Goal: Task Accomplishment & Management: Complete application form

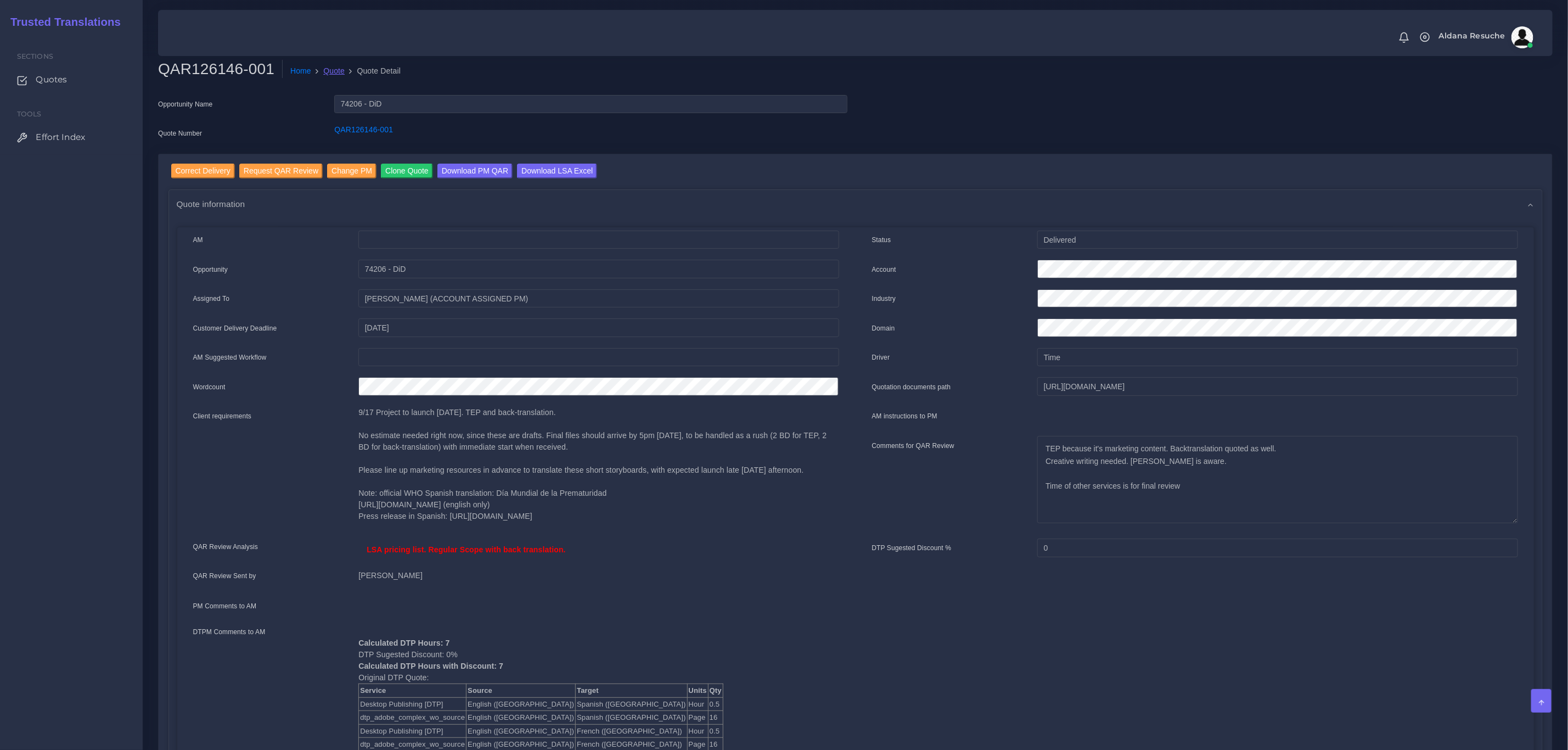
drag, startPoint x: 0, startPoint y: 0, endPoint x: 326, endPoint y: 70, distance: 333.4
click at [326, 70] on link "Quote" at bounding box center [334, 71] width 22 height 11
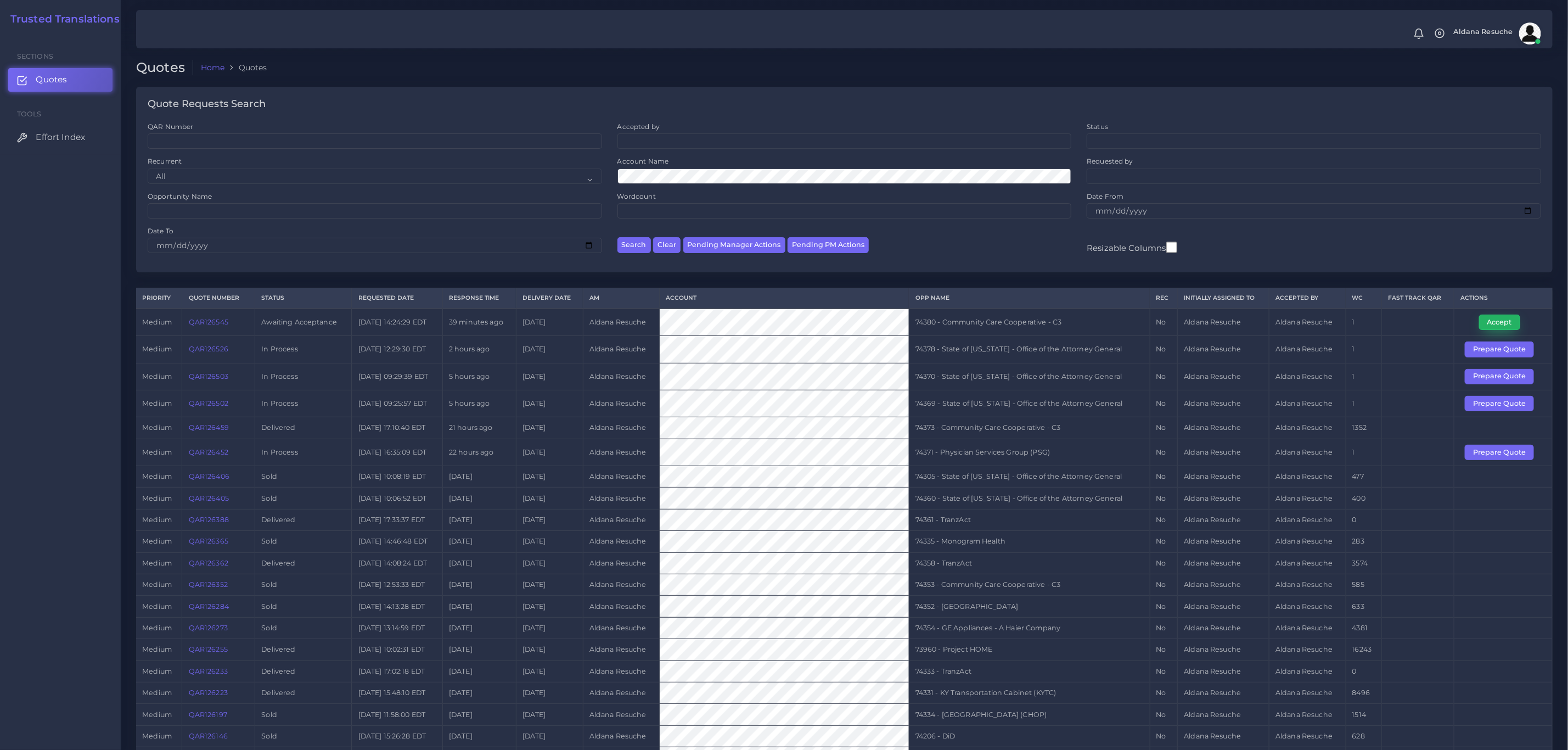
click at [1491, 330] on button "Accept" at bounding box center [1500, 322] width 41 height 15
click at [939, 322] on td "74380 - Community Care Cooperative - C3" at bounding box center [1029, 322] width 241 height 27
copy tr "74380 - Community Care Cooperative - C3"
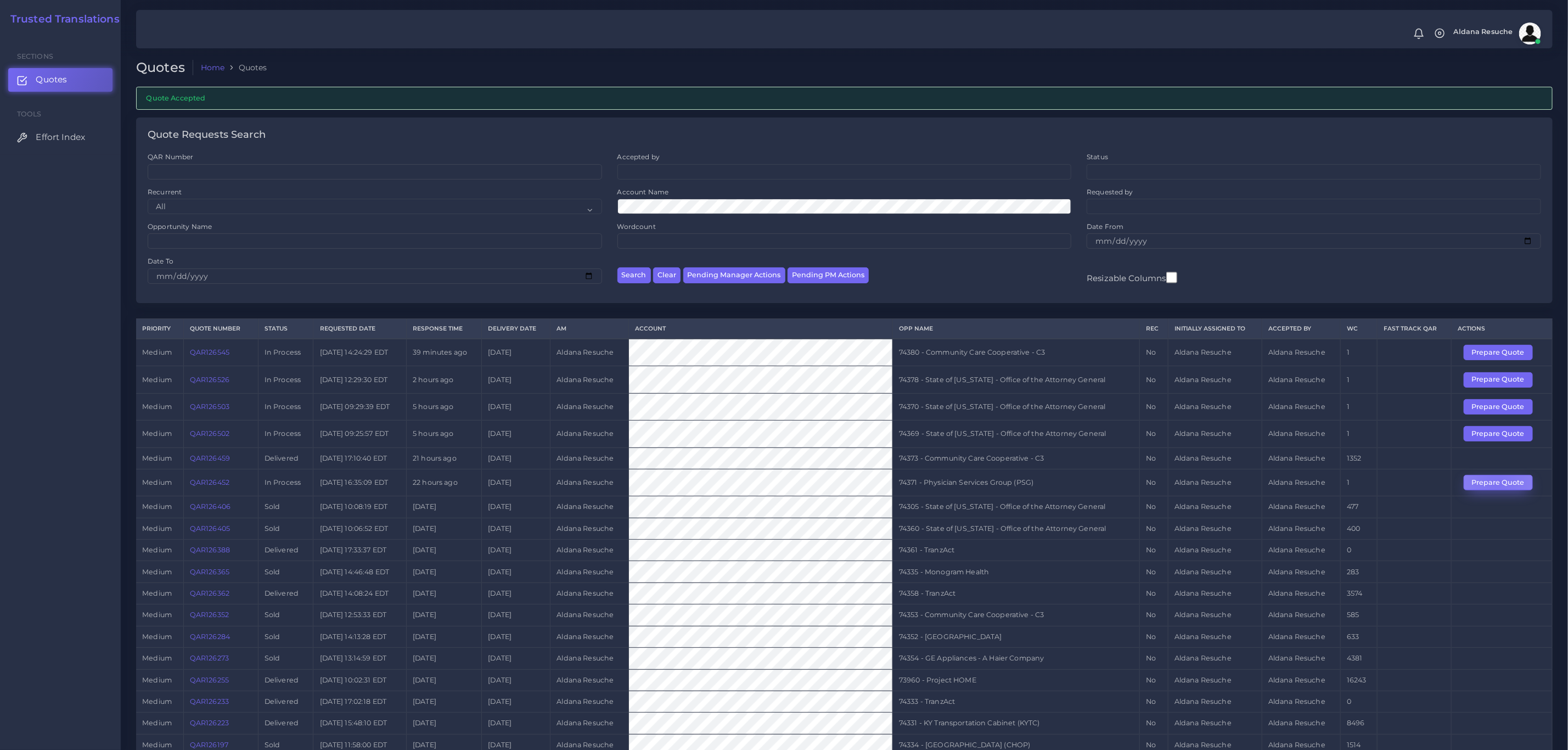
click at [1497, 490] on button "Prepare Quote" at bounding box center [1499, 483] width 69 height 15
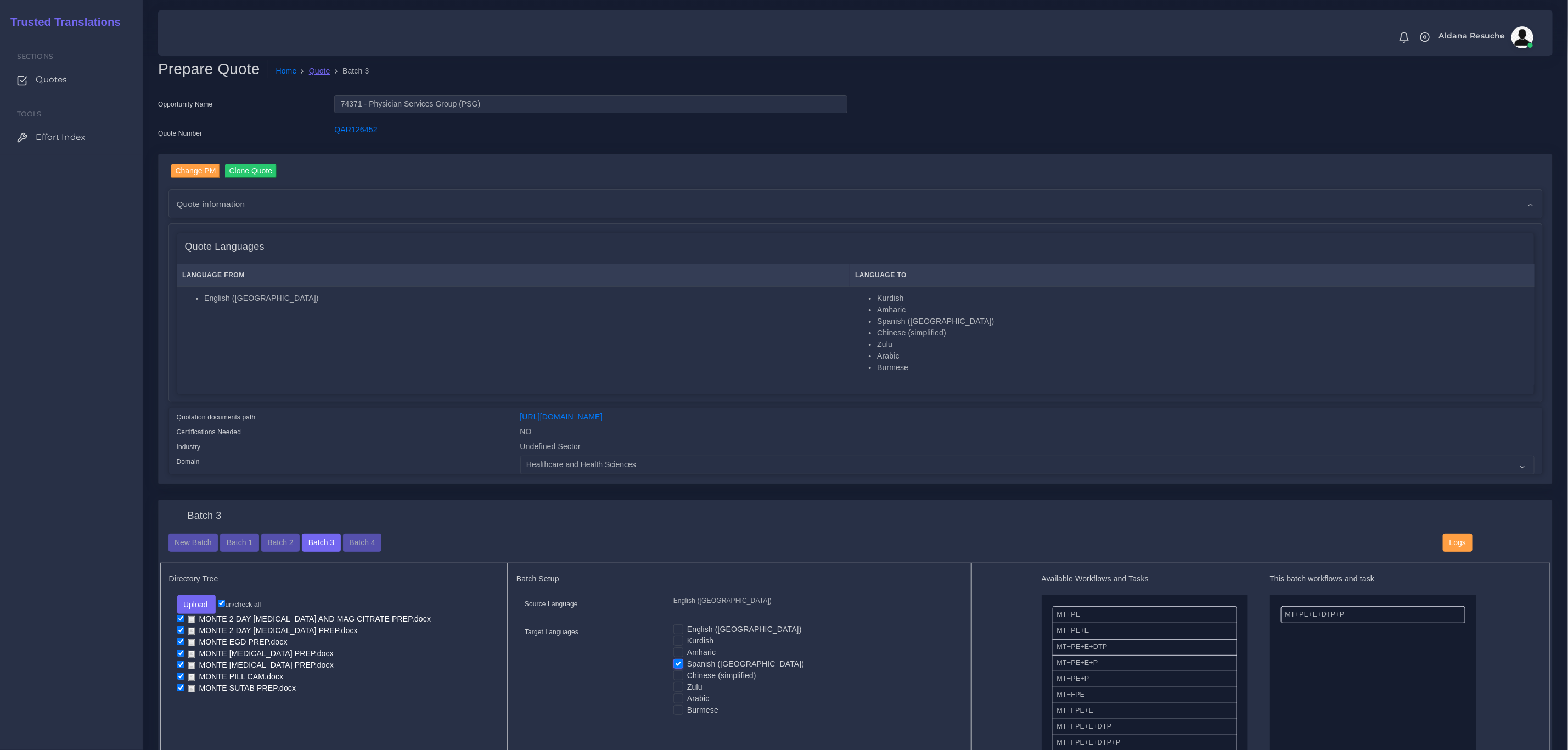
click at [321, 69] on link "Quote" at bounding box center [320, 71] width 22 height 11
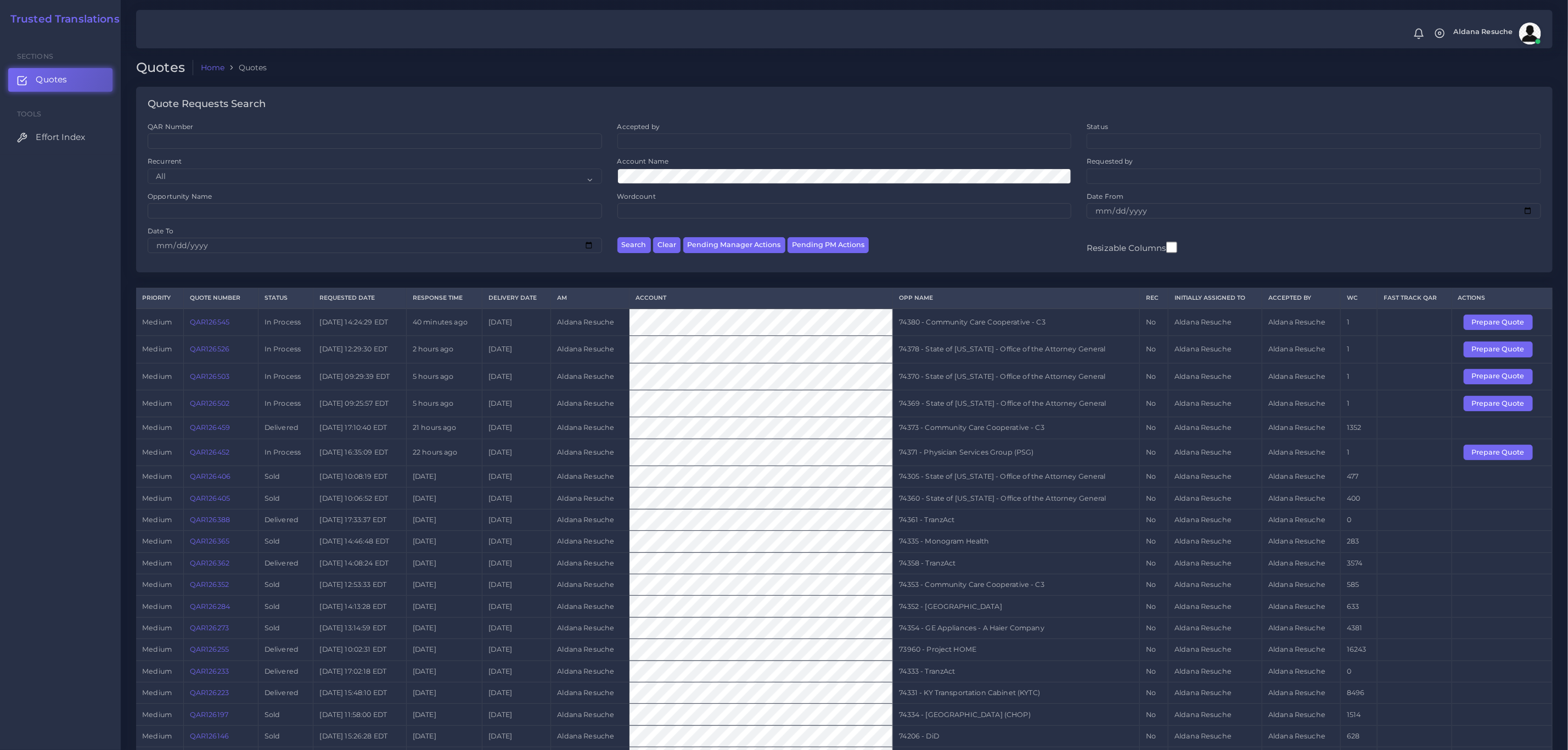
click at [216, 456] on link "QAR126452" at bounding box center [209, 452] width 39 height 8
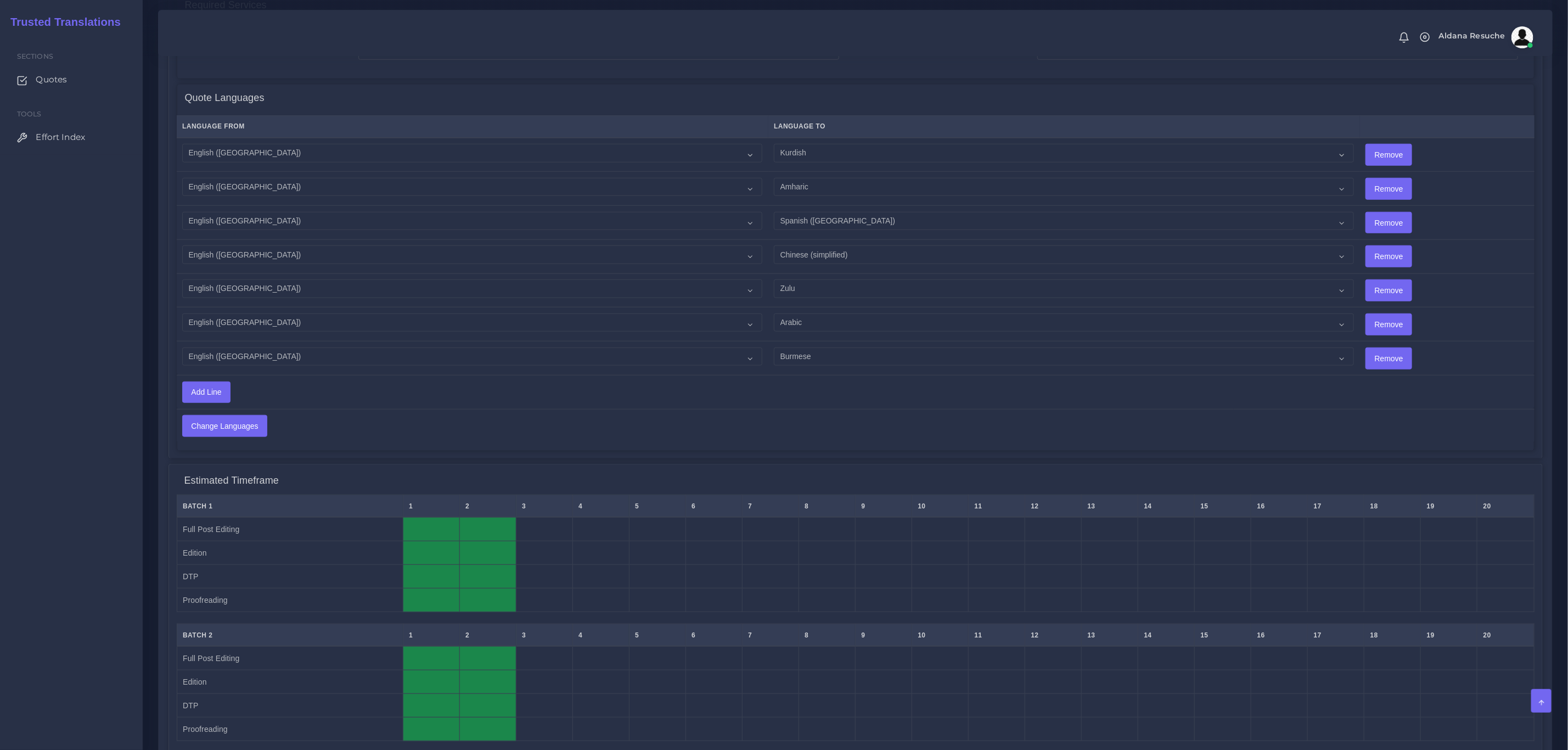
scroll to position [741, 0]
click at [777, 292] on select "Acoli Afar Afrikaans Akan Akateko Albanian American Sign Language (ASL) Amharic…" at bounding box center [1064, 290] width 580 height 18
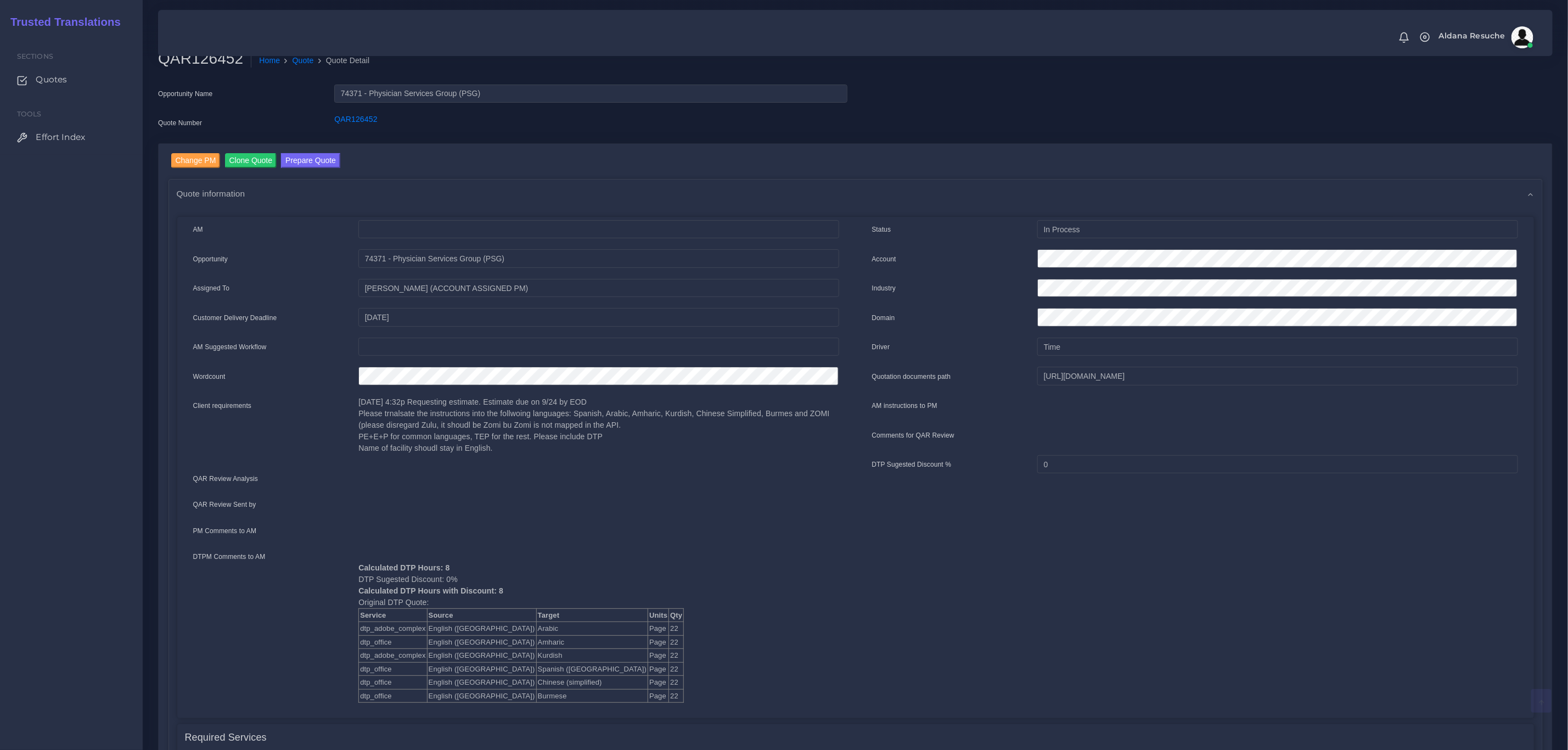
scroll to position [0, 0]
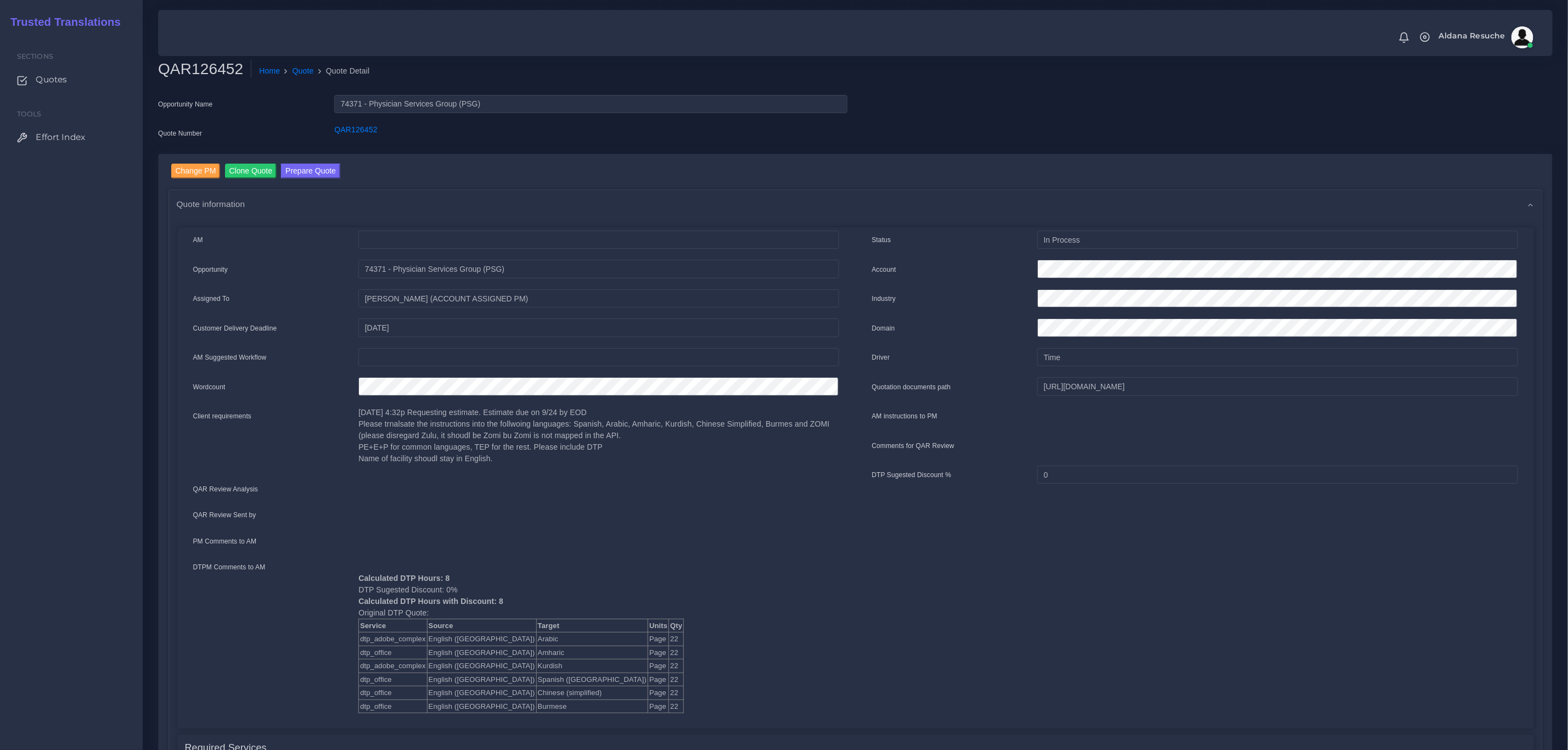
click at [326, 178] on link "Prepare Quote" at bounding box center [311, 173] width 59 height 18
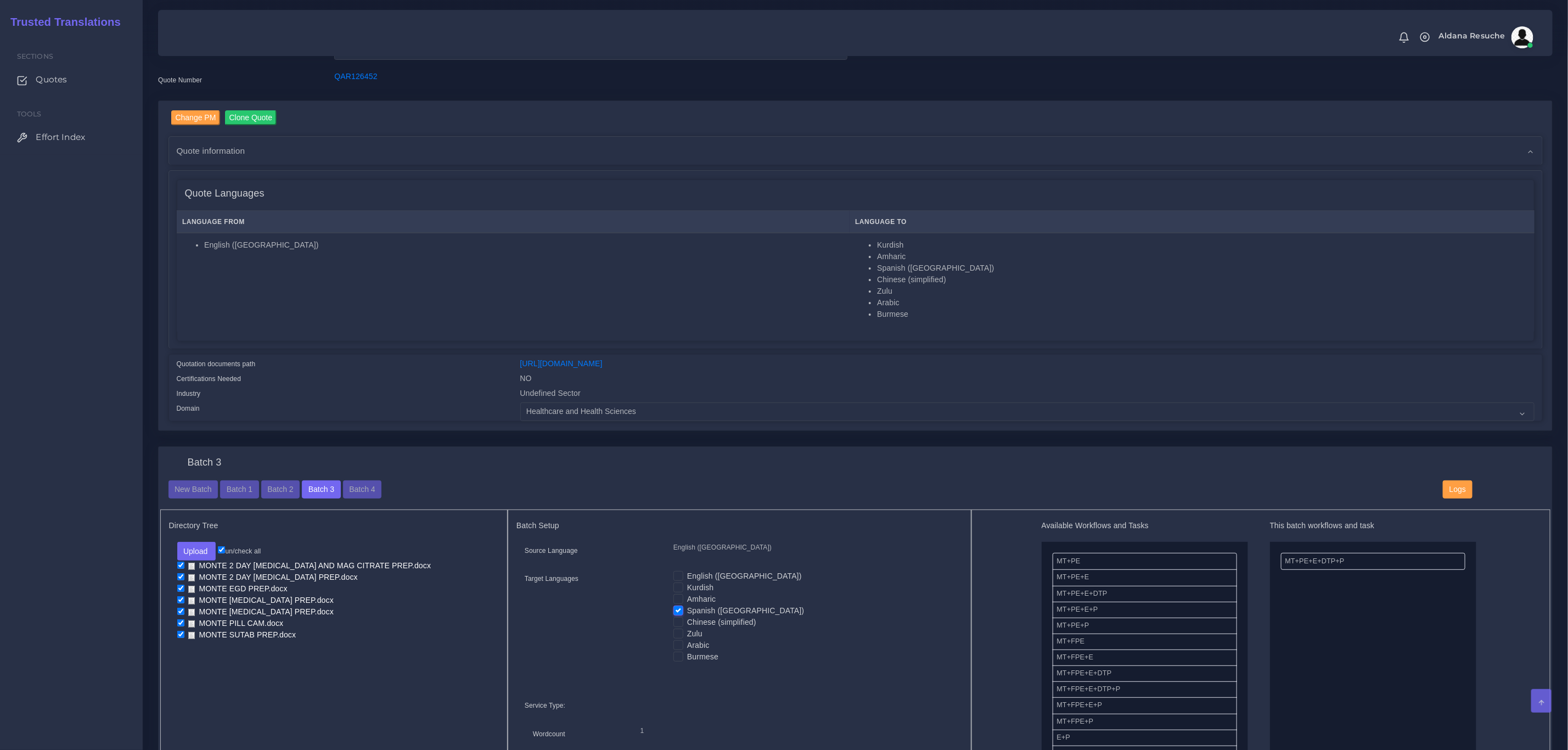
scroll to position [82, 0]
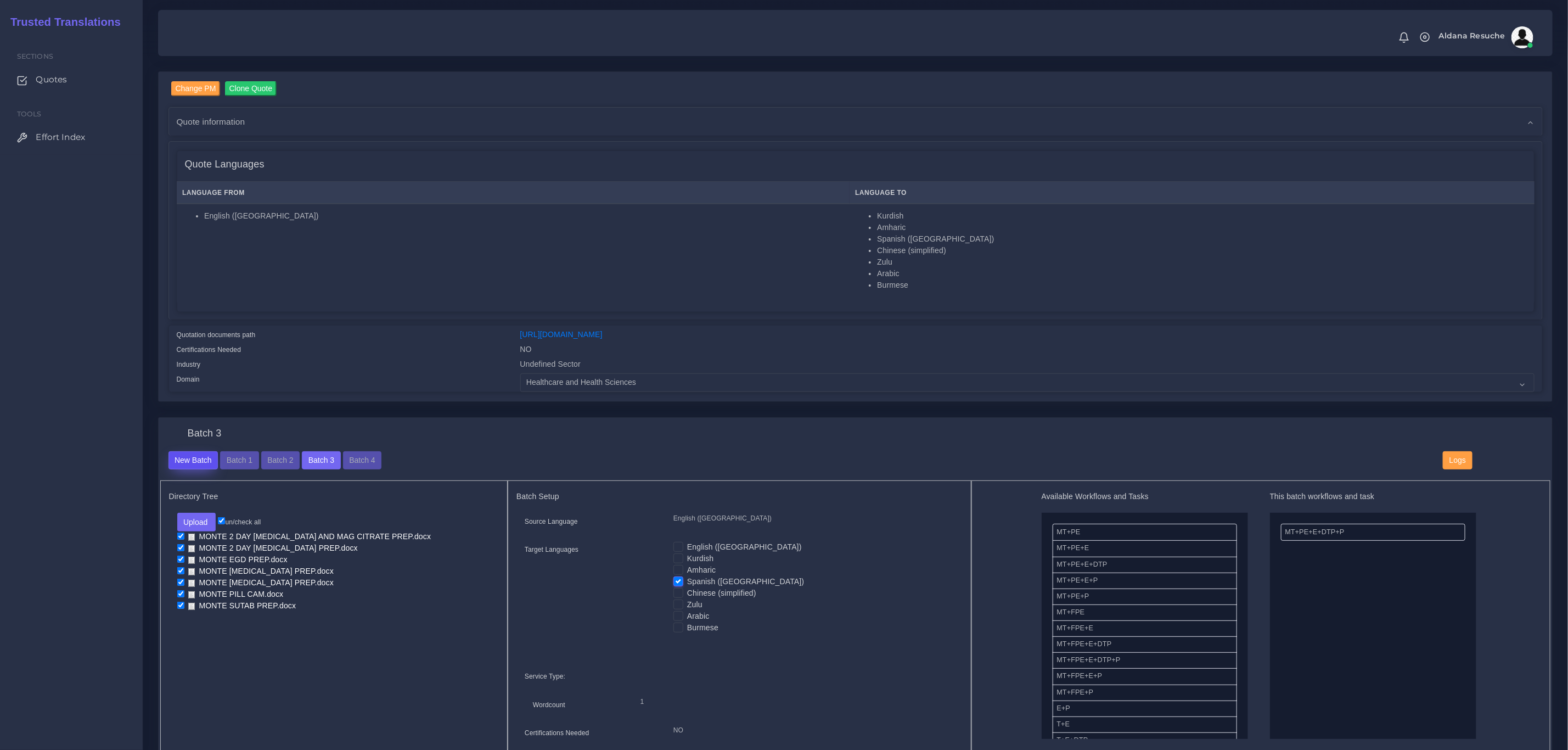
click at [200, 463] on button "New Batch" at bounding box center [193, 460] width 50 height 18
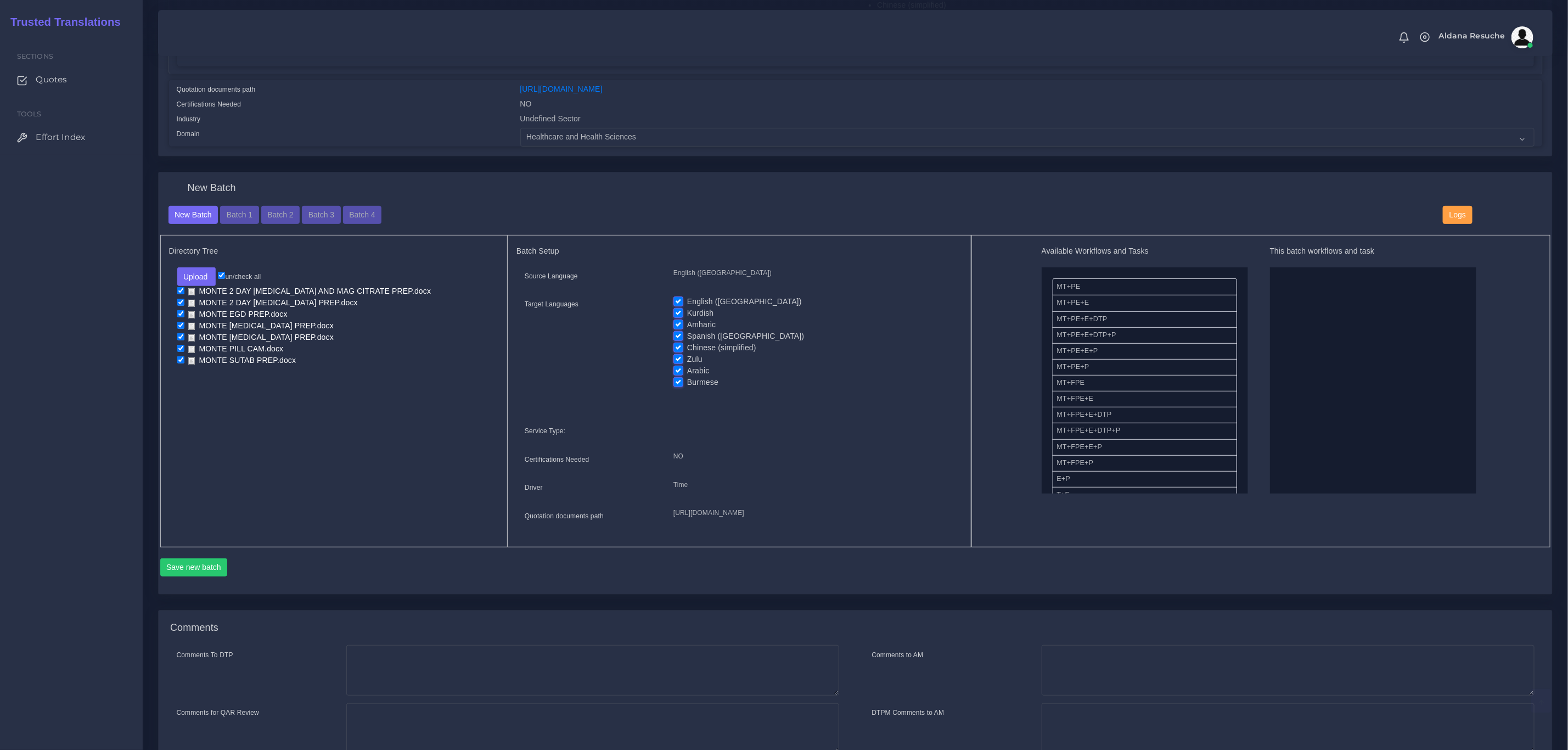
scroll to position [330, 0]
click at [682, 294] on div "Source Language English ([GEOGRAPHIC_DATA]) Target Languages English ([GEOGRAPH…" at bounding box center [739, 396] width 446 height 261
click at [687, 297] on label "English ([GEOGRAPHIC_DATA])" at bounding box center [745, 300] width 115 height 11
click at [677, 297] on input "English ([GEOGRAPHIC_DATA])" at bounding box center [678, 299] width 10 height 10
checkbox input "false"
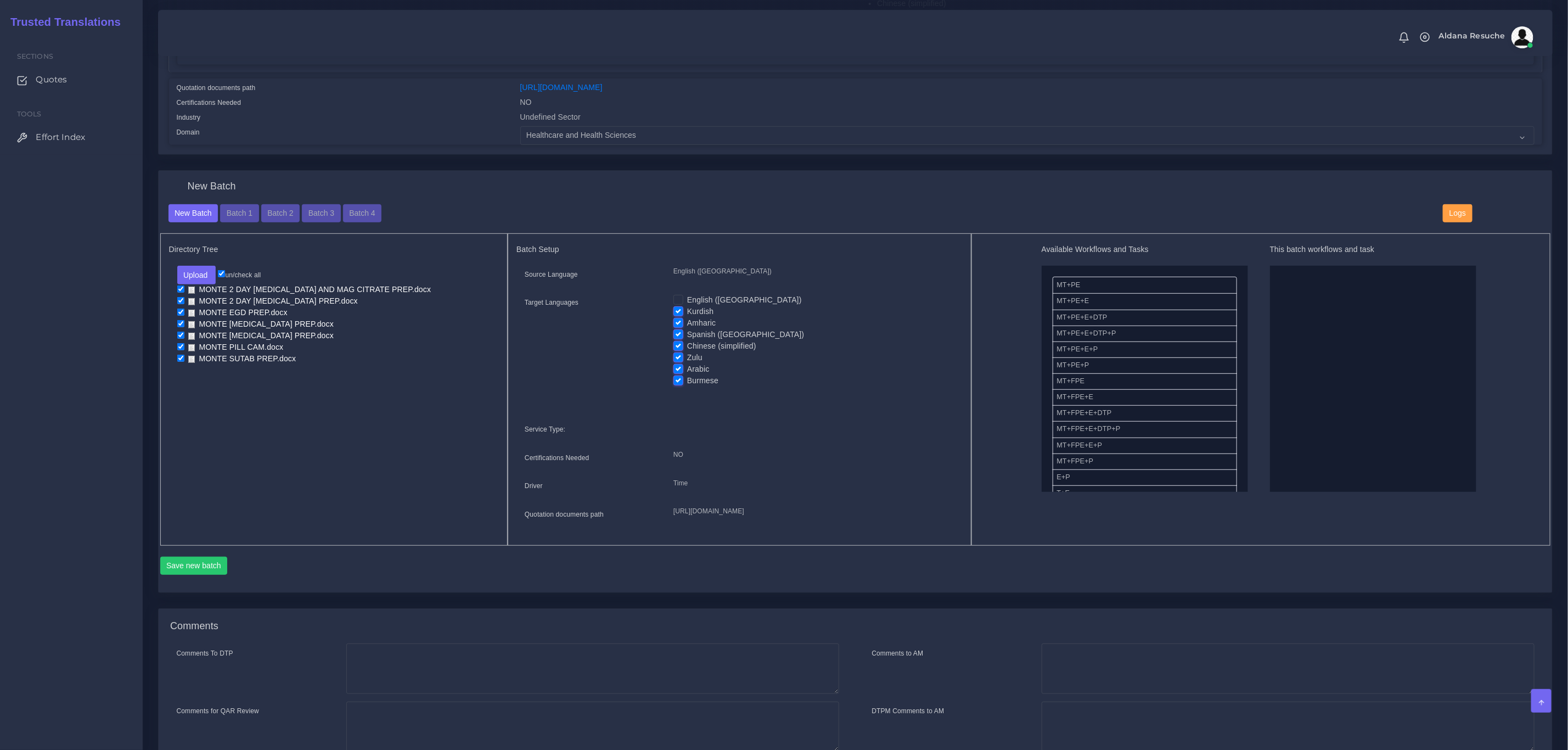
click at [687, 313] on label "Kurdish" at bounding box center [700, 311] width 26 height 11
click at [677, 313] on input "Kurdish" at bounding box center [678, 311] width 10 height 10
checkbox input "false"
click at [687, 323] on label "Amharic" at bounding box center [701, 323] width 29 height 11
click at [674, 323] on input "Amharic" at bounding box center [678, 323] width 10 height 10
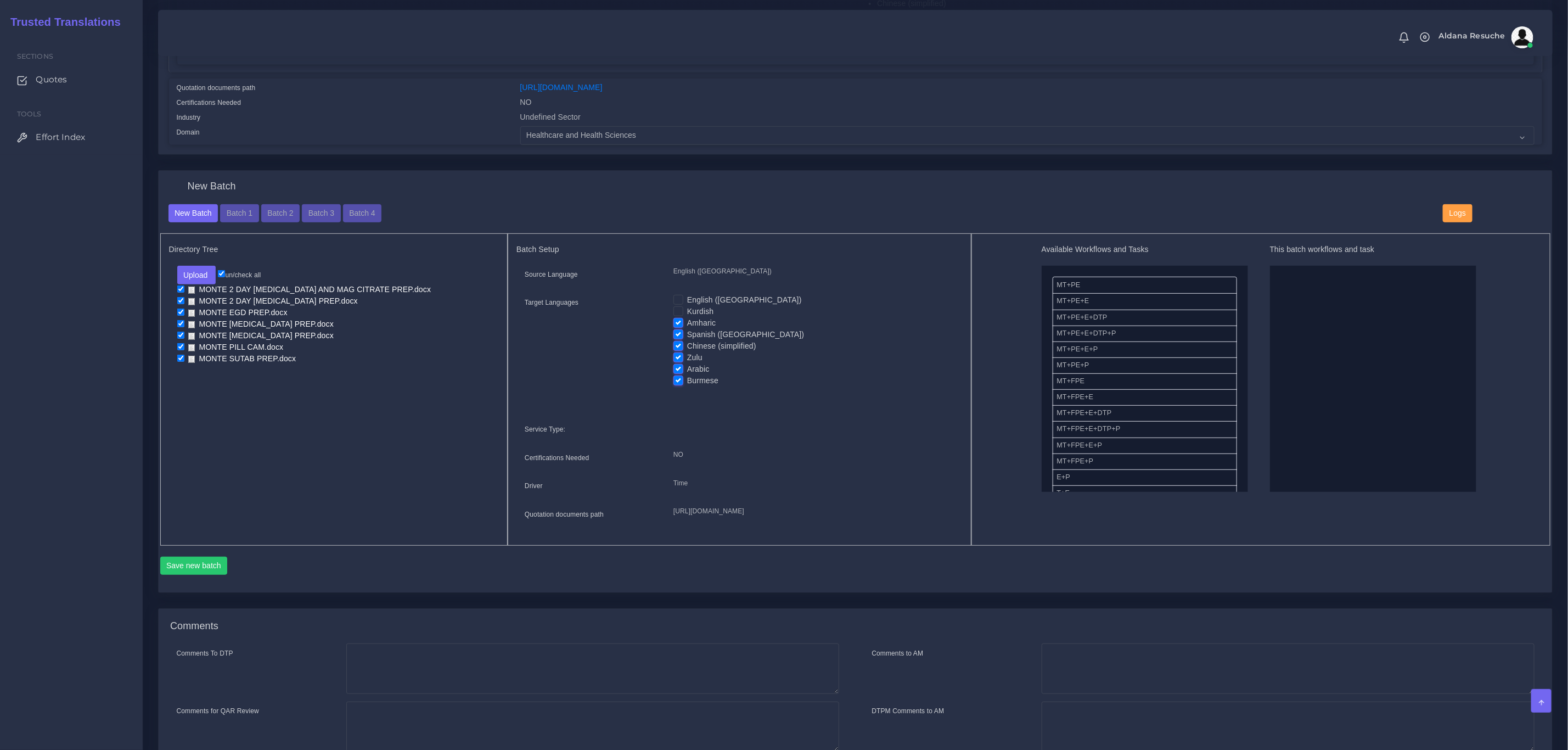
checkbox input "false"
click at [687, 335] on label "Spanish ([GEOGRAPHIC_DATA])" at bounding box center [746, 335] width 117 height 11
click at [675, 335] on input "Spanish ([GEOGRAPHIC_DATA])" at bounding box center [678, 334] width 10 height 10
checkbox input "false"
click at [687, 344] on label "Chinese (simplified)" at bounding box center [722, 346] width 69 height 11
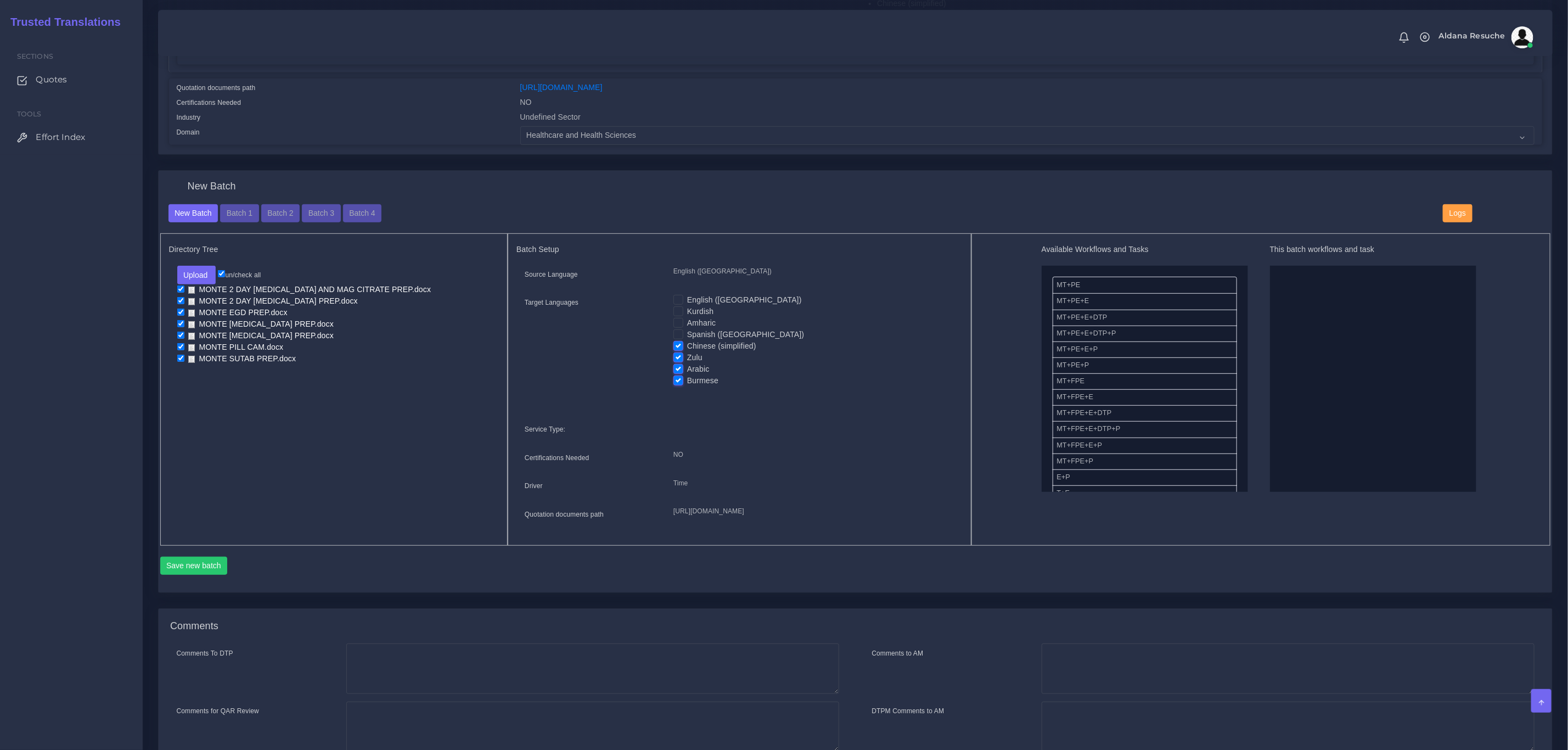
click at [675, 344] on input "Chinese (simplified)" at bounding box center [678, 346] width 10 height 10
checkbox input "false"
click at [687, 367] on label "Arabic" at bounding box center [698, 369] width 22 height 11
click at [680, 367] on input "Arabic" at bounding box center [678, 369] width 10 height 10
checkbox input "false"
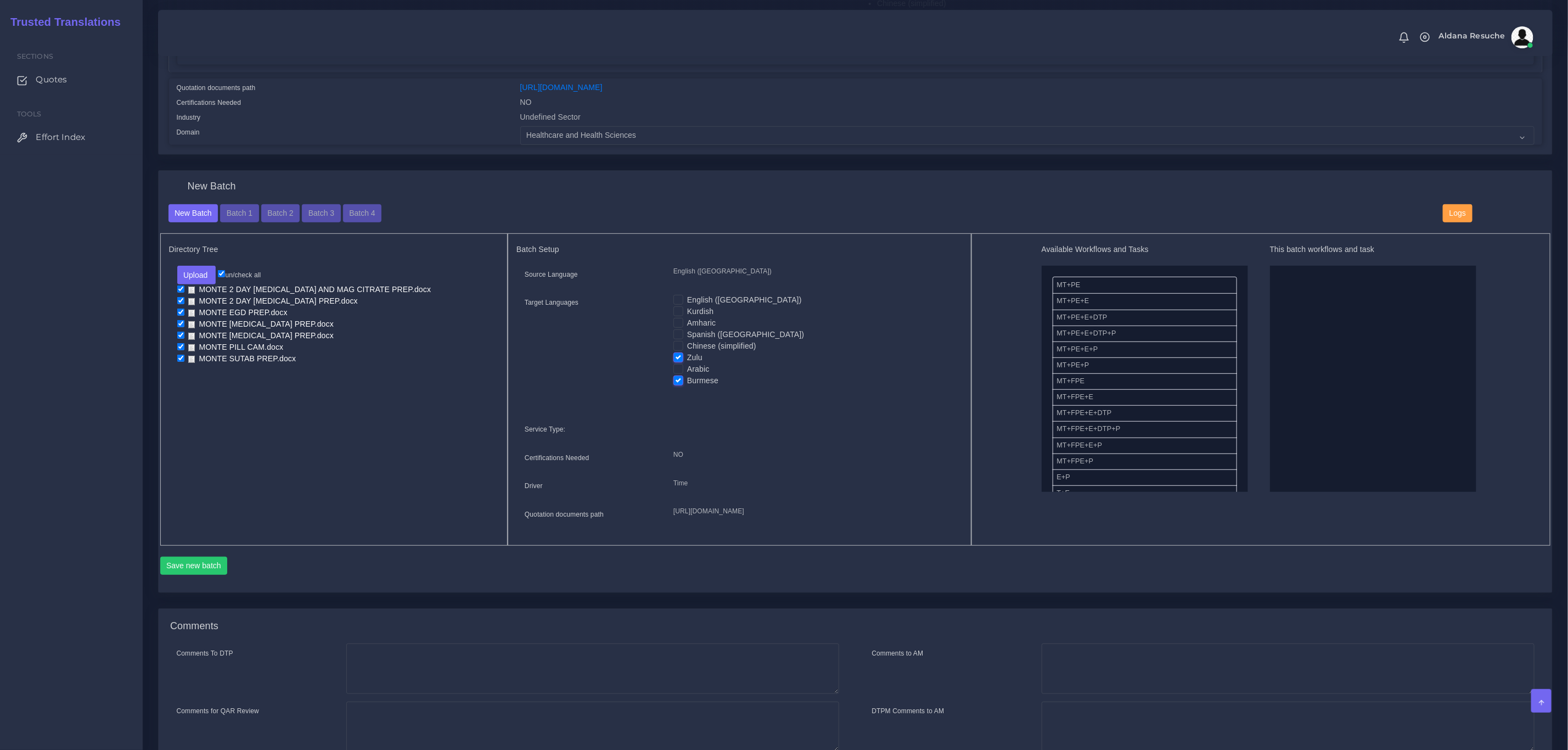
click at [687, 381] on label "Burmese" at bounding box center [703, 381] width 31 height 11
click at [682, 381] on input "Burmese" at bounding box center [678, 380] width 10 height 10
checkbox input "false"
drag, startPoint x: 1119, startPoint y: 449, endPoint x: 1278, endPoint y: 359, distance: 182.7
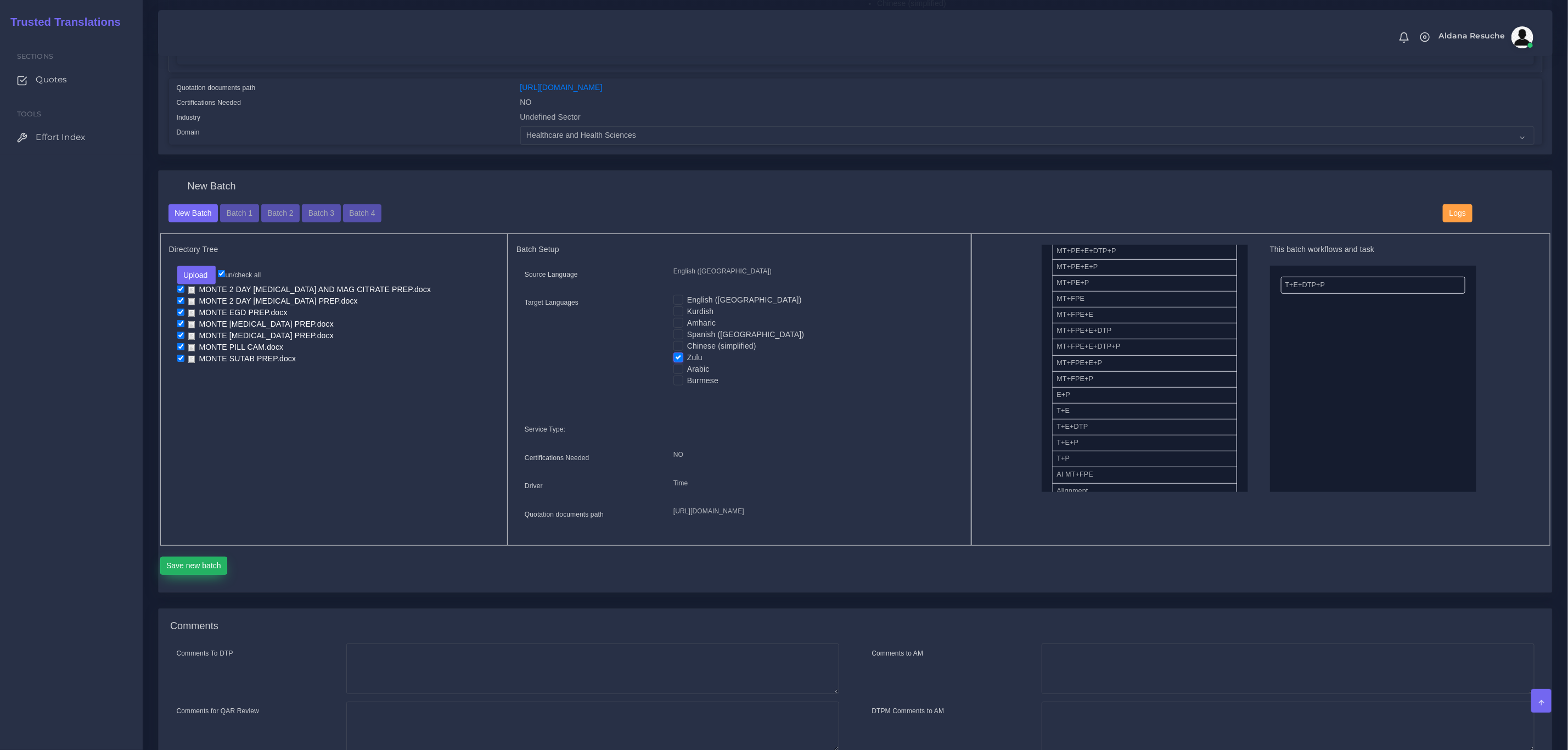
click at [205, 576] on button "Save new batch" at bounding box center [194, 566] width 67 height 18
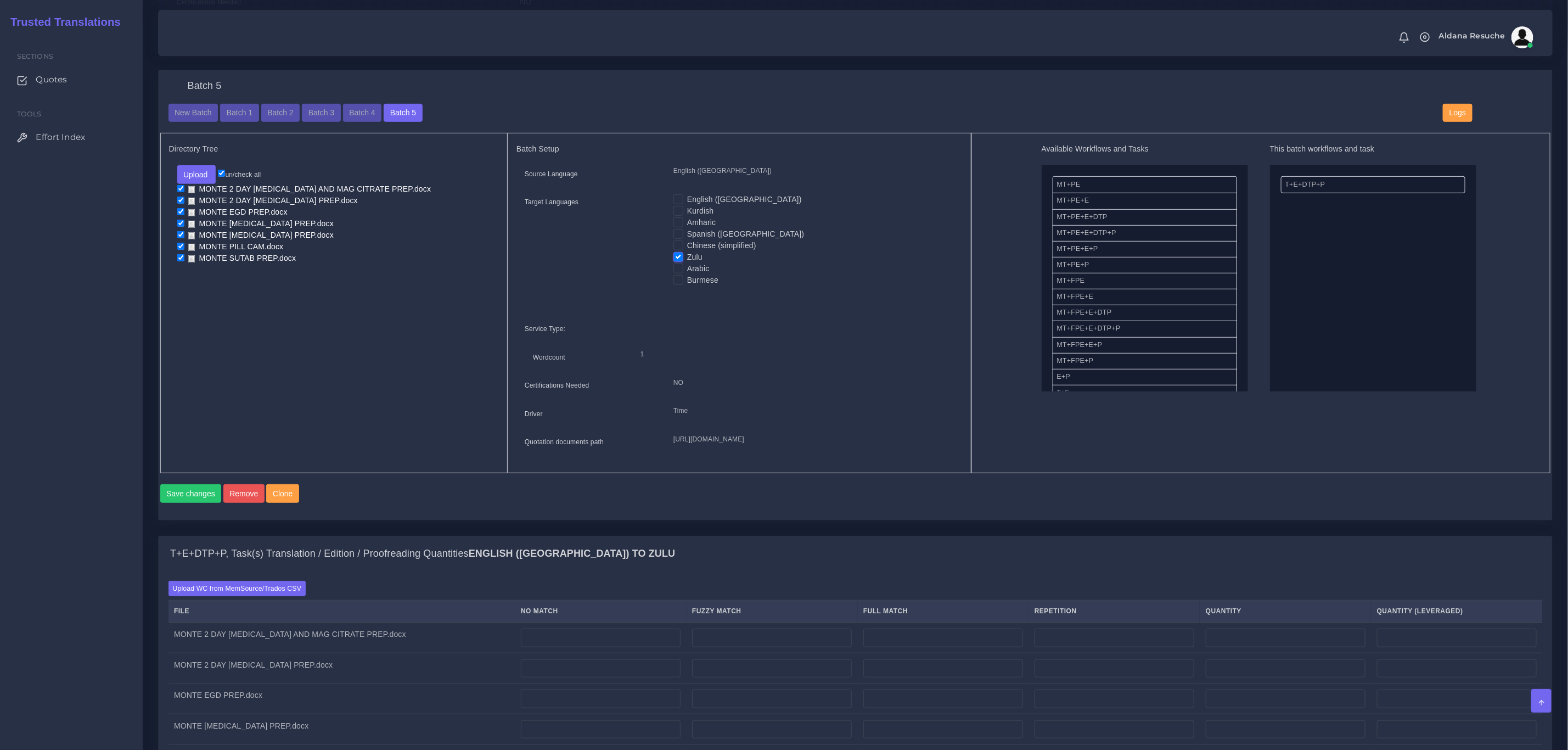
scroll to position [412, 0]
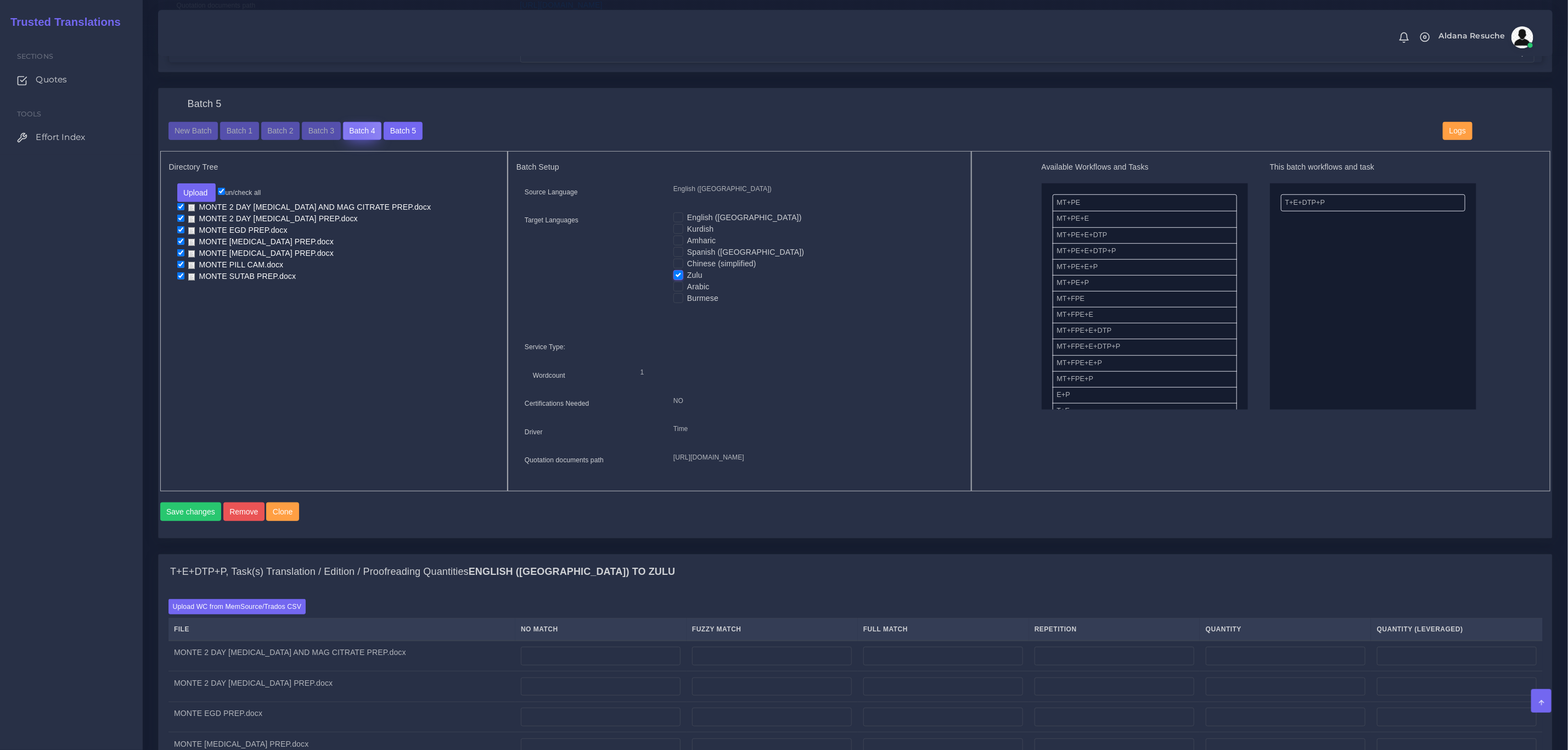
click at [353, 129] on button "Batch 4" at bounding box center [362, 131] width 38 height 18
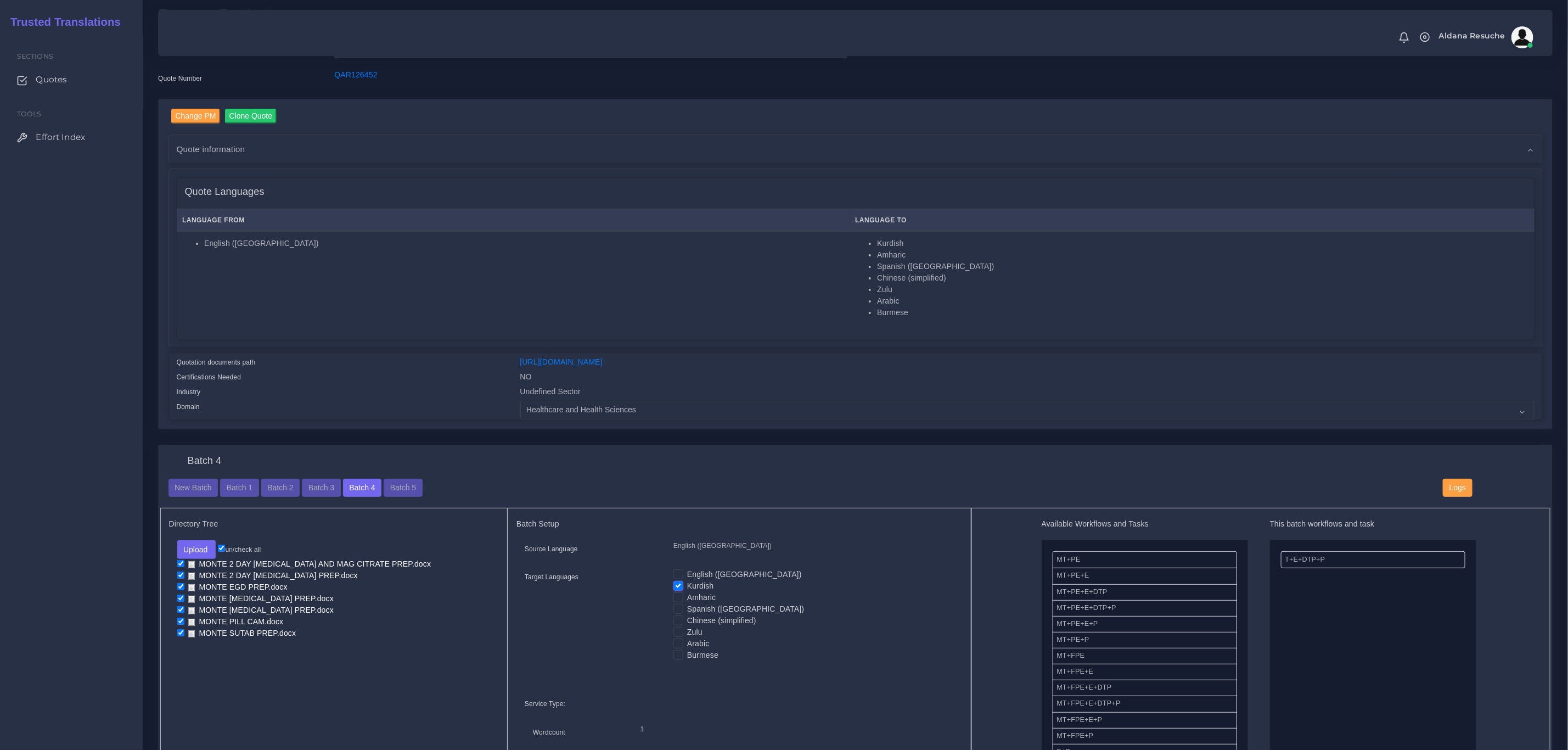
scroll to position [82, 0]
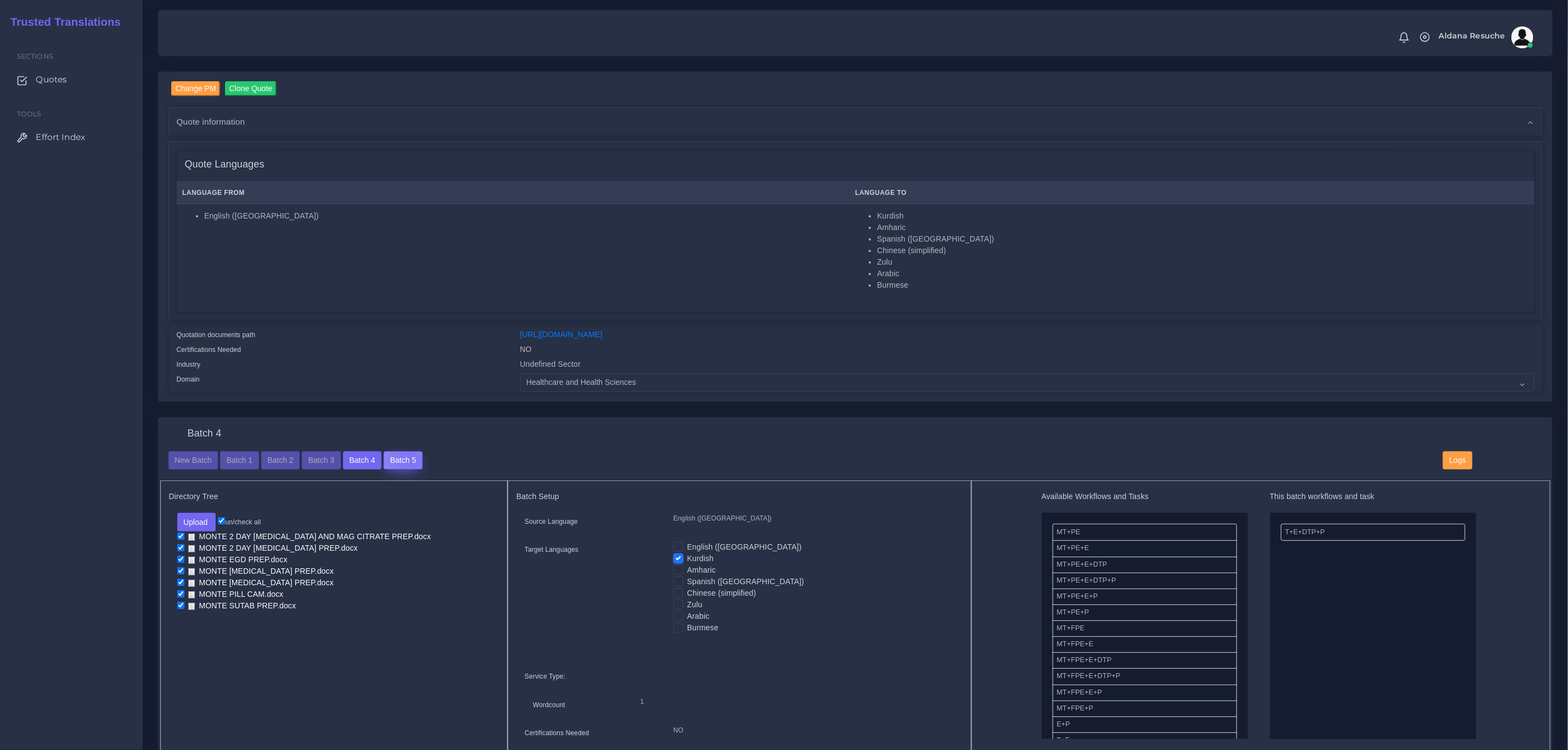
click at [407, 458] on button "Batch 5" at bounding box center [403, 460] width 38 height 18
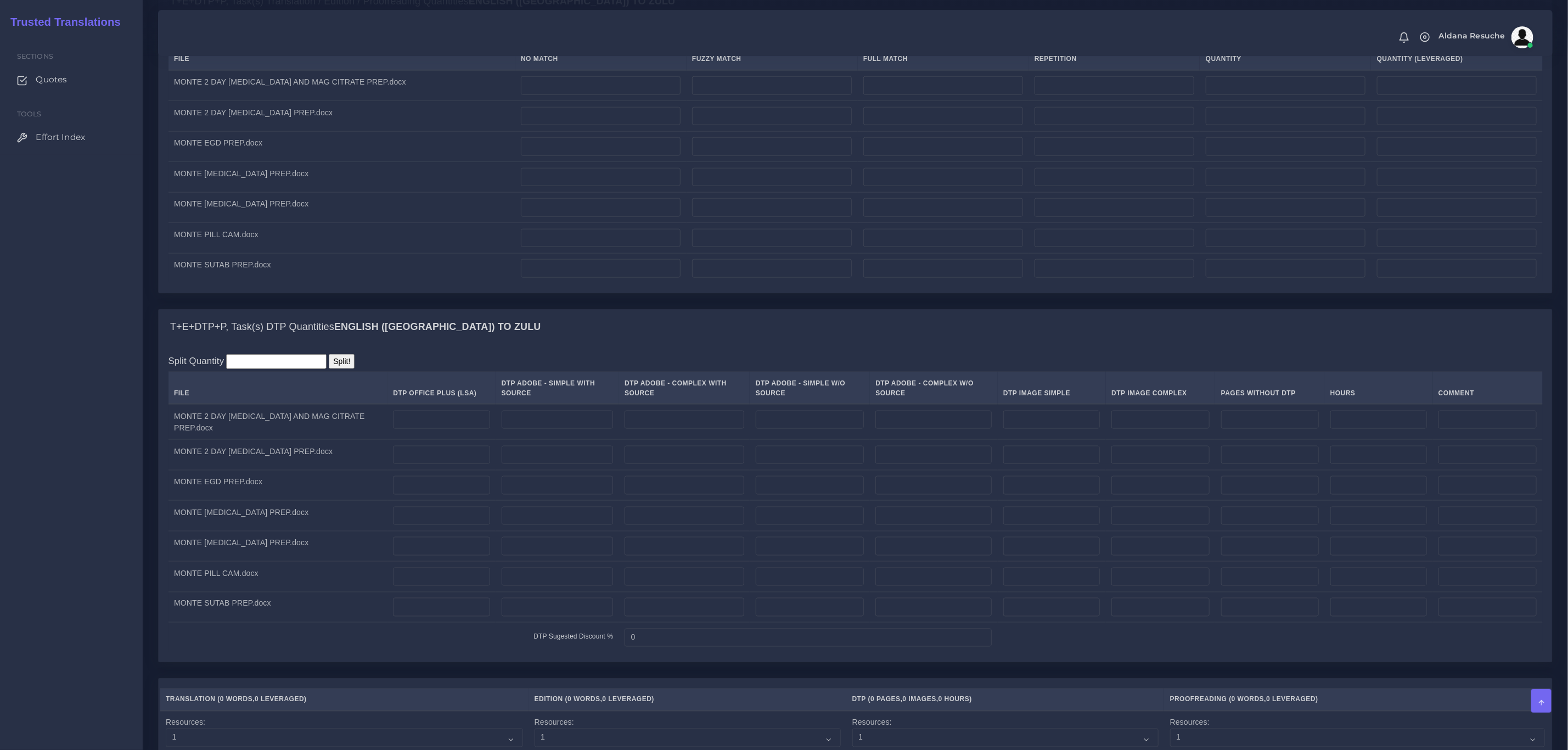
scroll to position [989, 0]
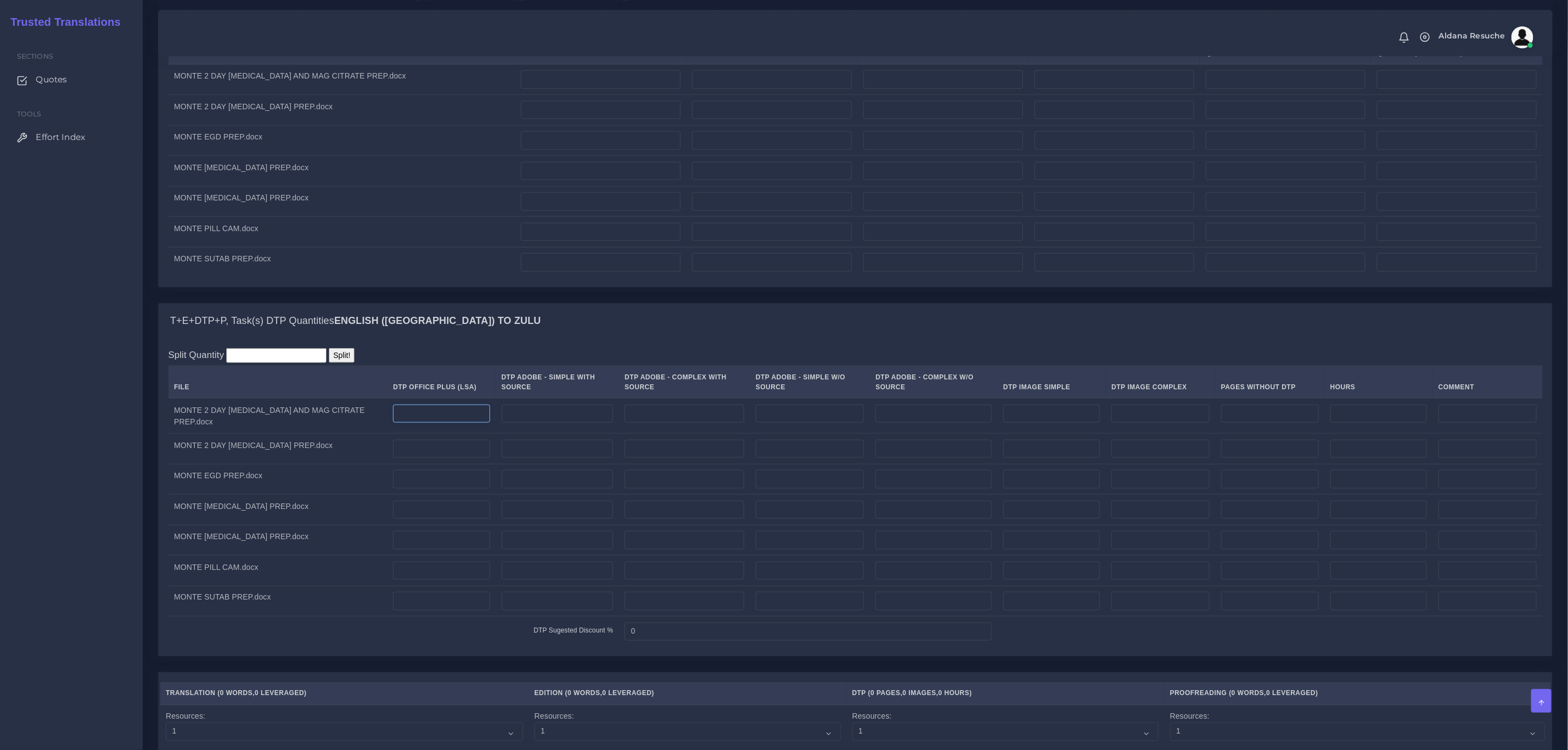
click at [433, 423] on input "number" at bounding box center [442, 414] width 97 height 18
type input "4"
click at [424, 458] on input "number" at bounding box center [442, 449] width 97 height 18
type input "4"
click at [402, 489] on input "number" at bounding box center [442, 479] width 97 height 18
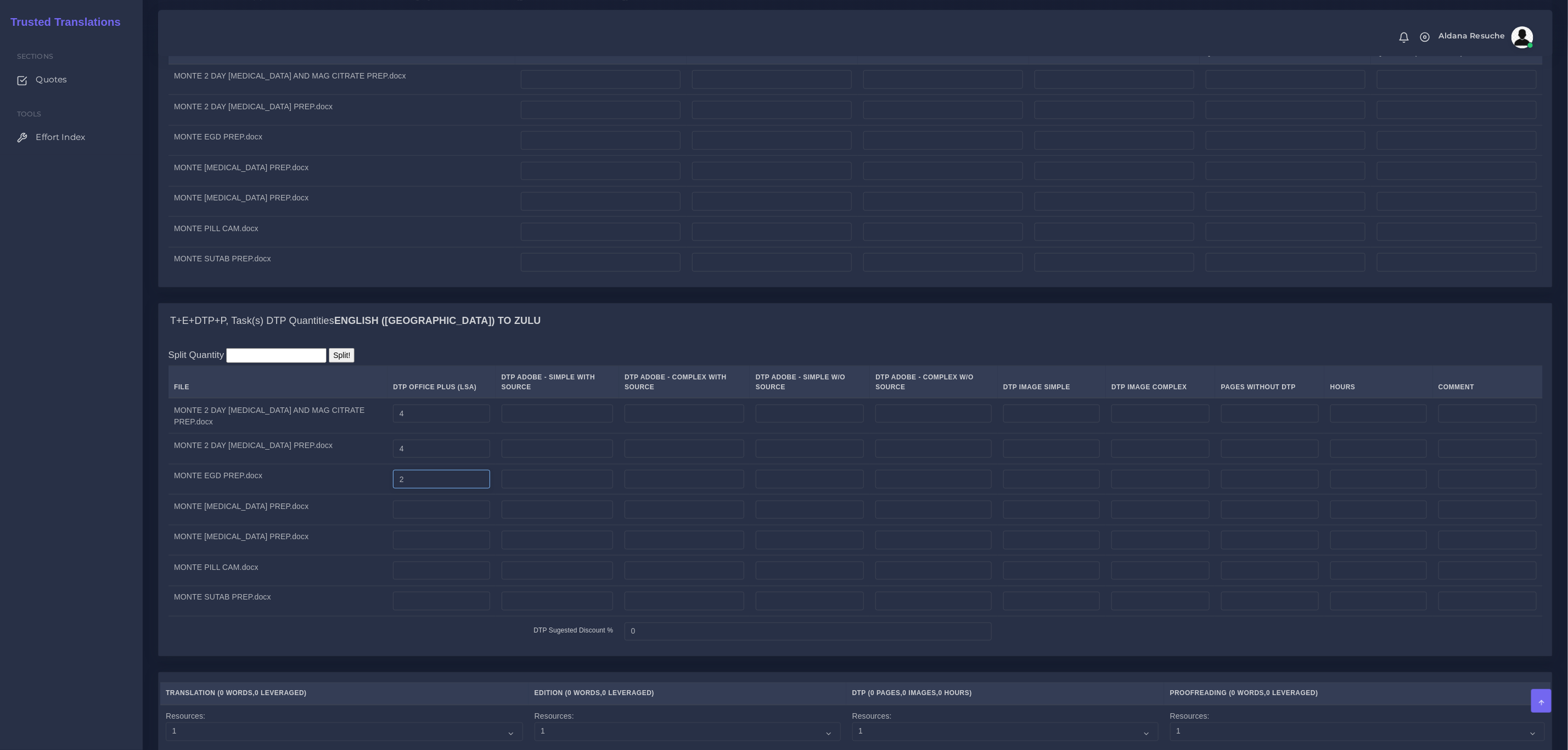
type input "2"
click at [398, 520] on input "number" at bounding box center [442, 510] width 97 height 18
type input "4"
click at [393, 549] on input "number" at bounding box center [442, 540] width 97 height 18
type input "2"
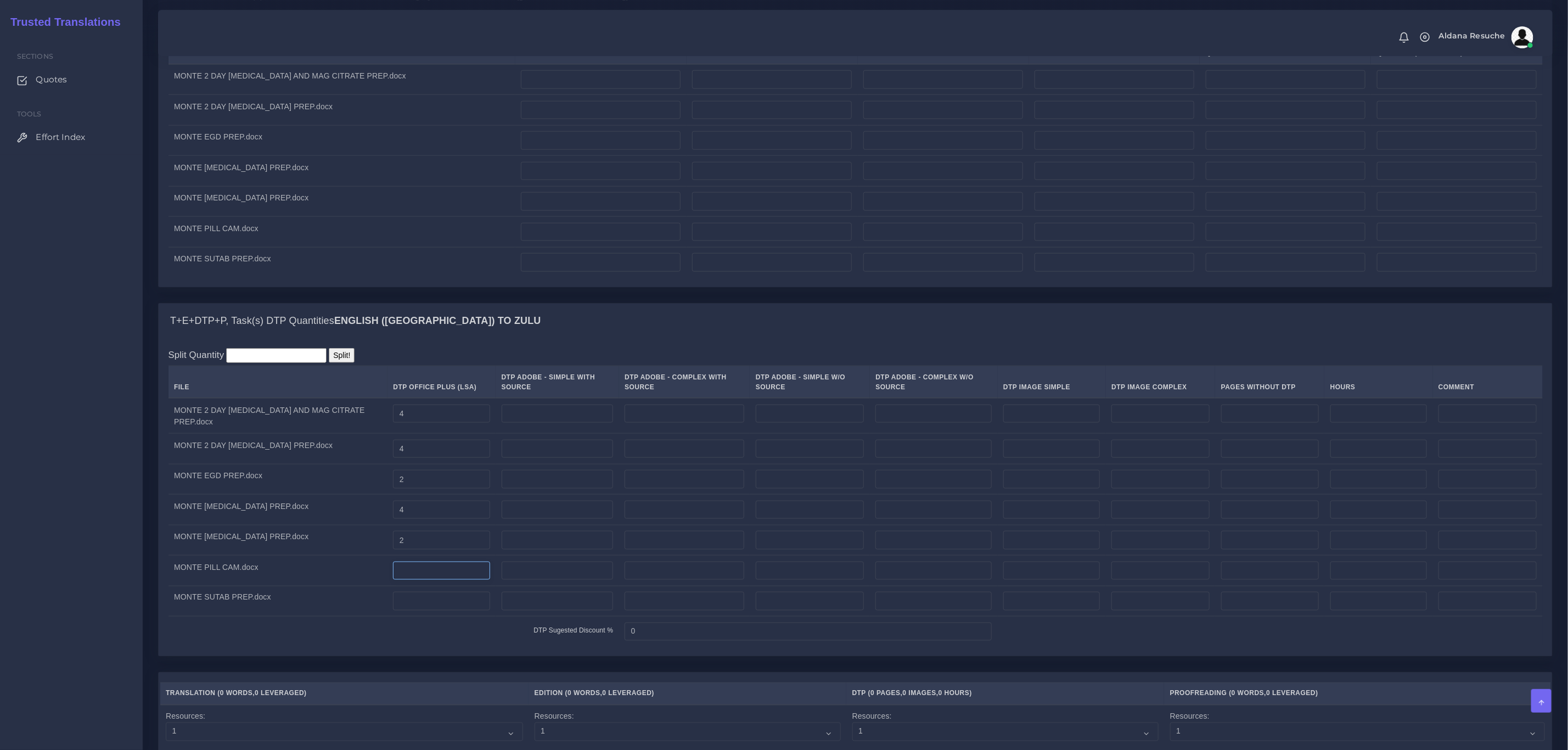
click at [394, 581] on input "number" at bounding box center [442, 570] width 97 height 18
type input "3"
click at [401, 611] on input "number" at bounding box center [442, 601] width 97 height 18
type input "3"
click at [388, 647] on td "DTP Sugested Discount %" at bounding box center [394, 632] width 451 height 30
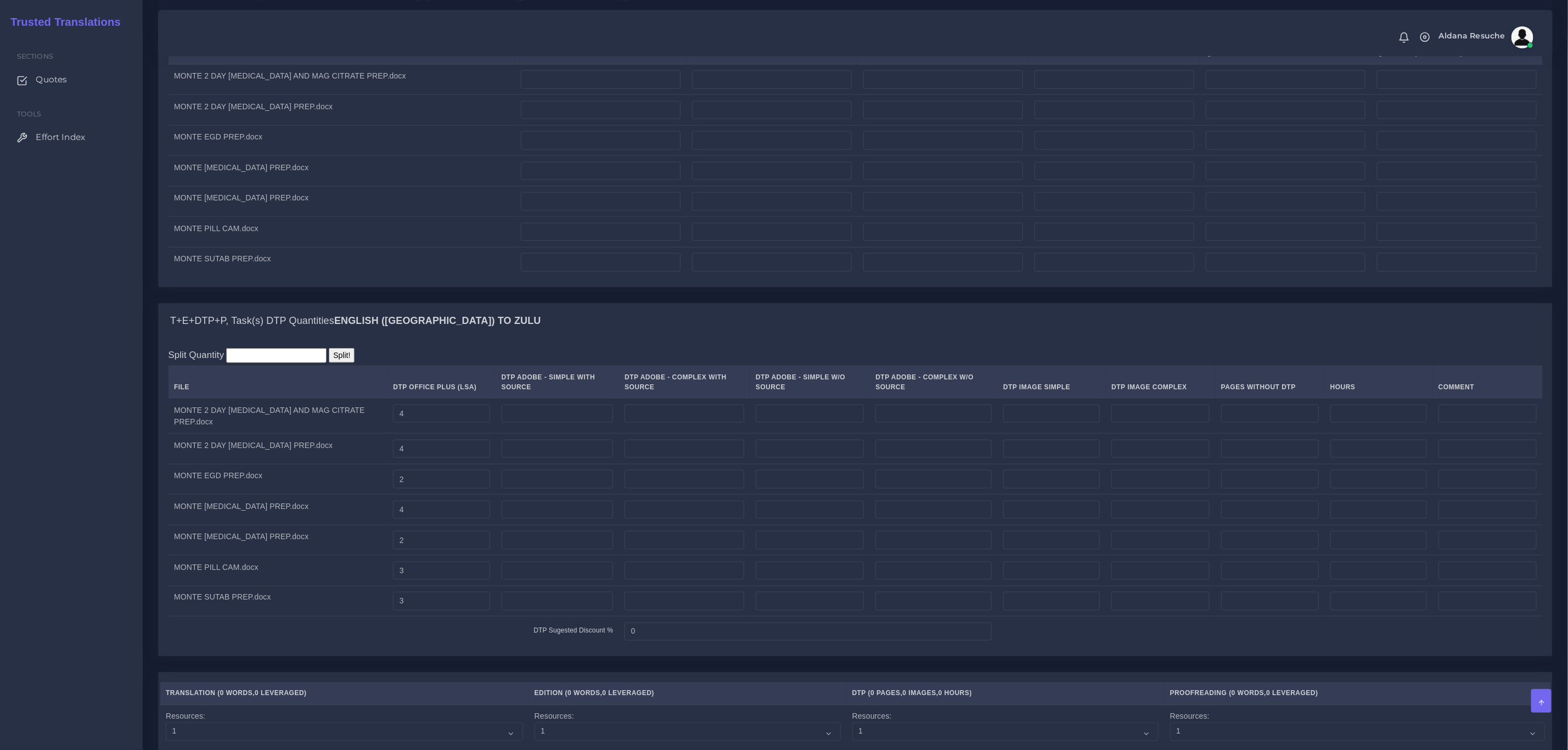
scroll to position [906, 0]
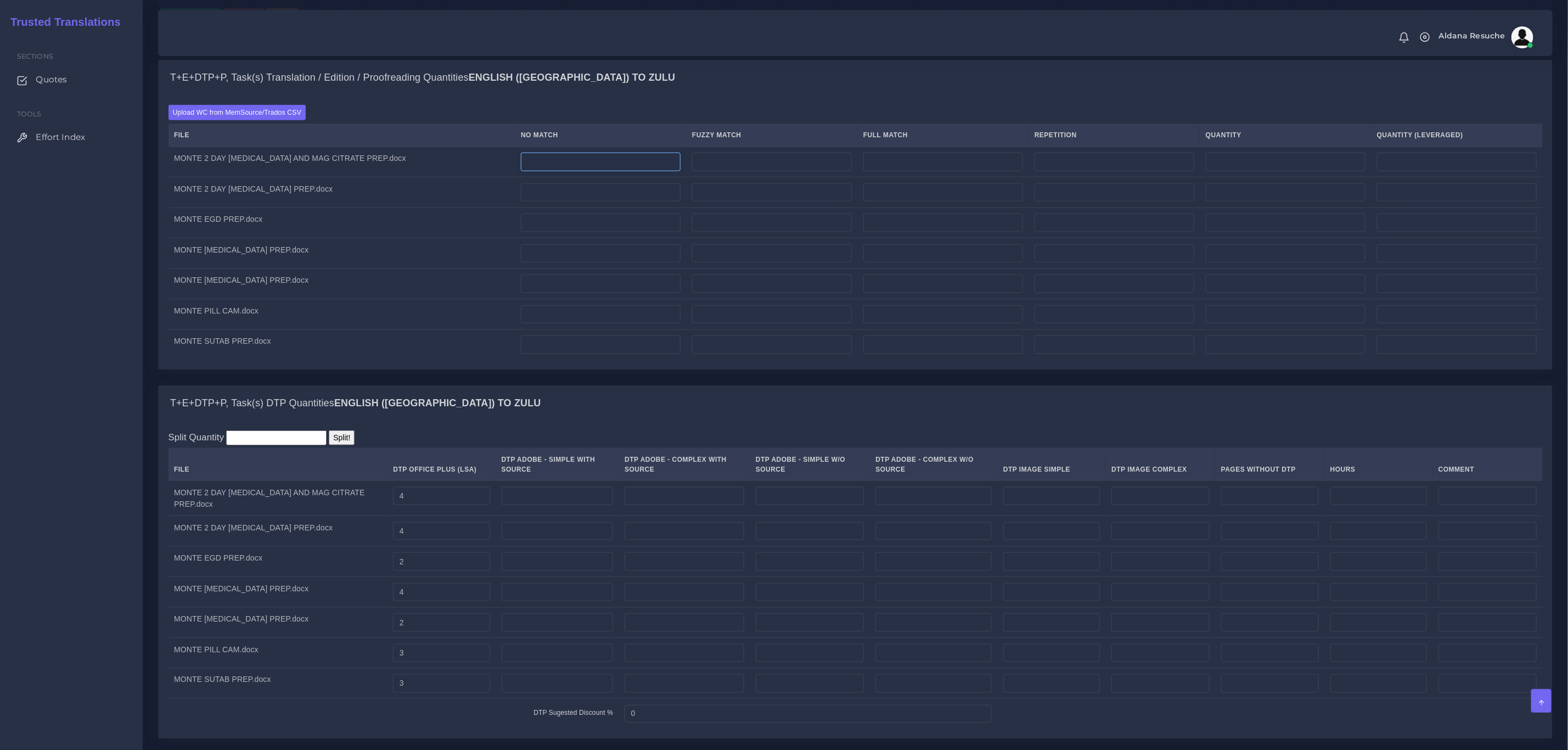
click at [521, 171] on input "number" at bounding box center [601, 162] width 160 height 18
type input "1041"
click at [521, 202] on input "number" at bounding box center [601, 192] width 160 height 18
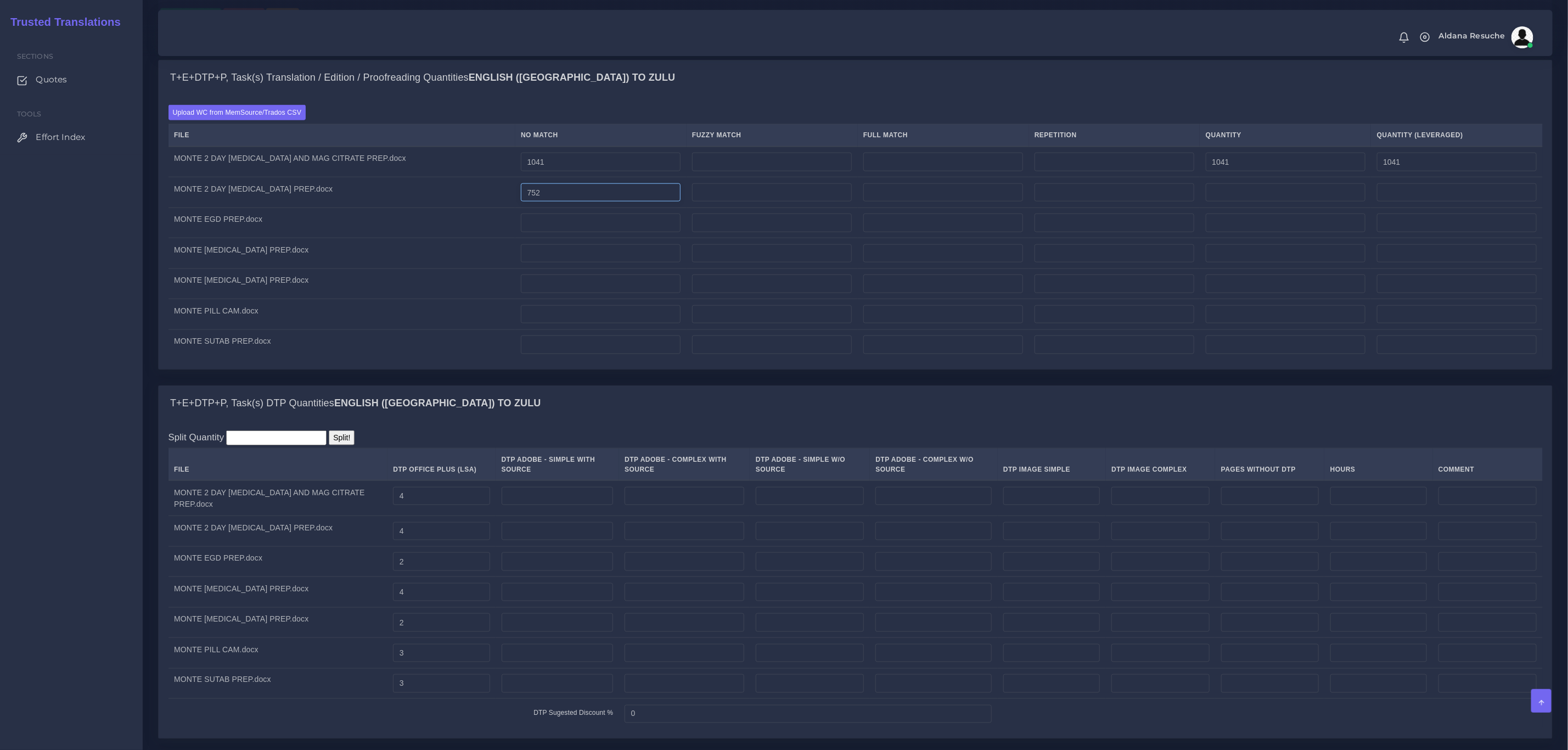
drag, startPoint x: 528, startPoint y: 219, endPoint x: 400, endPoint y: 200, distance: 129.4
click at [400, 200] on tbody "MONTE 2 DAY MIRALAX AND MAG CITRATE PREP.docx 1041 1041" at bounding box center [856, 253] width 1375 height 214
type input "1089"
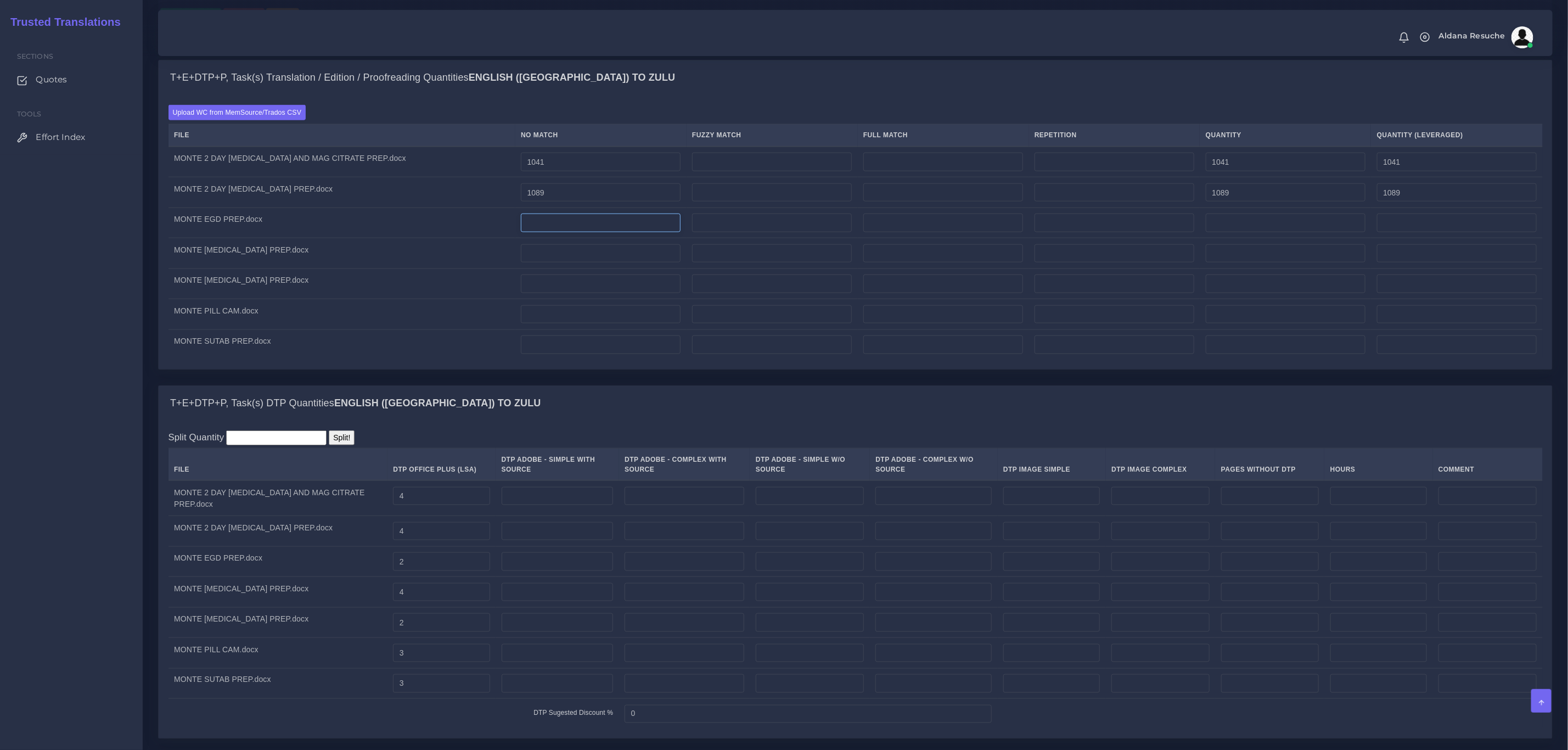
click at [540, 232] on input "number" at bounding box center [601, 223] width 160 height 18
type input "407"
click at [537, 263] on input "number" at bounding box center [601, 253] width 160 height 18
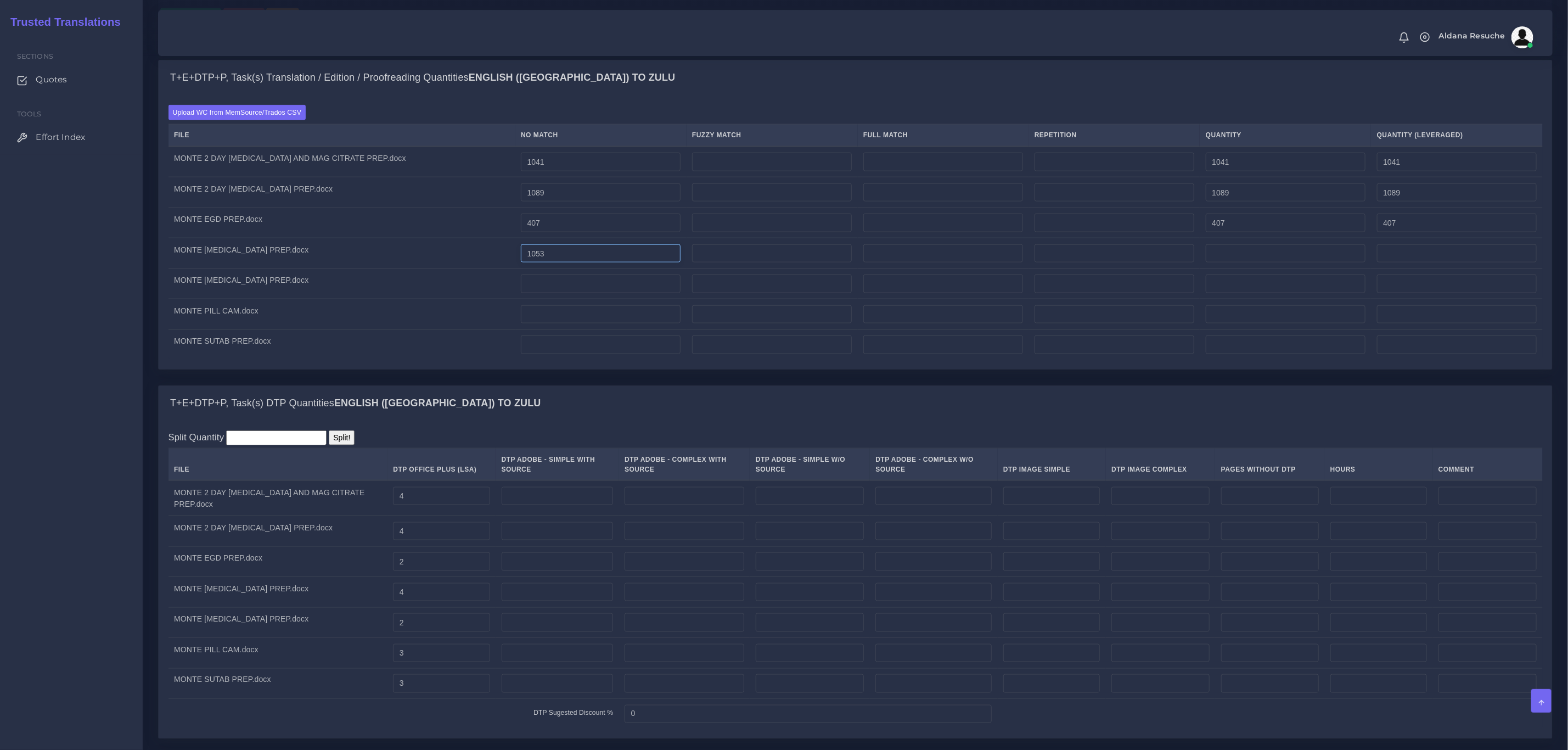
type input "1053"
click at [528, 294] on input "number" at bounding box center [601, 283] width 160 height 18
type input "834"
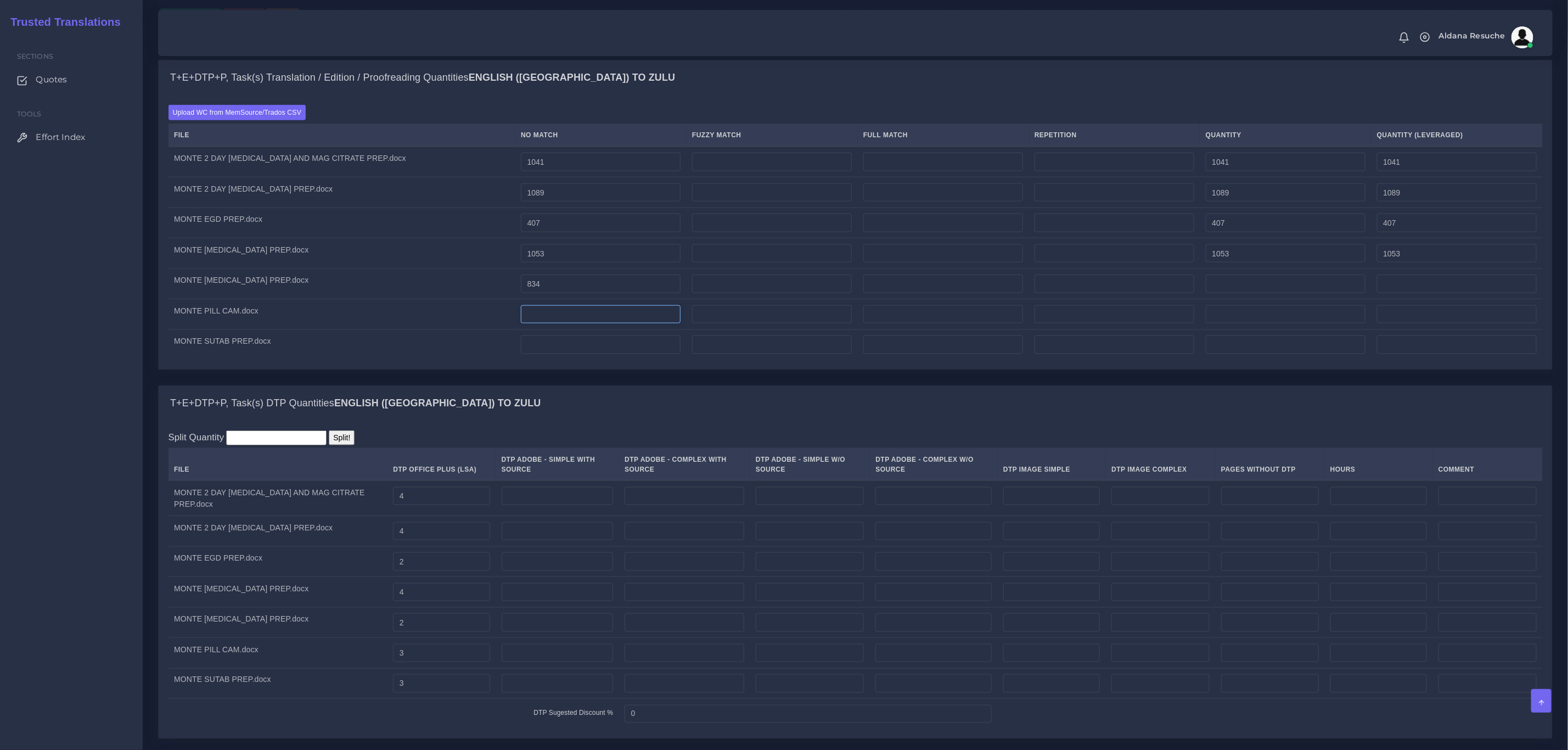
type input "834"
click at [531, 324] on input "number" at bounding box center [601, 315] width 160 height 18
type input "656"
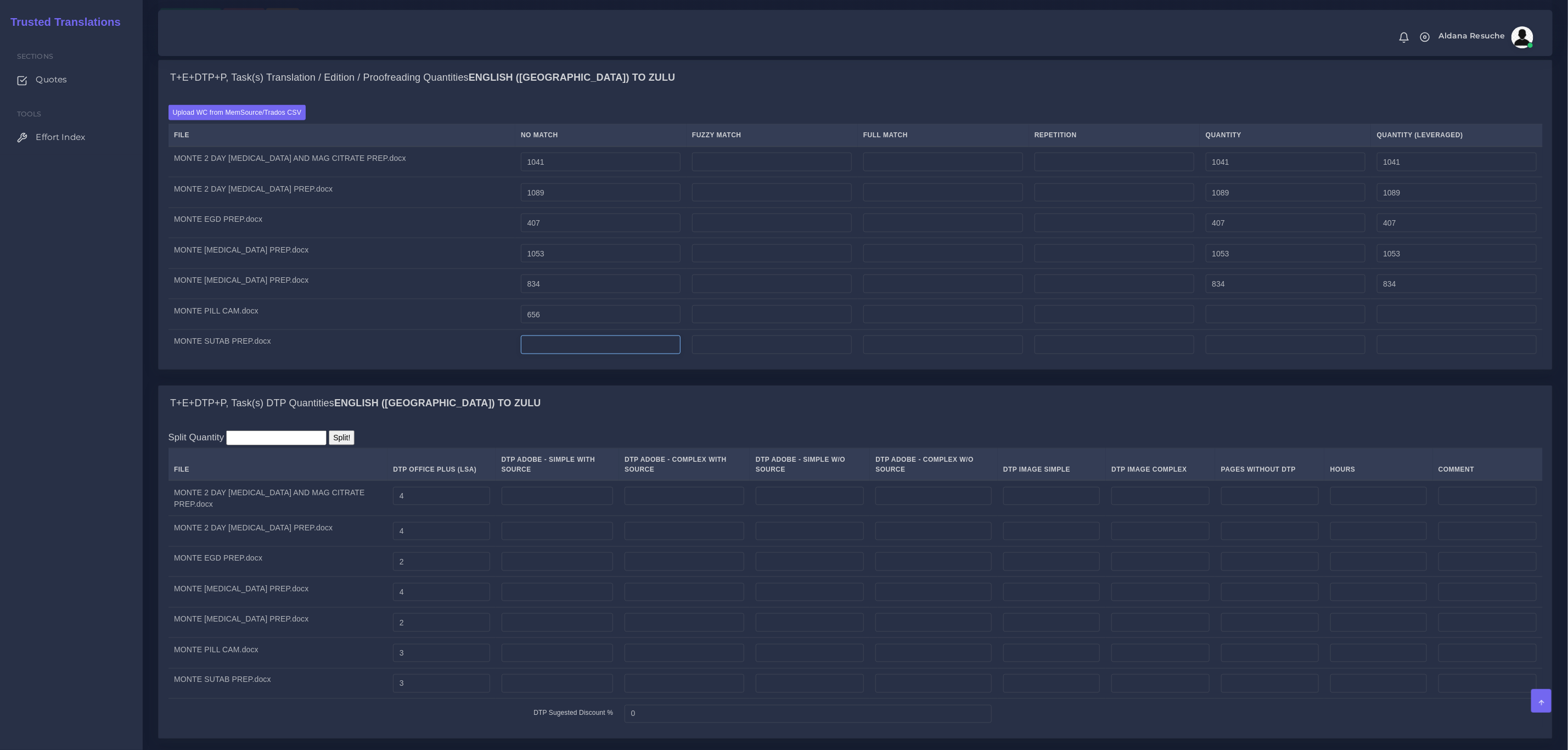
type input "656"
click at [521, 354] on input "number" at bounding box center [601, 344] width 160 height 18
type input "1065"
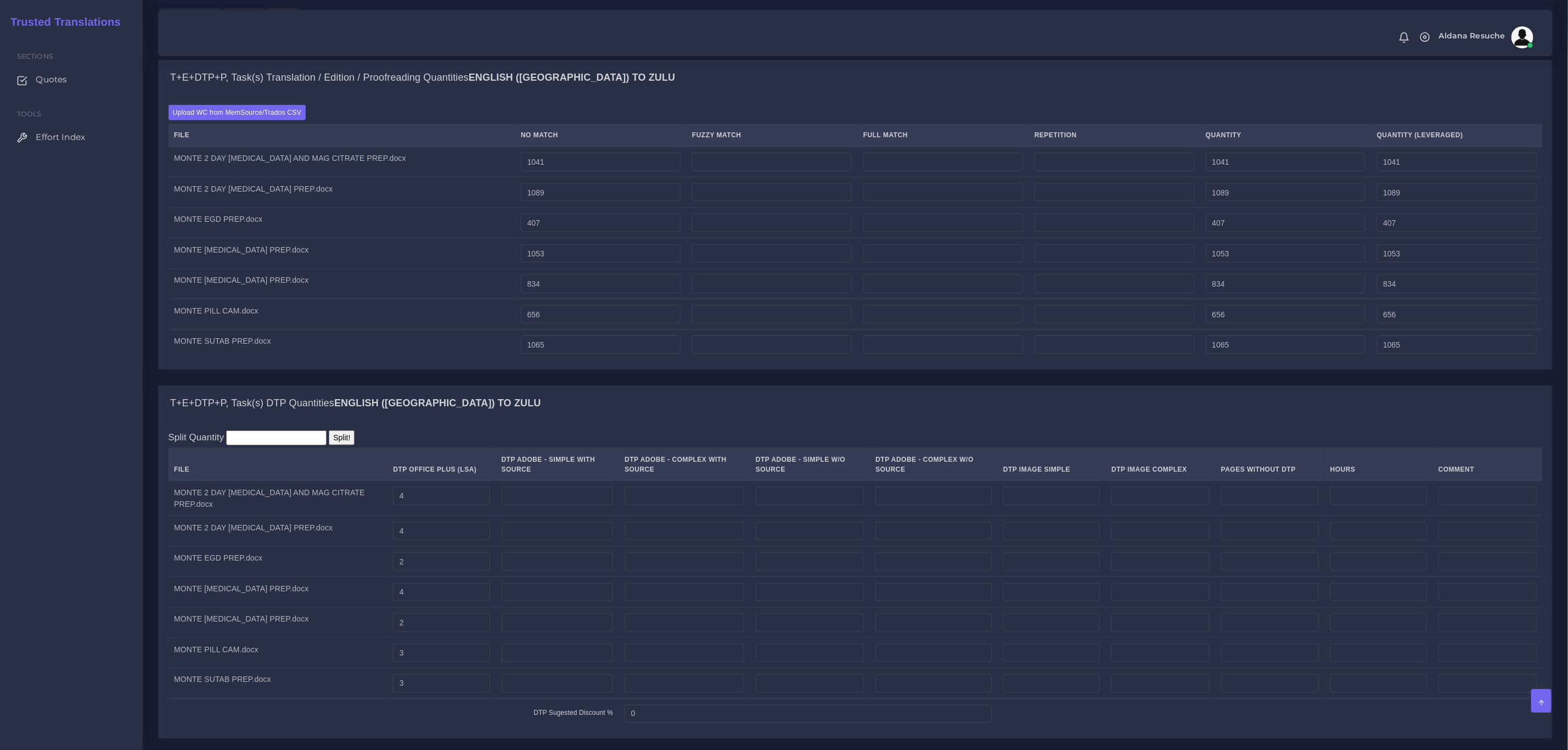
click at [552, 385] on div "T+E+DTP+P, Task(s) Translation / Edition / Proofreading Quantities English (US)…" at bounding box center [855, 222] width 1411 height 325
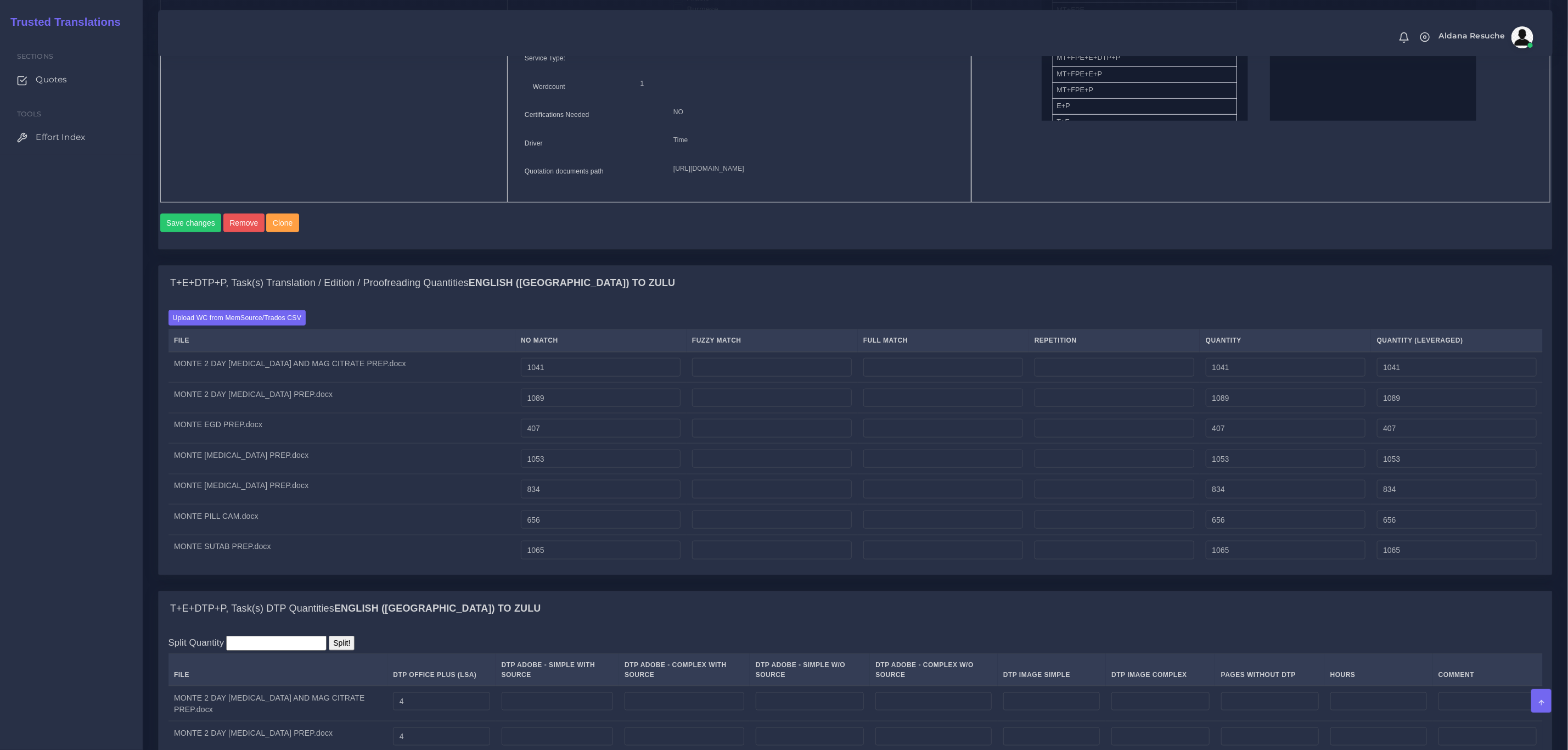
scroll to position [1607, 0]
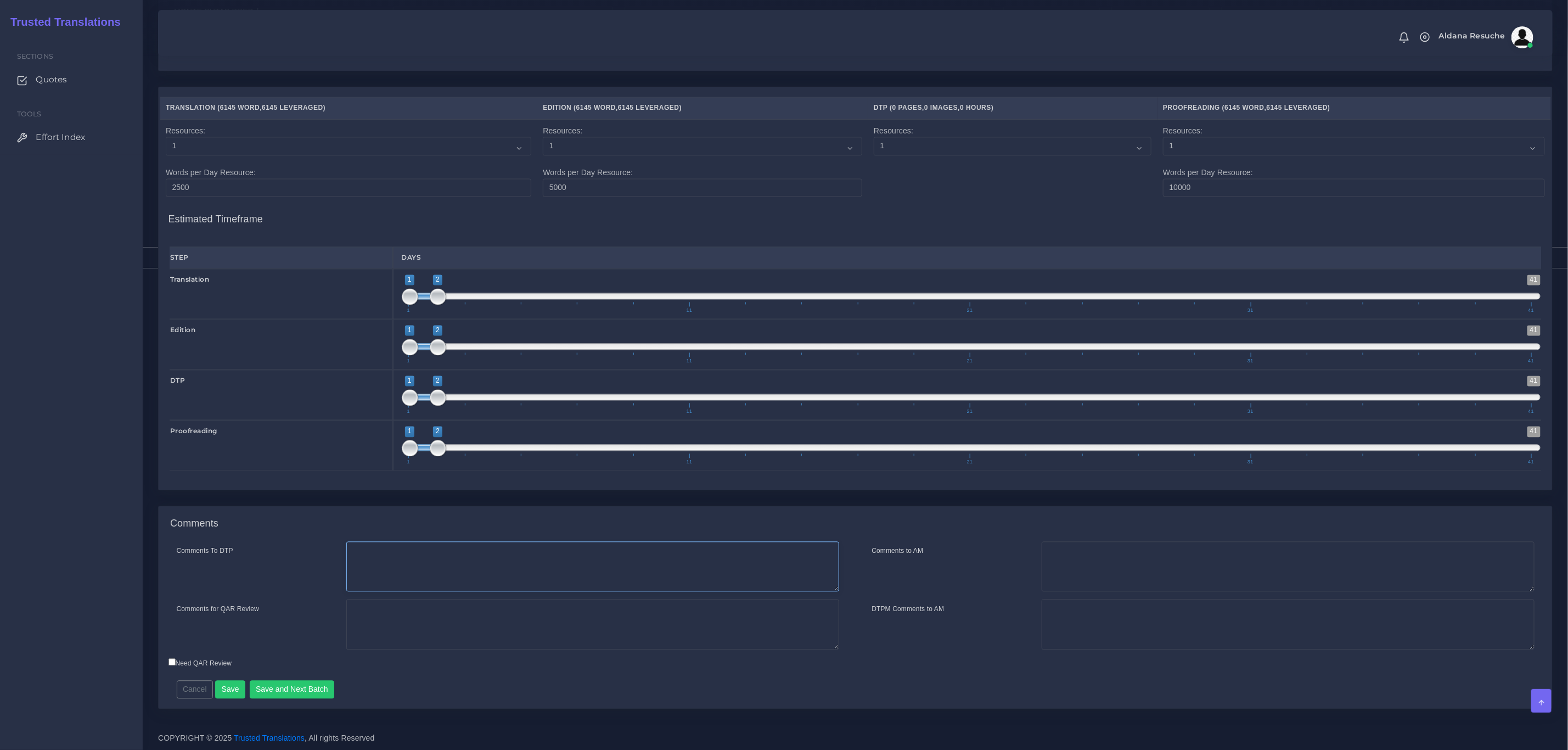
click at [570, 570] on textarea "Comments To DTP" at bounding box center [592, 567] width 493 height 50
type textarea "DTP in word"
type textarea "PEEP quoted for some languages, and TEP for Kurdish and Zomi. Zulu is Zomi but …"
click at [308, 693] on button "Save and Next Batch" at bounding box center [292, 690] width 85 height 18
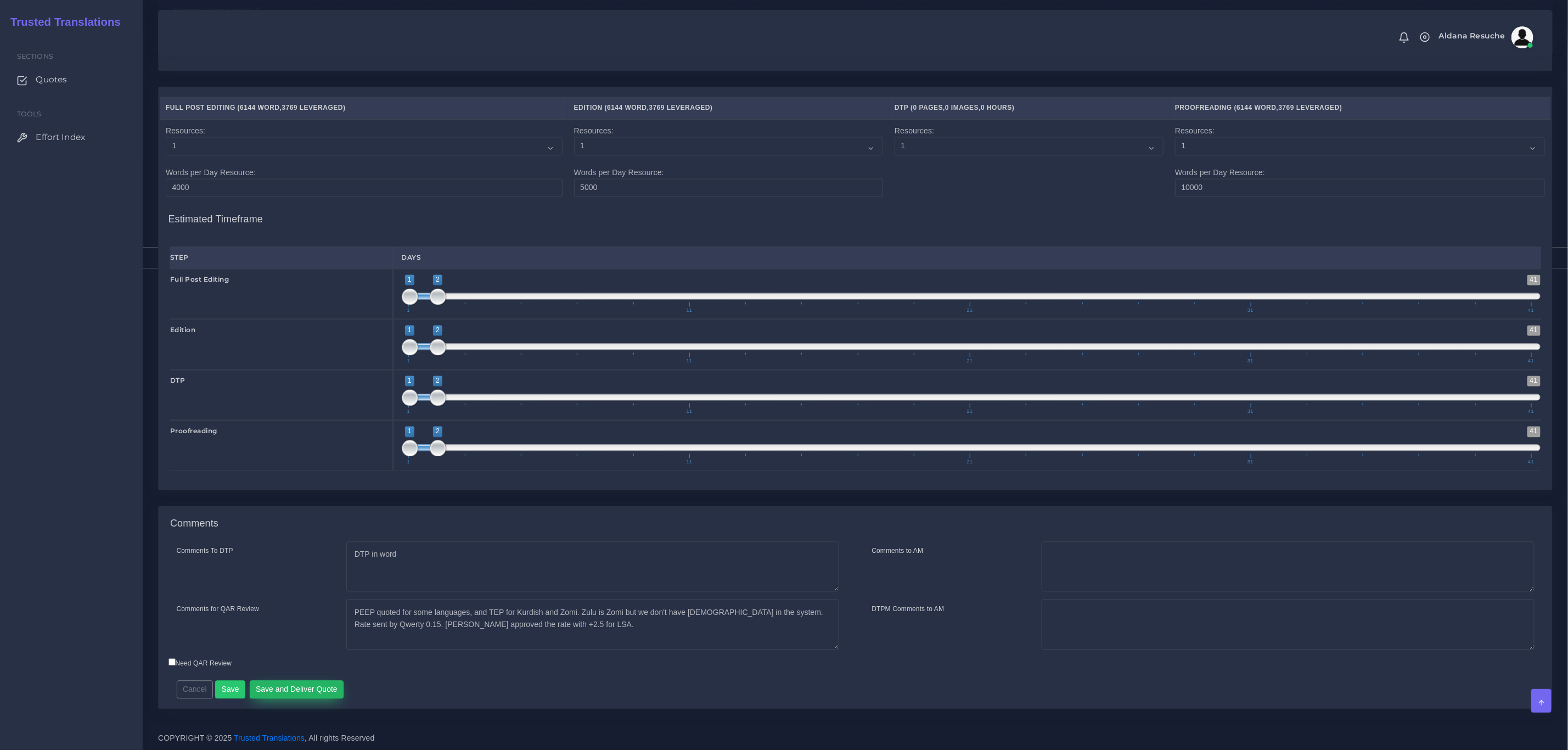
click at [320, 690] on button "Save and Deliver Quote" at bounding box center [297, 690] width 94 height 18
click at [598, 709] on div "Comments Comments To DTP DTP in word Comments for QAR Review Cancel Save" at bounding box center [855, 607] width 1395 height 203
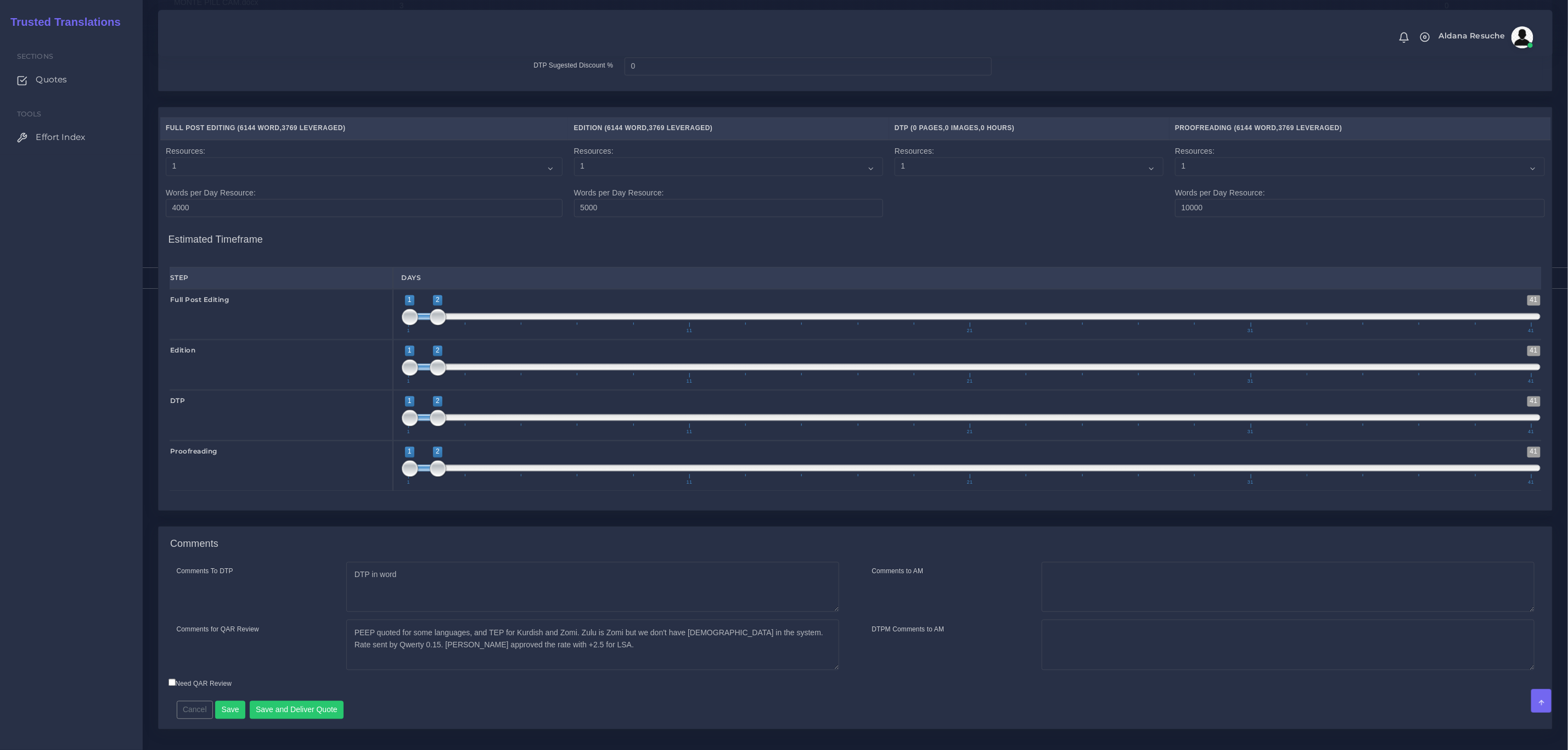
scroll to position [1525, 0]
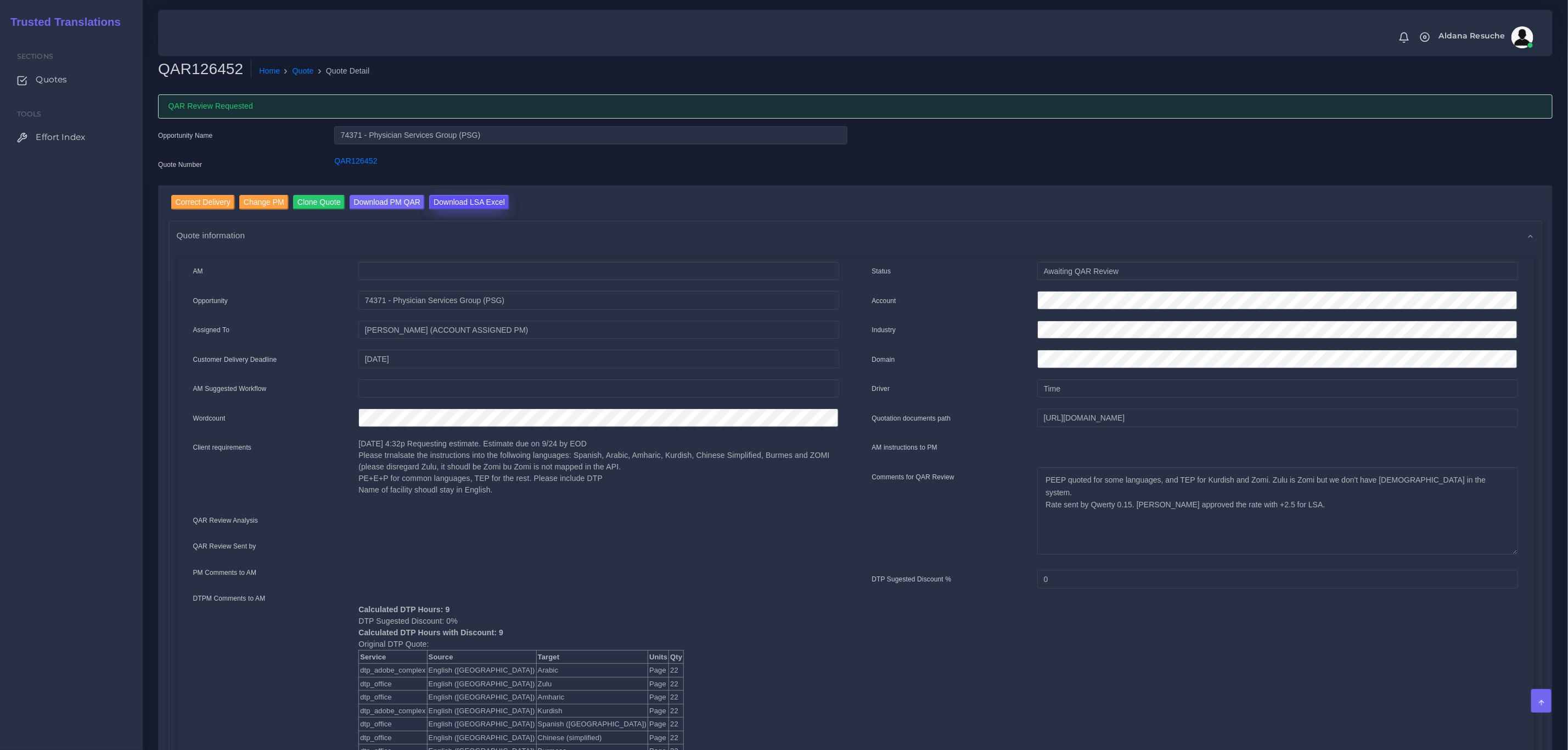
click at [468, 205] on input "Download LSA Excel" at bounding box center [470, 202] width 80 height 15
click at [297, 70] on link "Quote" at bounding box center [304, 71] width 22 height 11
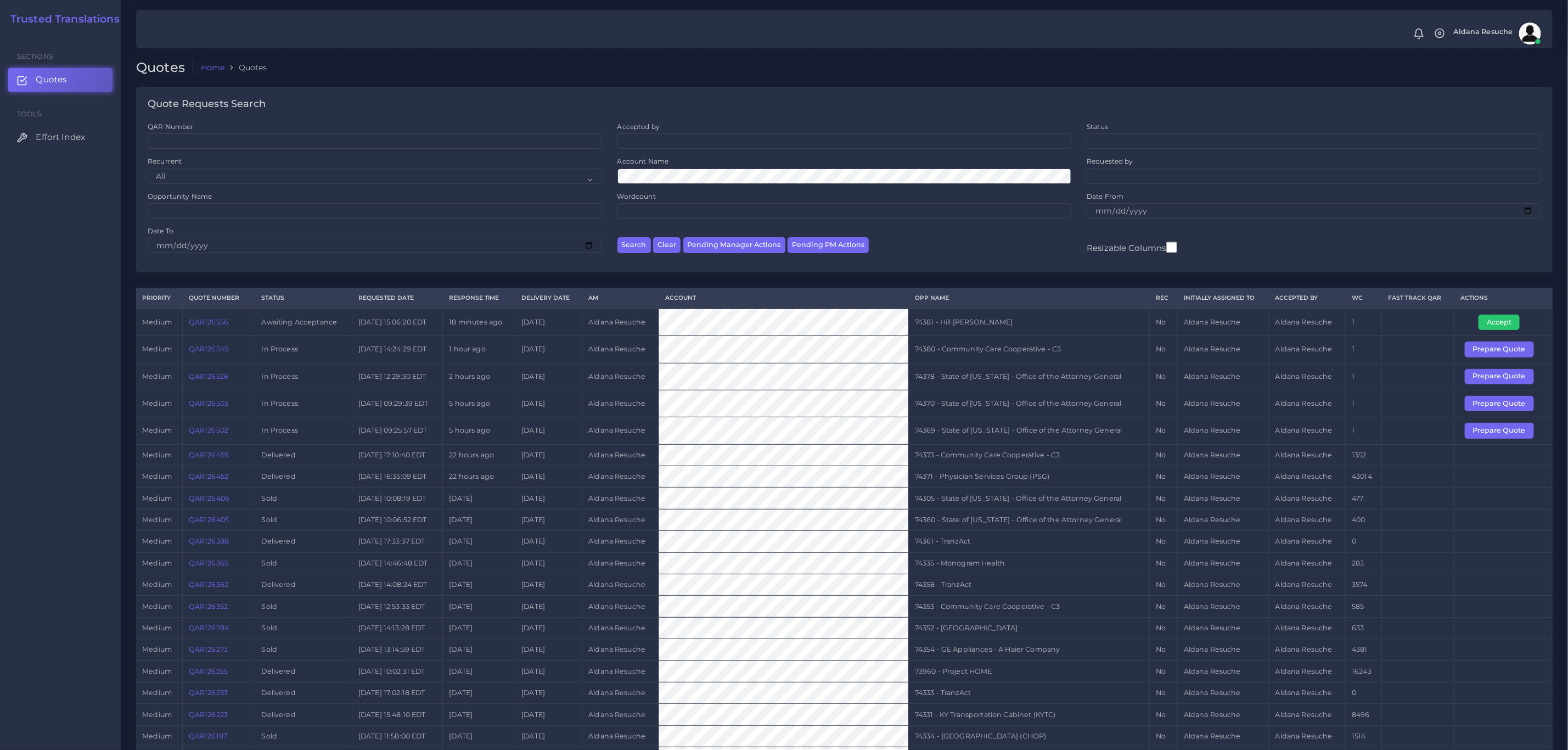
drag, startPoint x: 500, startPoint y: 399, endPoint x: 487, endPoint y: 409, distance: 16.4
click at [500, 399] on td "5 hours ago" at bounding box center [479, 403] width 73 height 27
click at [1497, 322] on button "Accept" at bounding box center [1499, 322] width 41 height 15
click at [972, 329] on td "74381 - Hill [PERSON_NAME]" at bounding box center [1029, 322] width 241 height 27
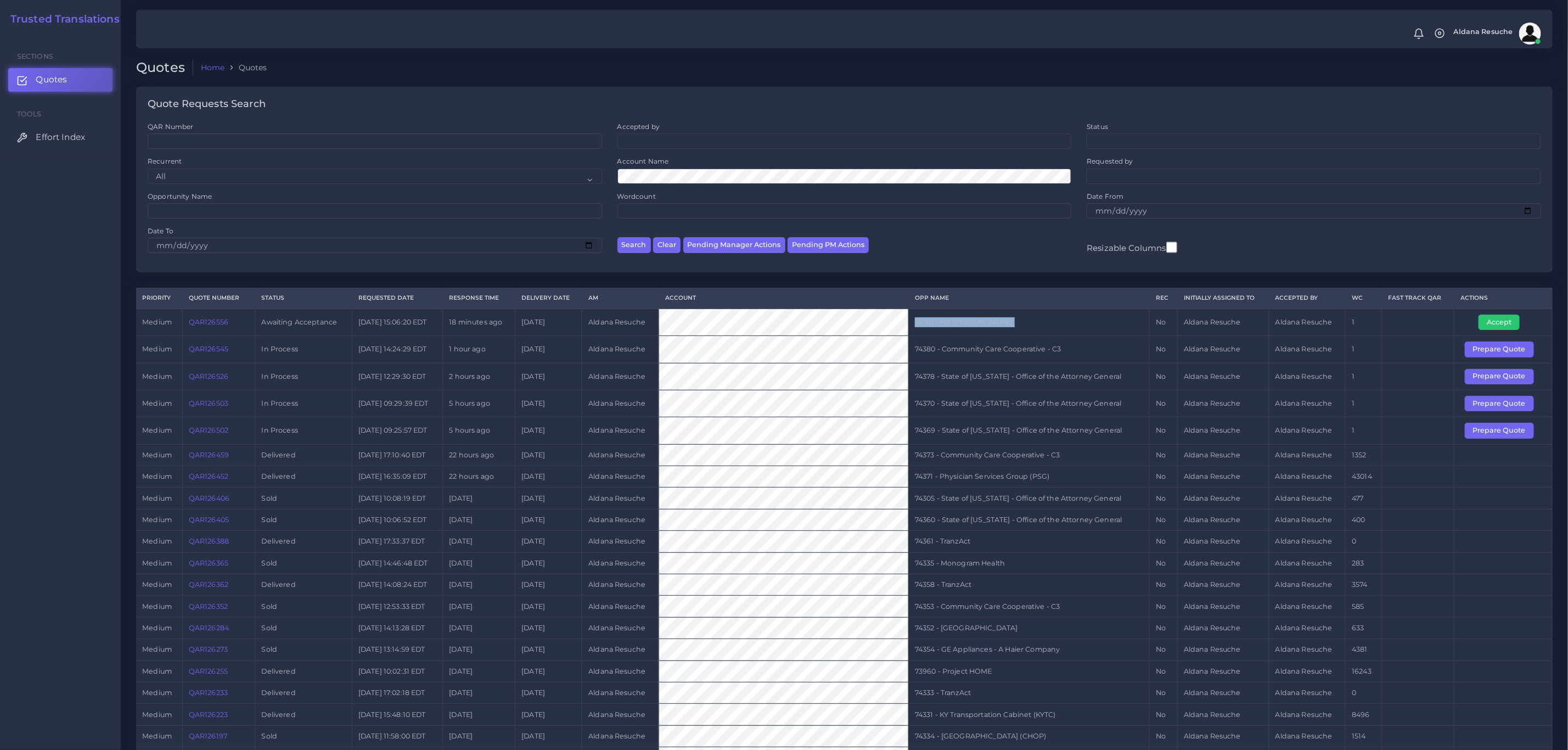
click at [972, 329] on td "74381 - Hill [PERSON_NAME]" at bounding box center [1029, 322] width 241 height 27
copy tr "74381 - Hill [PERSON_NAME]"
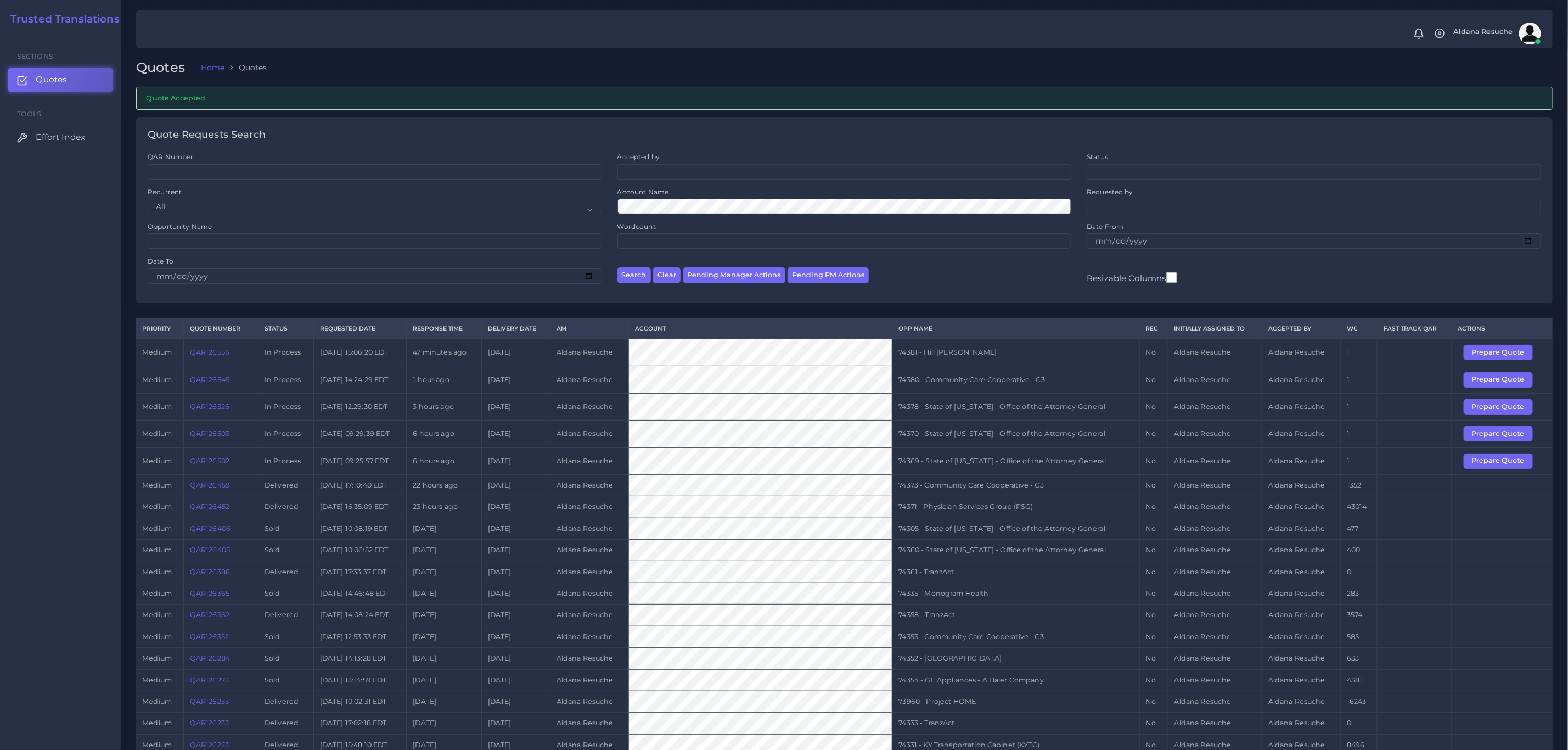
click at [1023, 468] on td "74369 - State of [US_STATE] - Office of the Attorney General" at bounding box center [1016, 461] width 247 height 27
click at [1023, 468] on td "74369 - State of Kentucky - Office of the Attorney General" at bounding box center [1016, 461] width 247 height 27
copy tr "74369 - State of Kentucky - Office of the Attorney General"
click at [1512, 469] on button "Prepare Quote" at bounding box center [1499, 461] width 69 height 15
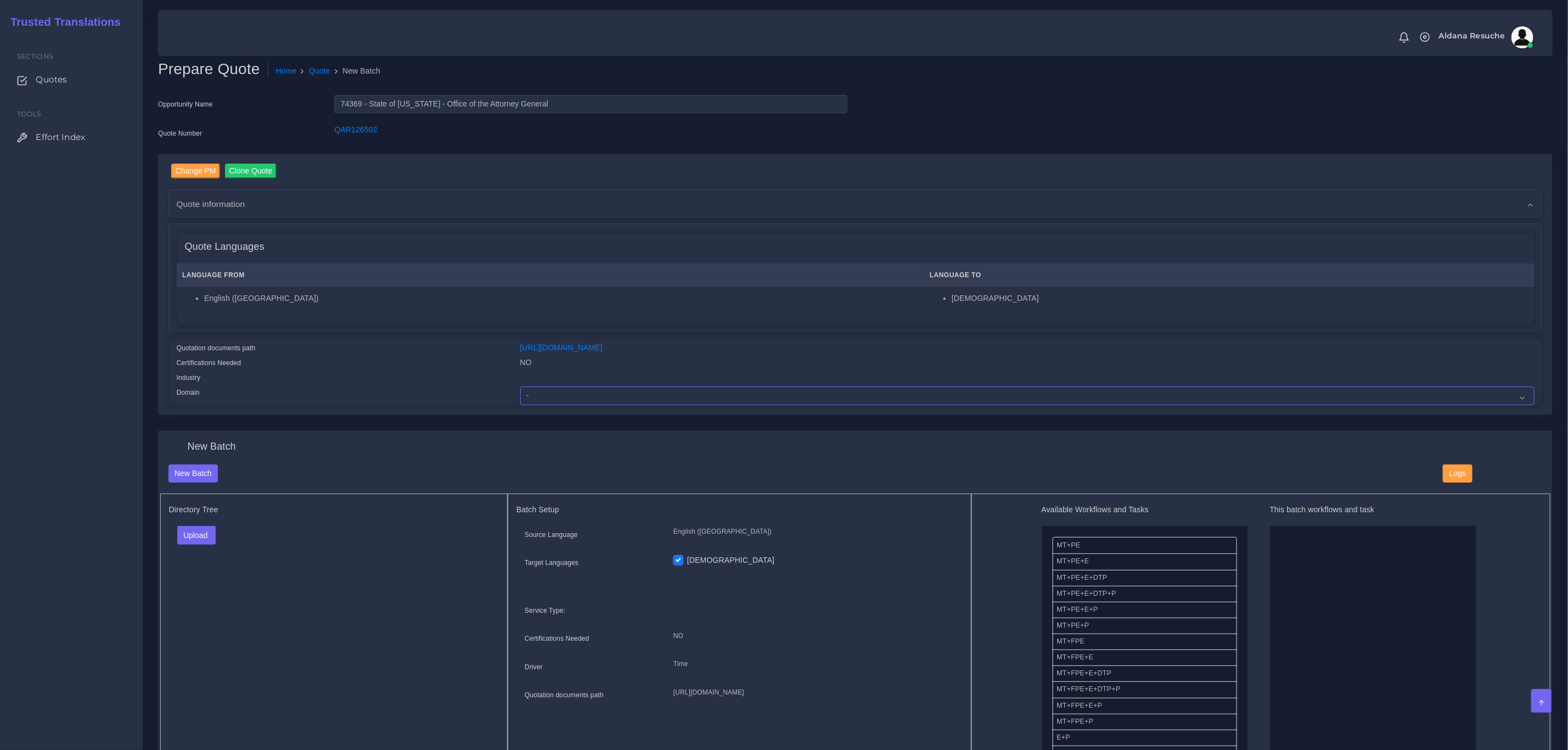
click at [559, 388] on select "- Advertising and Media Agriculture, Forestry and Fishing Architecture, Buildin…" at bounding box center [1028, 395] width 1014 height 18
select select "Legal Services"
click at [521, 386] on select "- Advertising and Media Agriculture, Forestry and Fishing Architecture, Buildin…" at bounding box center [1028, 395] width 1014 height 18
click at [192, 531] on button "Upload" at bounding box center [197, 535] width 39 height 18
click at [234, 583] on label "Files" at bounding box center [215, 577] width 76 height 14
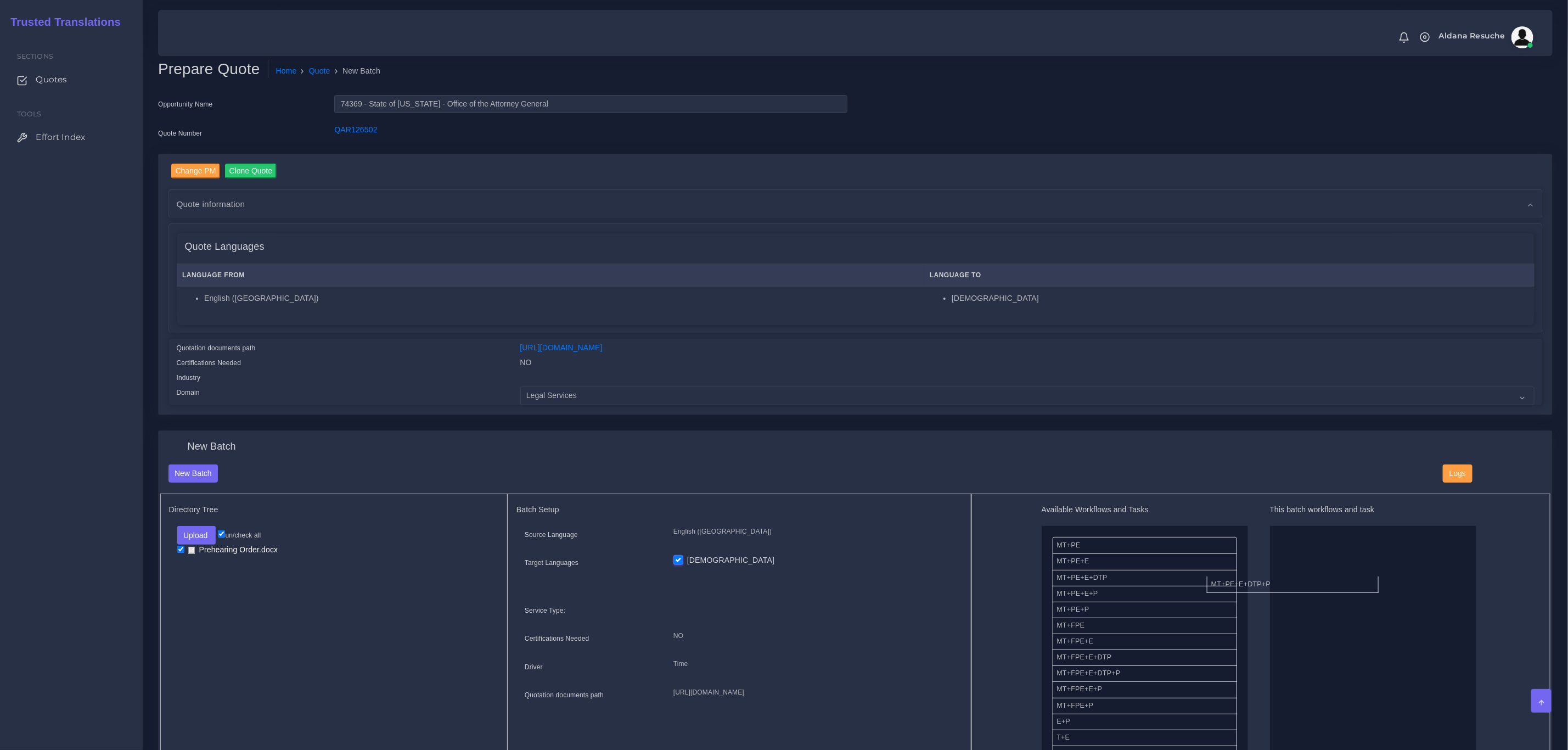
drag, startPoint x: 1114, startPoint y: 598, endPoint x: 1308, endPoint y: 582, distance: 194.7
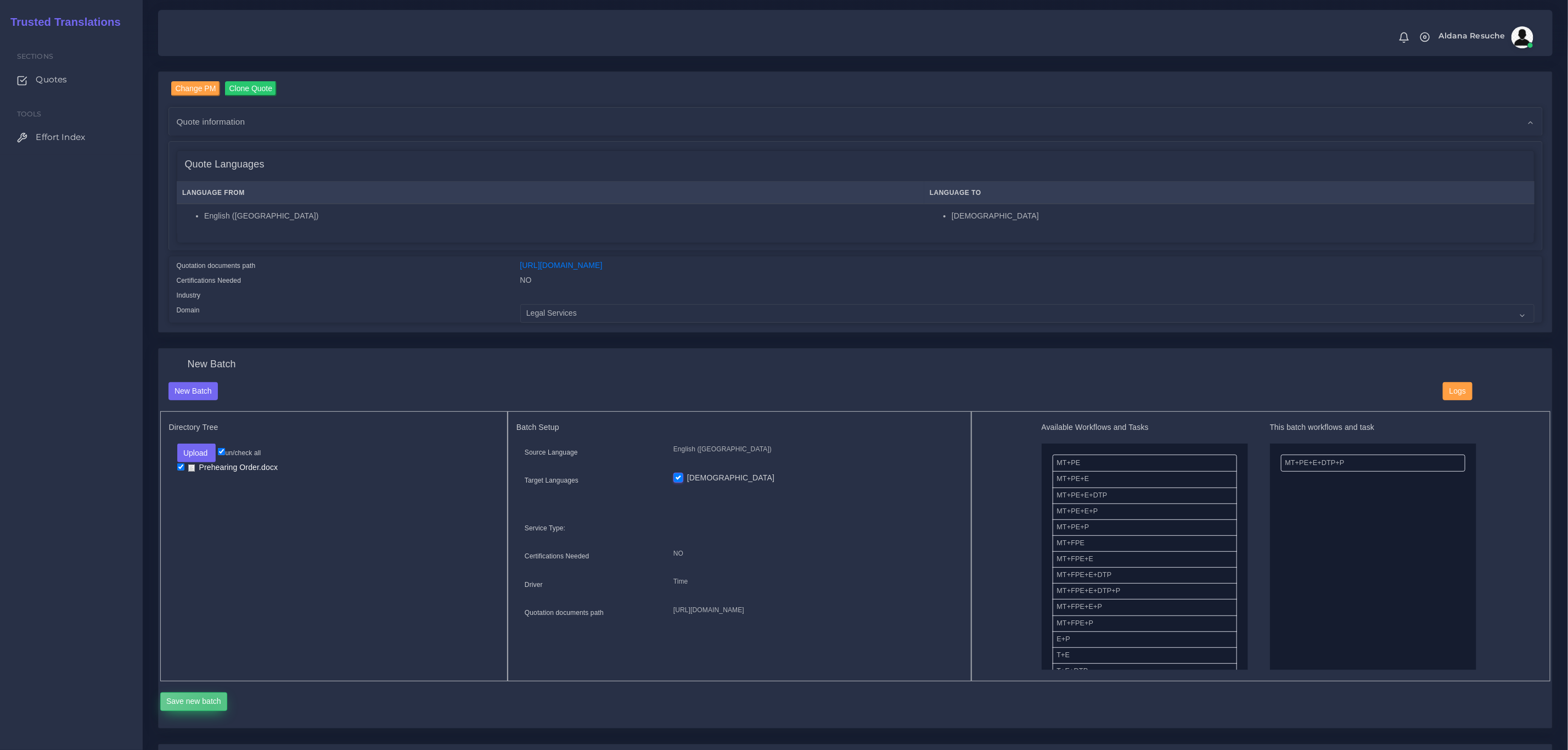
click at [211, 705] on button "Save new batch" at bounding box center [194, 702] width 67 height 18
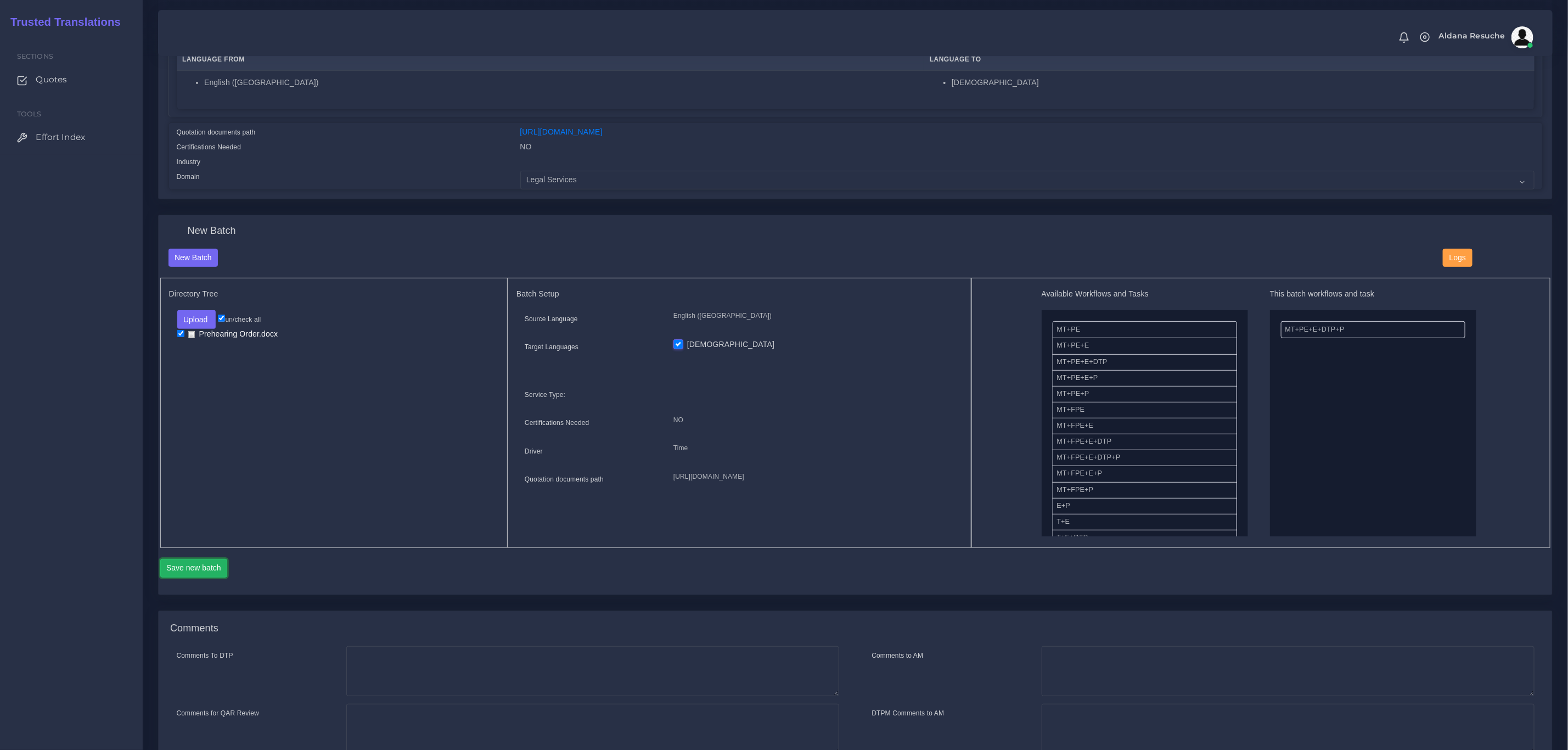
scroll to position [247, 0]
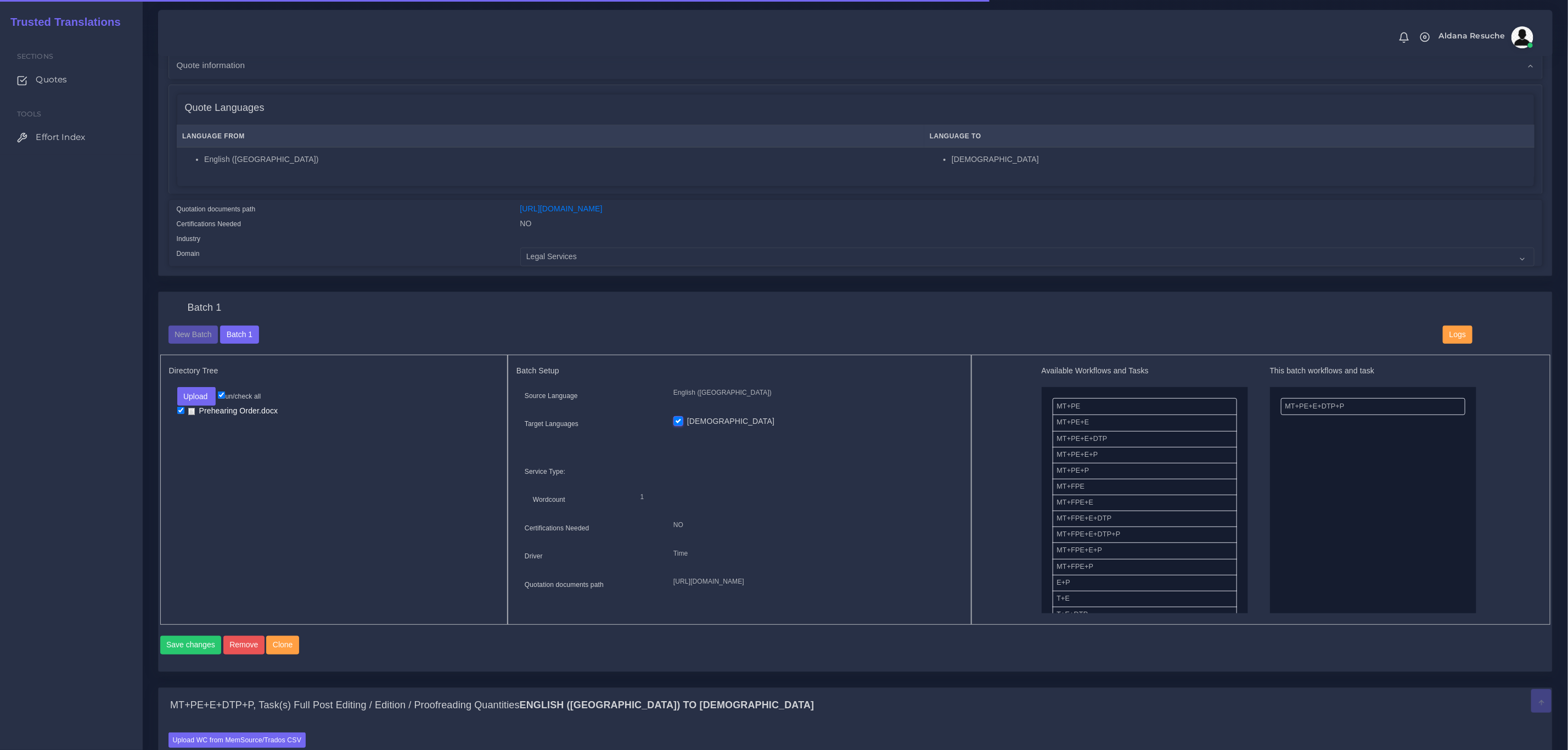
scroll to position [577, 0]
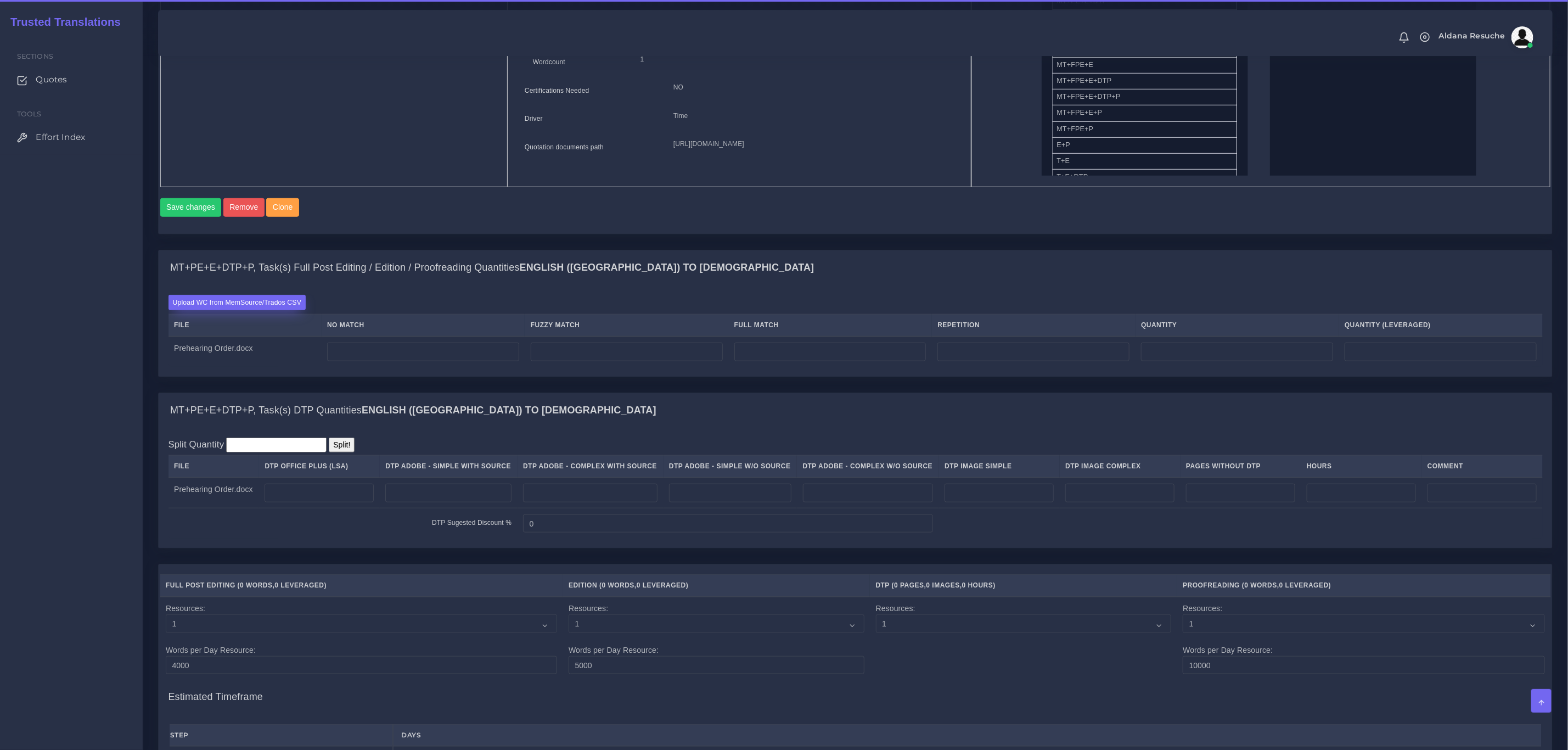
click at [259, 309] on label "Upload WC from MemSource/Trados CSV" at bounding box center [237, 302] width 138 height 15
click at [0, 0] on input "Upload WC from MemSource/Trados CSV" at bounding box center [0, 0] width 0 height 0
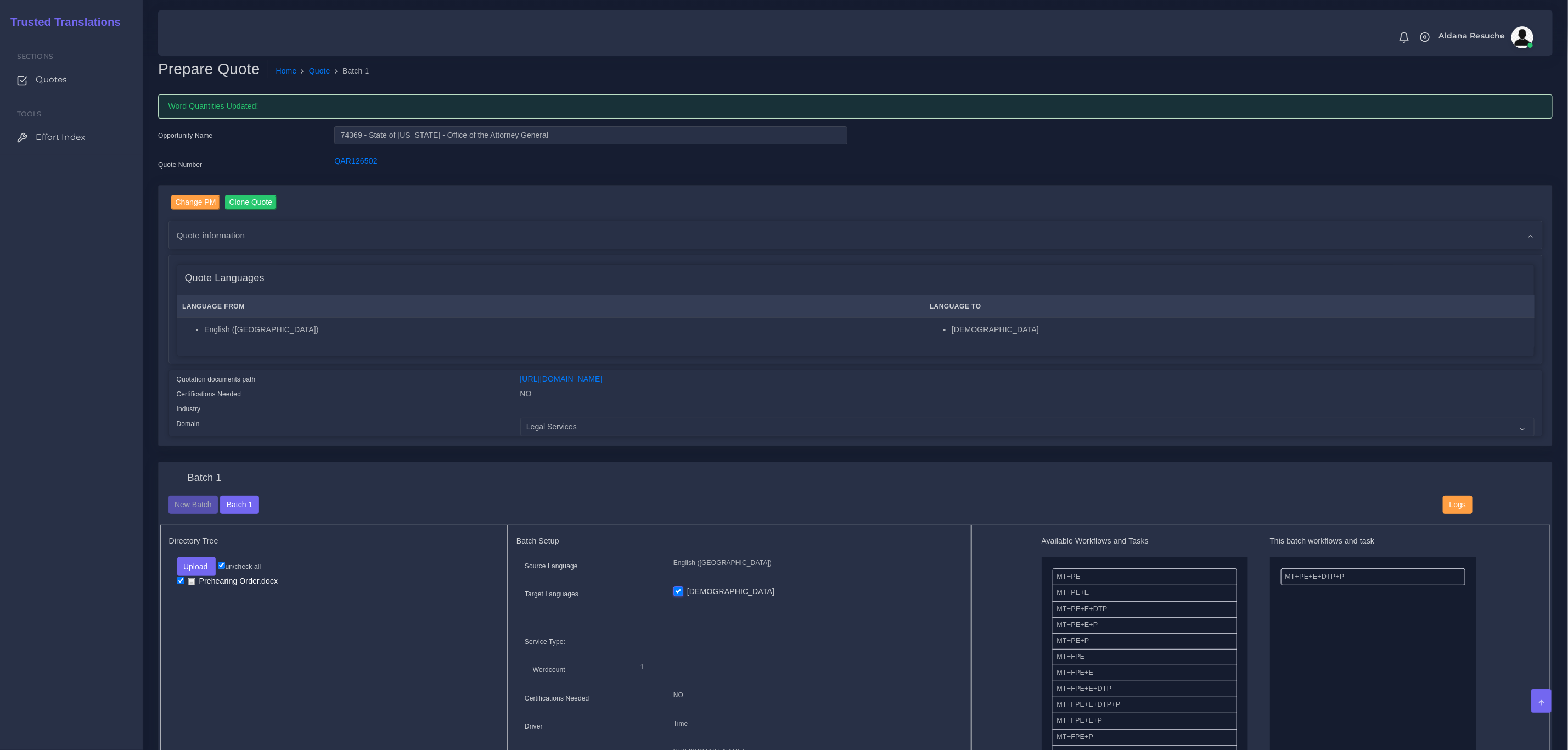
click at [315, 440] on div "Change PM Clone Quote AM Opportunity -" at bounding box center [855, 316] width 1394 height 261
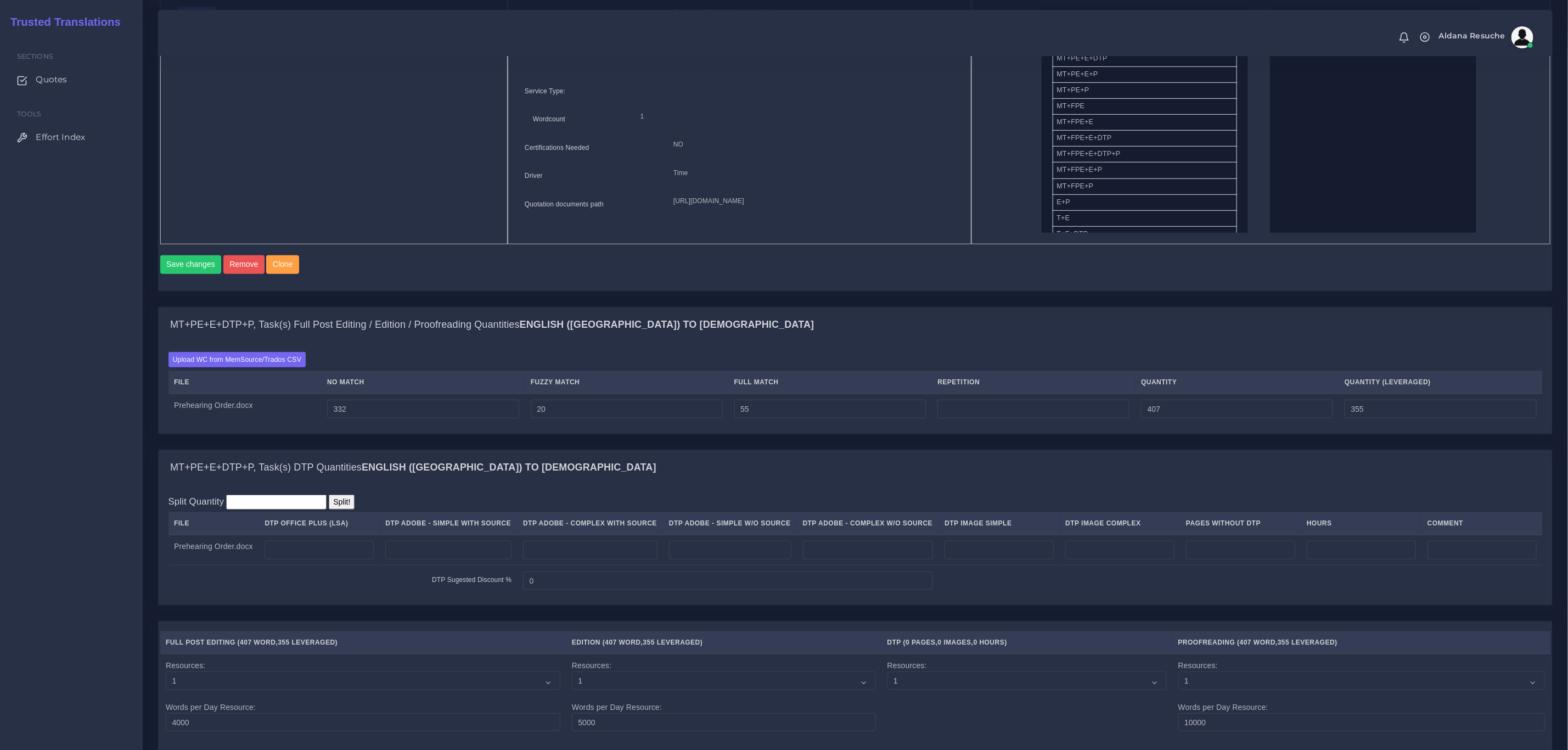
scroll to position [577, 0]
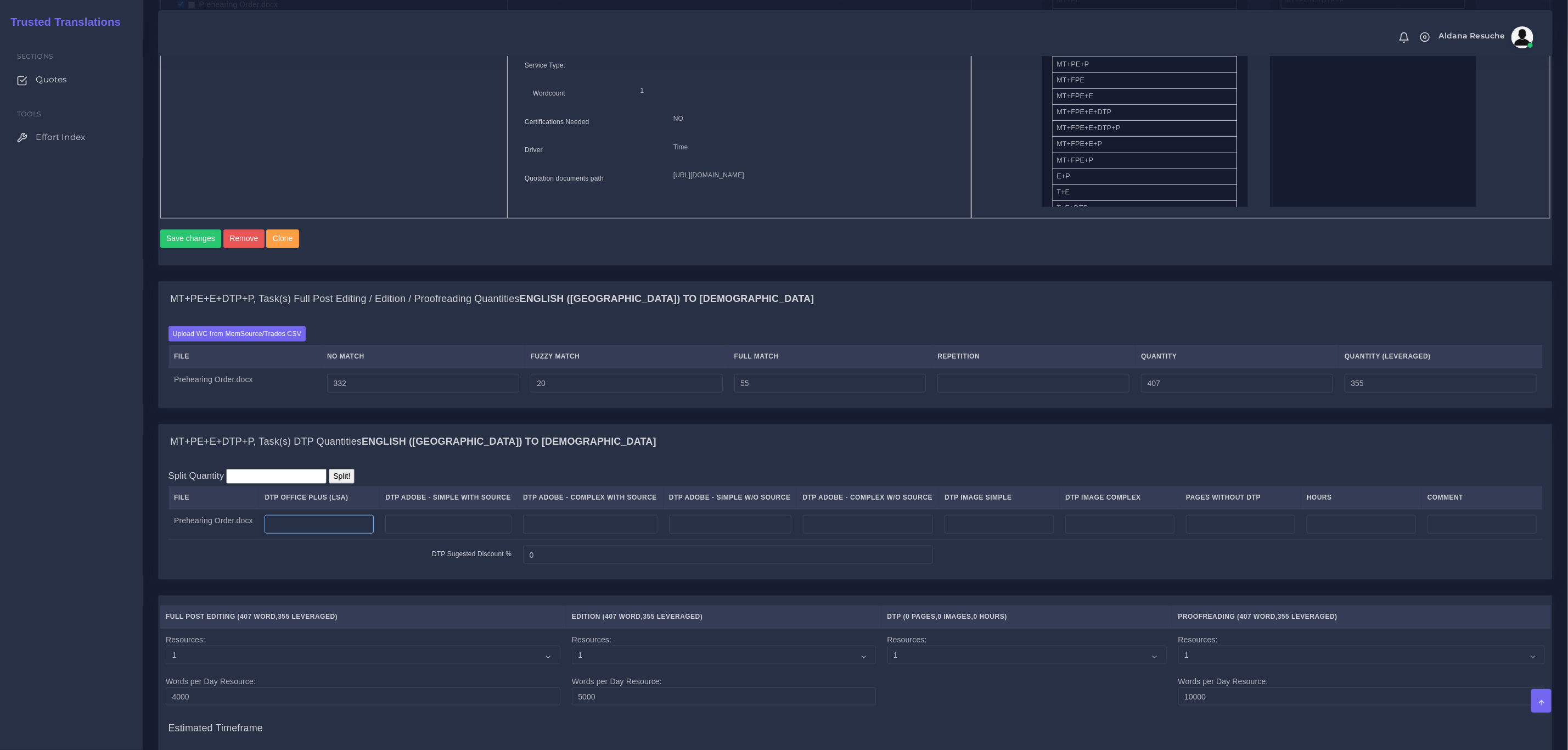
click at [313, 534] on input "number" at bounding box center [319, 524] width 109 height 18
type input "2"
click at [566, 460] on div "MT+PE+E+DTP+P, Task(s) DTP Quantities English (US) TO Somali" at bounding box center [855, 442] width 1394 height 35
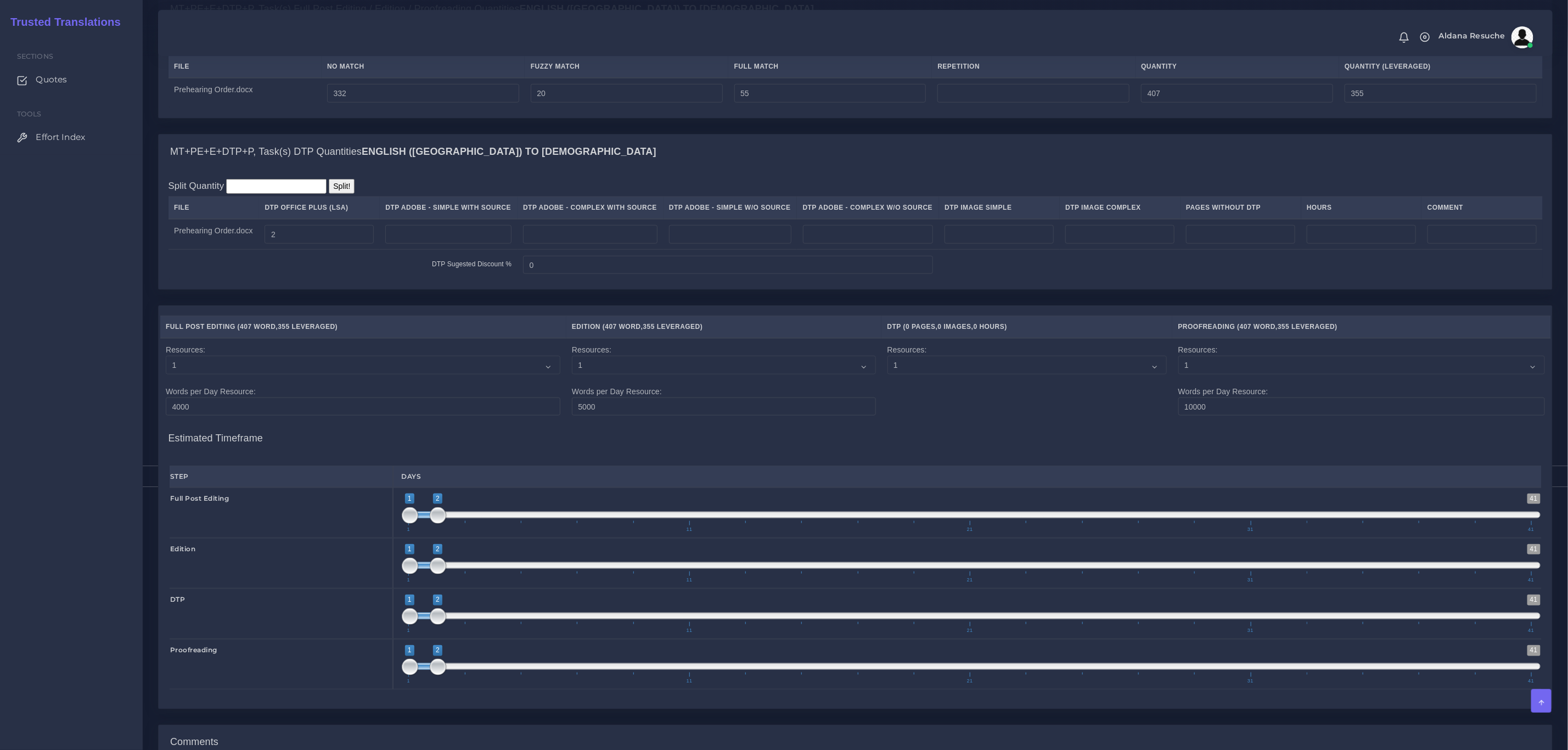
scroll to position [1107, 0]
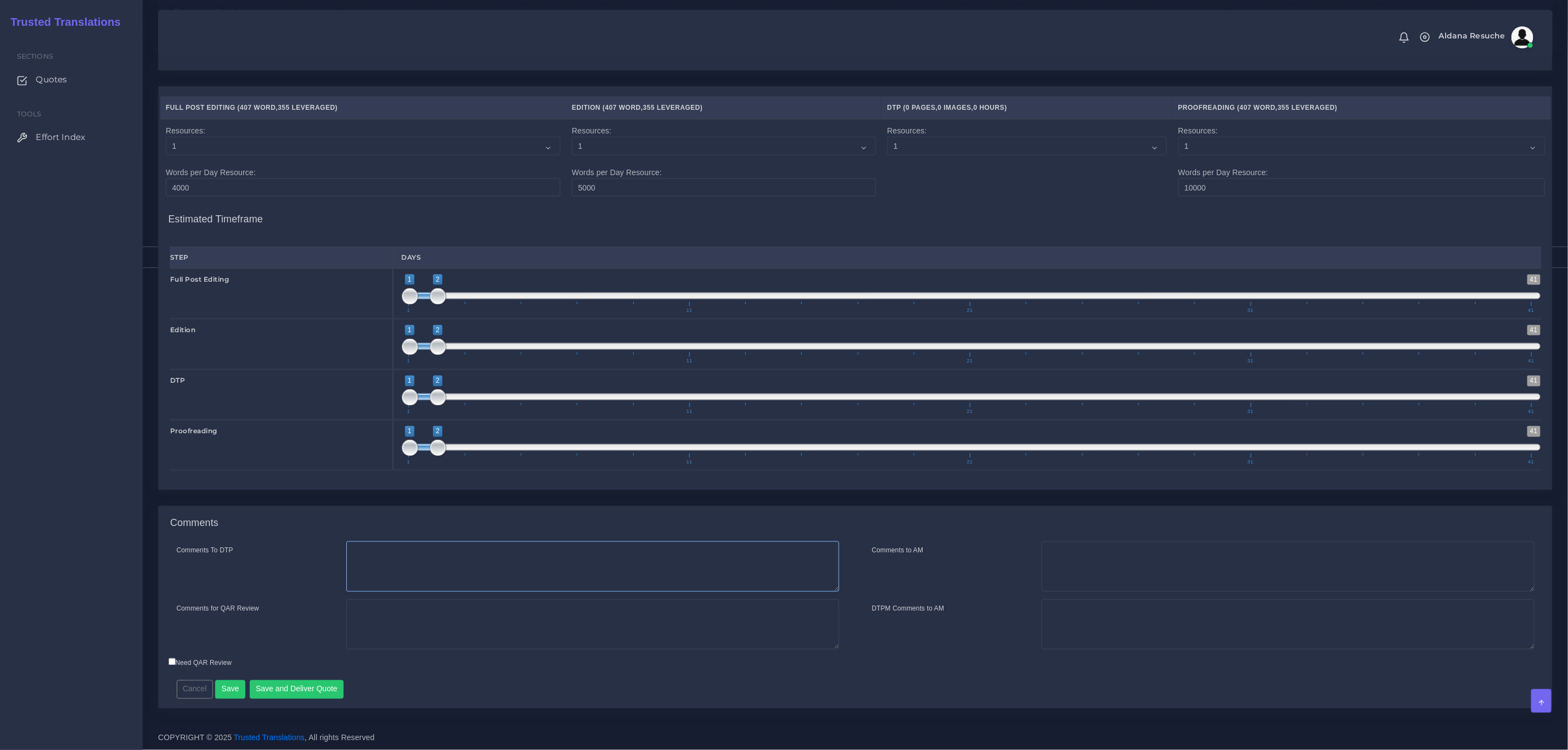
click at [477, 569] on textarea "Comments To DTP" at bounding box center [592, 567] width 493 height 50
type textarea "DTP in word"
type textarea "PEEP+DTP"
click at [277, 697] on button "Save and Deliver Quote" at bounding box center [297, 690] width 94 height 18
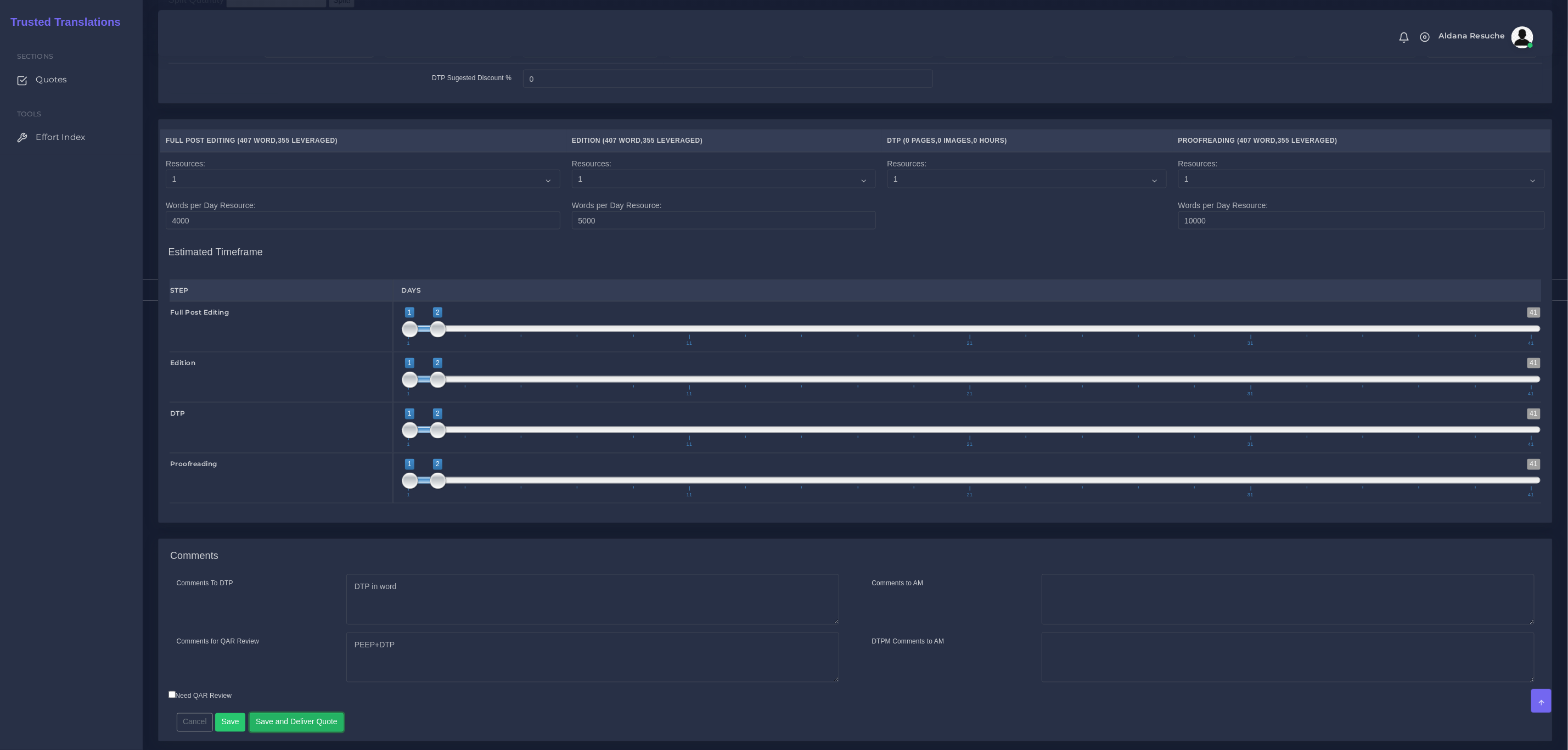
scroll to position [1025, 0]
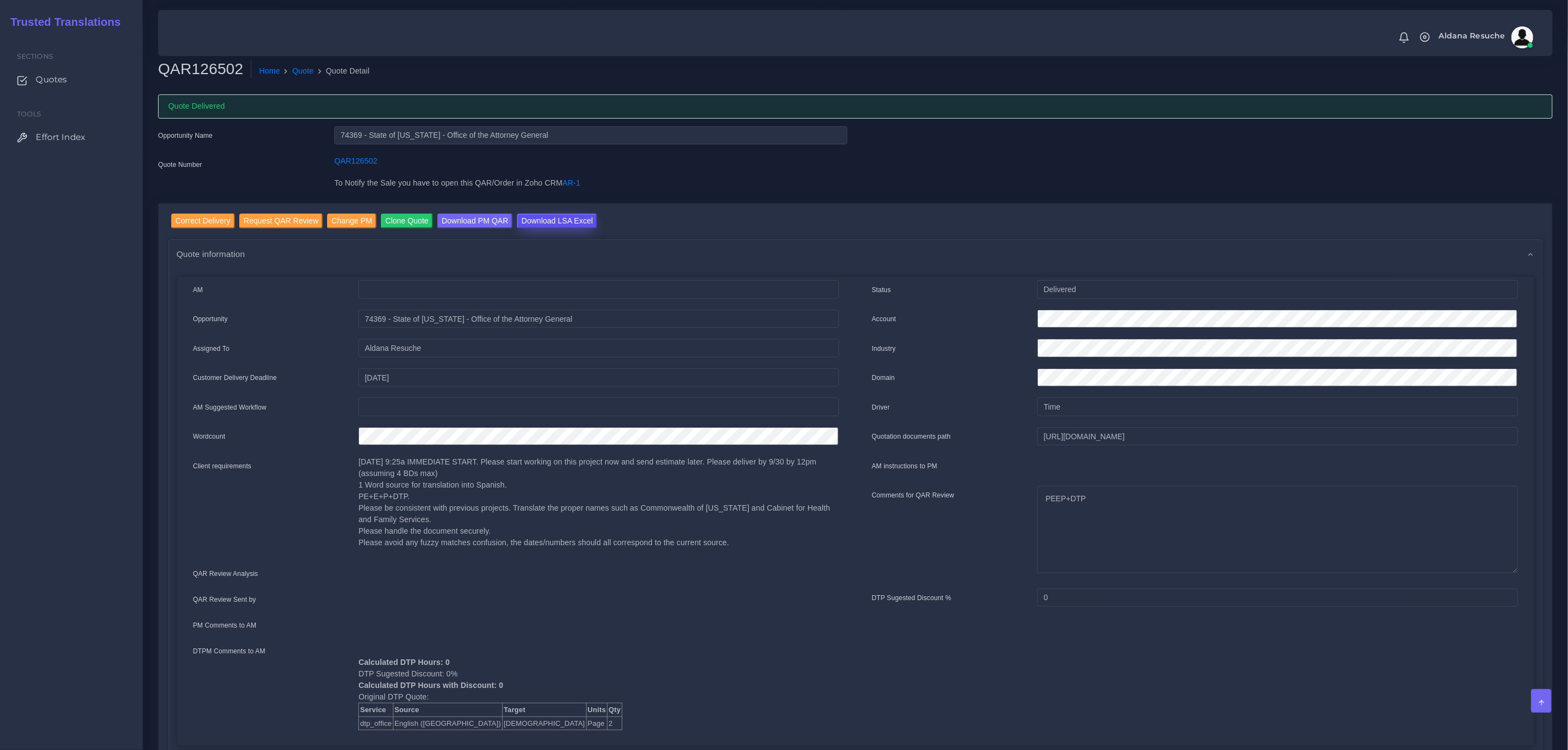
drag, startPoint x: 514, startPoint y: 218, endPoint x: 517, endPoint y: 223, distance: 5.8
click at [517, 218] on input "Download LSA Excel" at bounding box center [557, 221] width 80 height 15
click at [319, 628] on div "PM Comments to AM" at bounding box center [268, 627] width 165 height 22
click at [297, 73] on link "Quote" at bounding box center [304, 71] width 22 height 11
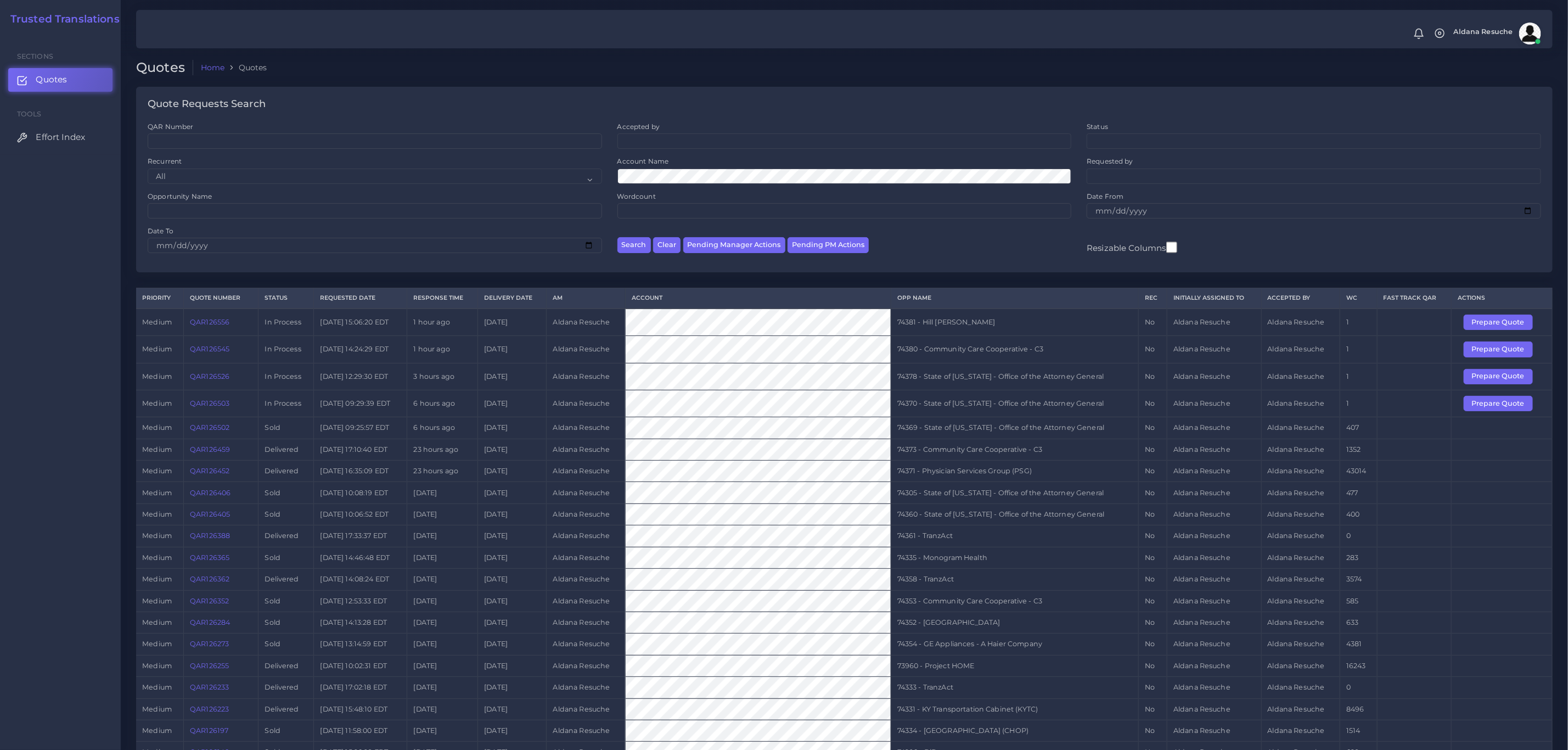
click at [1539, 460] on td at bounding box center [1502, 449] width 101 height 22
click at [1511, 406] on button "Prepare Quote" at bounding box center [1499, 404] width 69 height 15
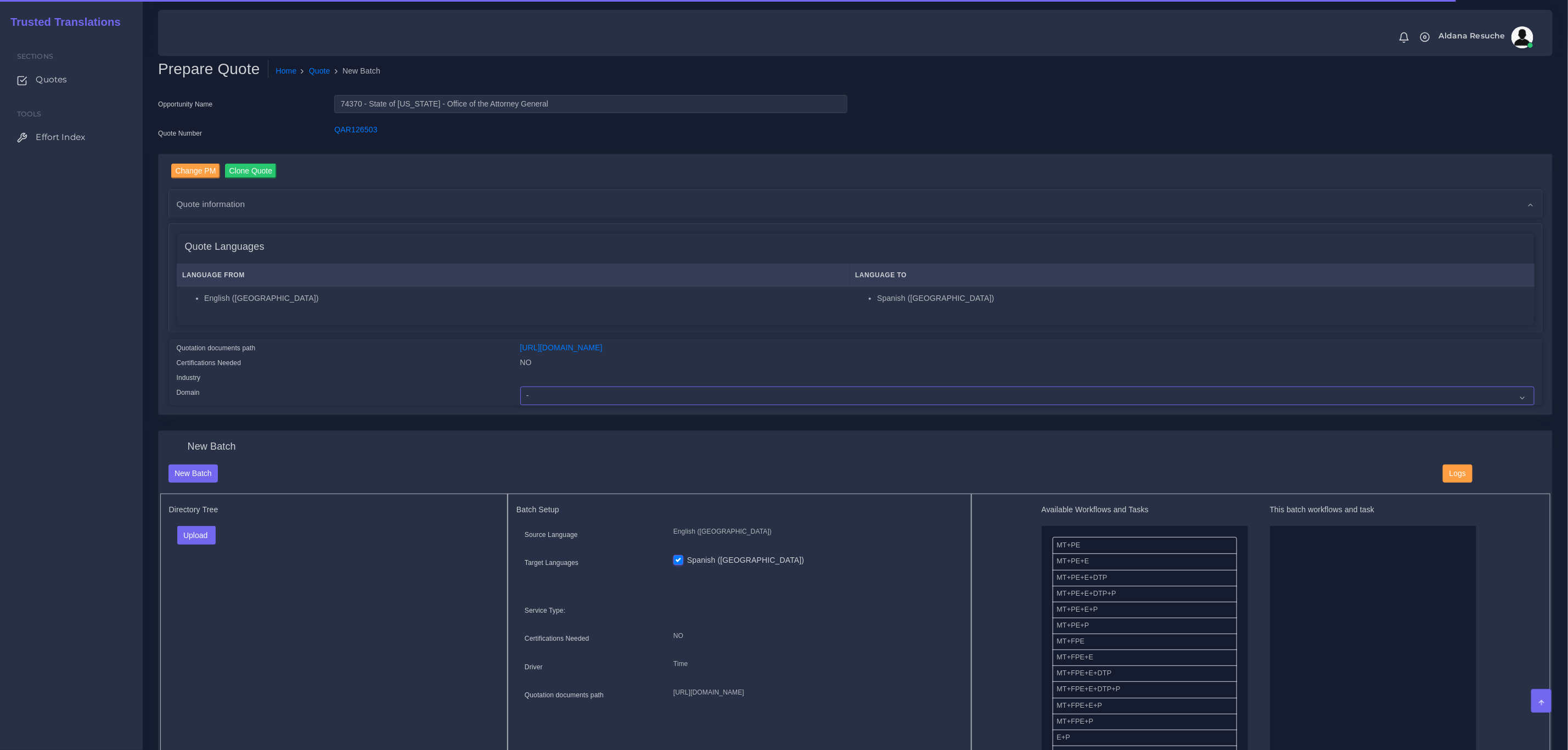
click at [558, 390] on select "- Advertising and Media Agriculture, Forestry and Fishing Architecture, Buildin…" at bounding box center [1028, 395] width 1014 height 18
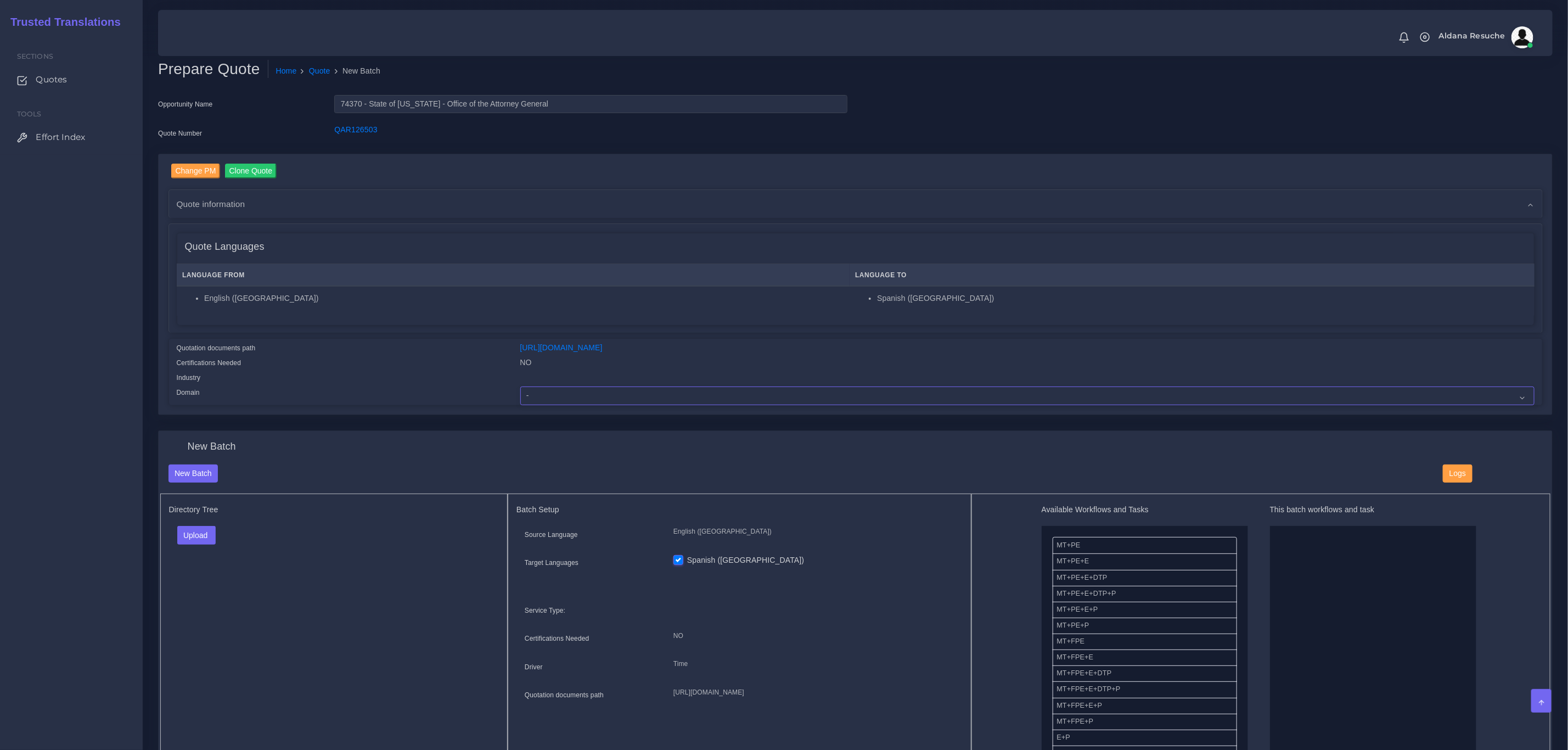
select select "Legal Services"
click at [521, 386] on select "- Advertising and Media Agriculture, Forestry and Fishing Architecture, Buildin…" at bounding box center [1028, 395] width 1014 height 18
click at [216, 530] on button "Upload" at bounding box center [197, 535] width 39 height 18
click at [205, 572] on label "Files" at bounding box center [215, 577] width 76 height 14
drag, startPoint x: 1128, startPoint y: 598, endPoint x: 1399, endPoint y: 606, distance: 271.1
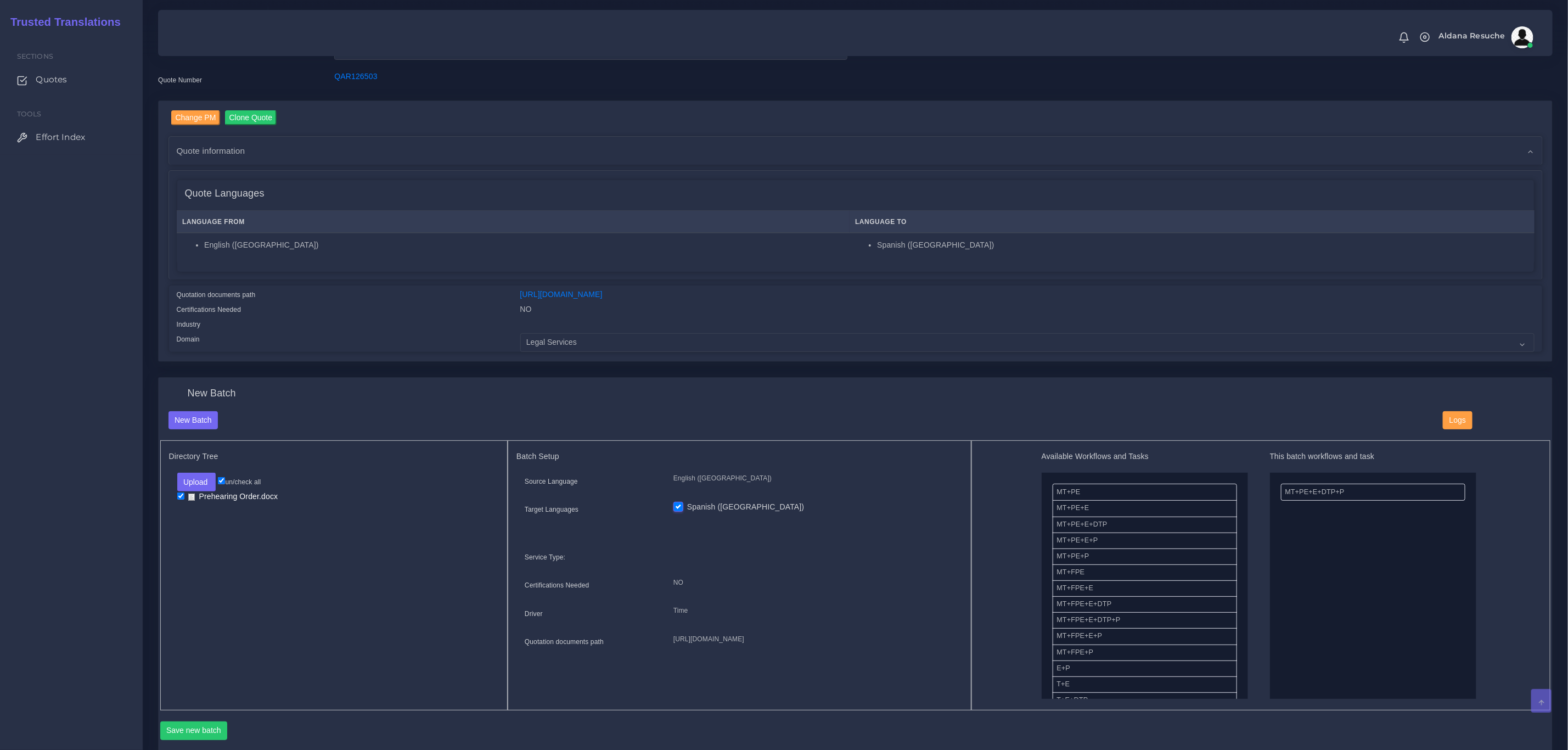
scroll to position [82, 0]
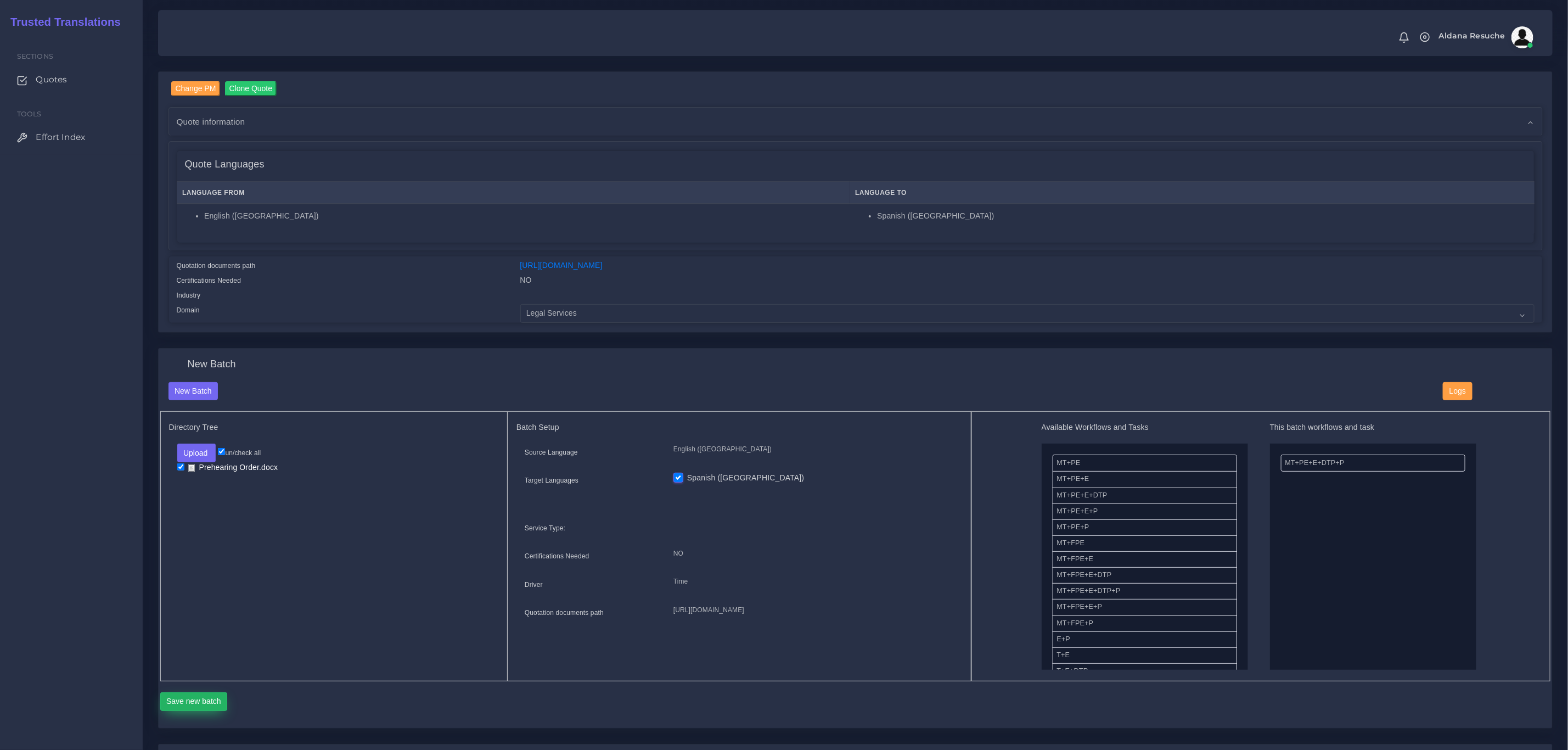
click at [182, 709] on button "Save new batch" at bounding box center [194, 702] width 67 height 18
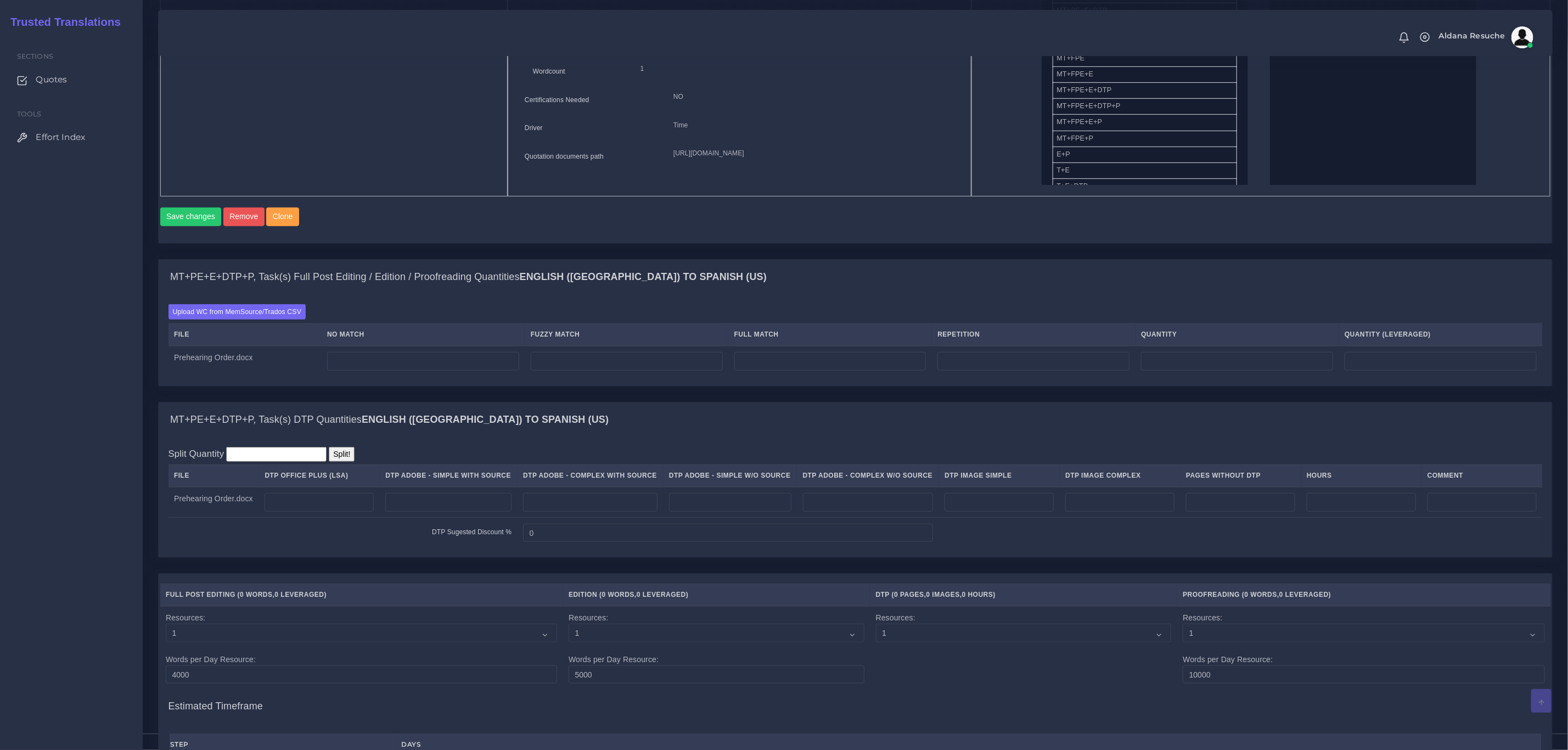
scroll to position [577, 0]
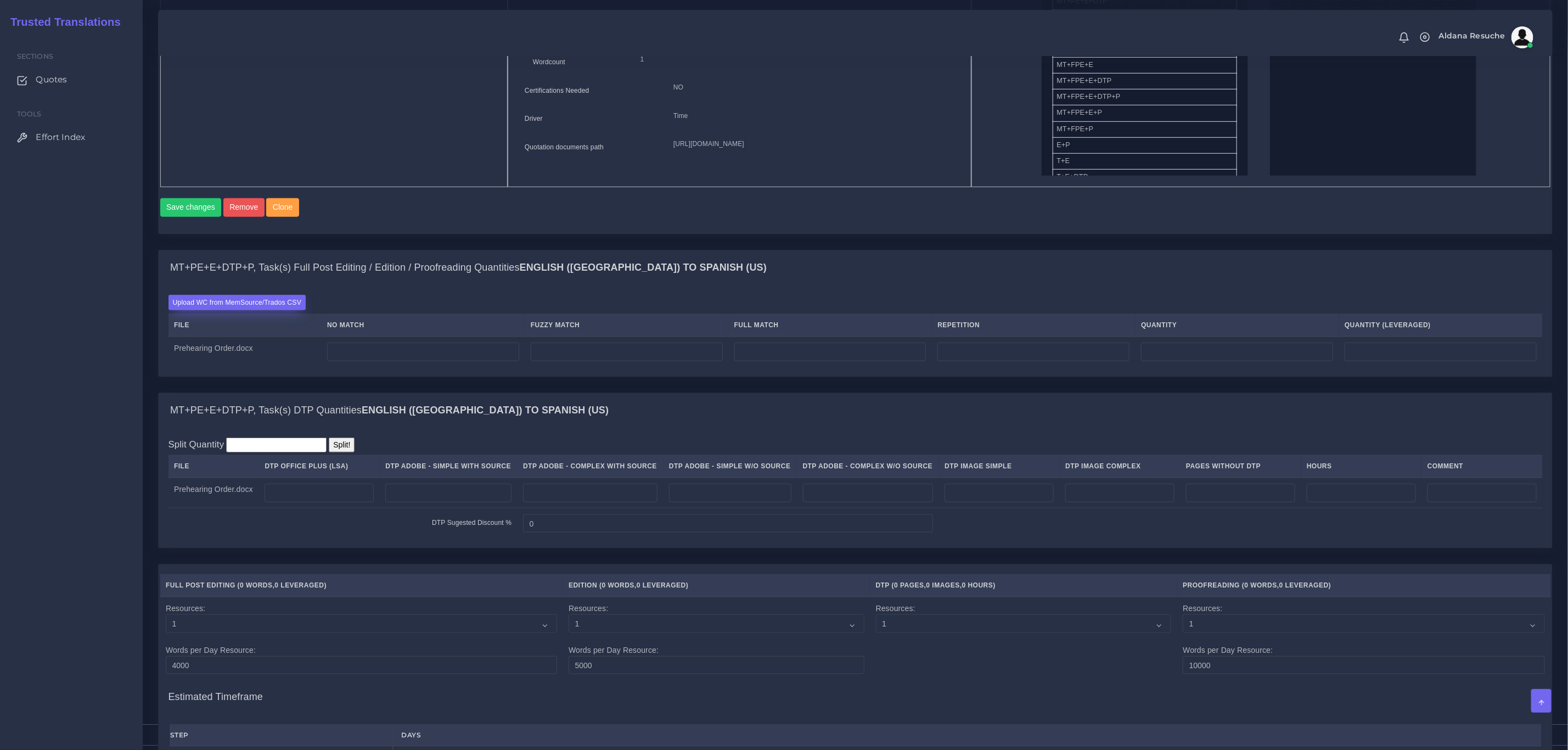
click at [216, 309] on label "Upload WC from MemSource/Trados CSV" at bounding box center [237, 302] width 138 height 15
click at [0, 0] on input "Upload WC from MemSource/Trados CSV" at bounding box center [0, 0] width 0 height 0
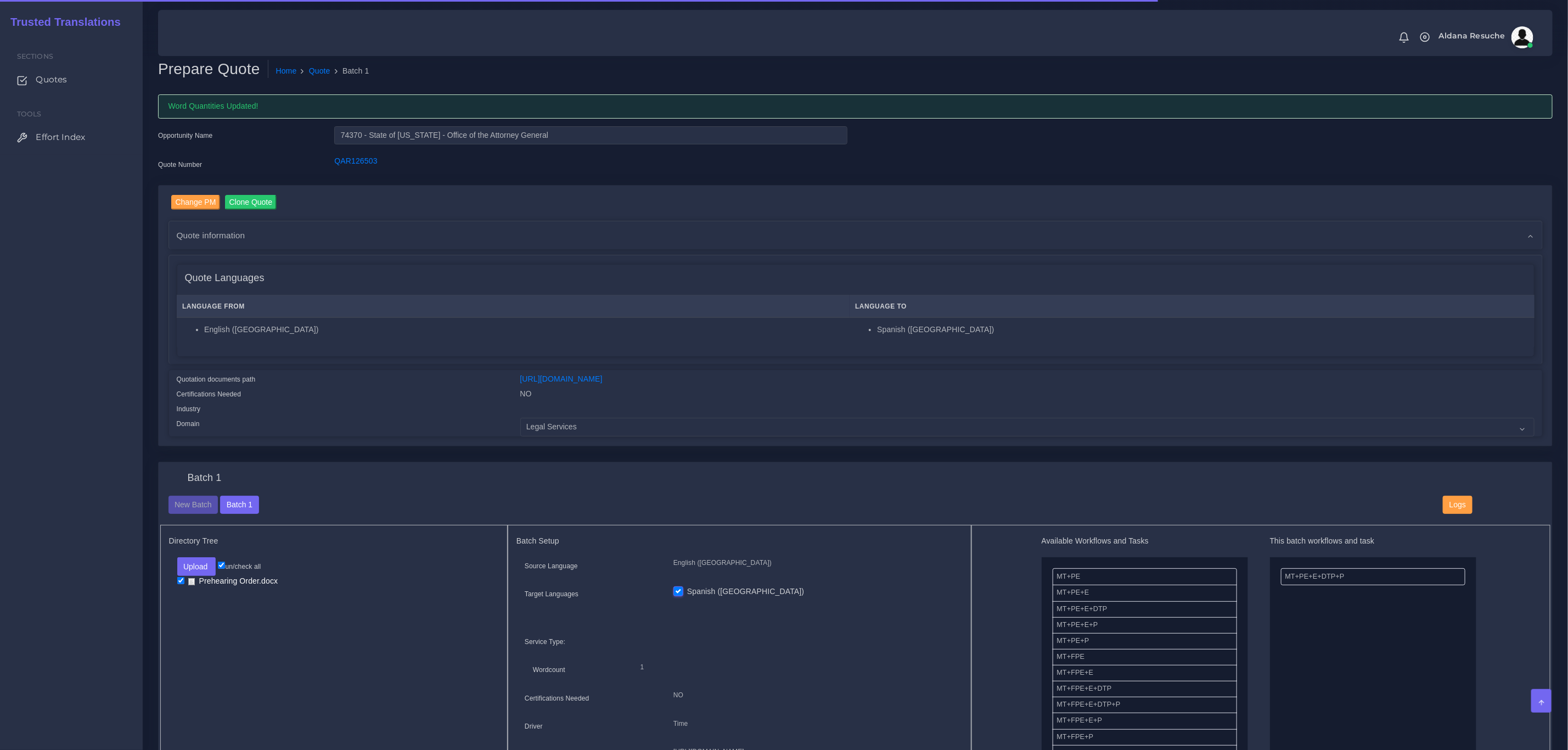
click at [454, 479] on div "Batch 1" at bounding box center [856, 484] width 1391 height 24
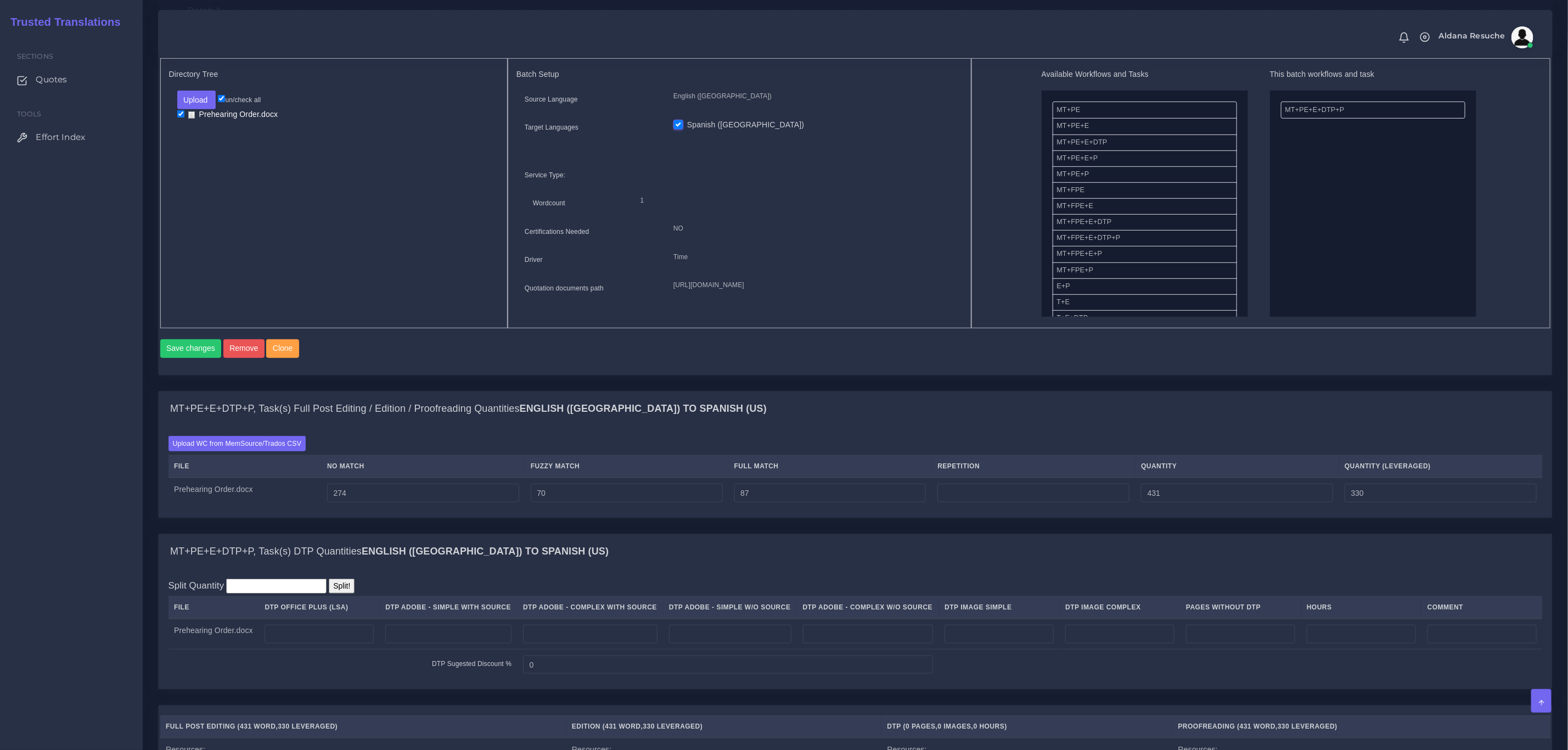
scroll to position [494, 0]
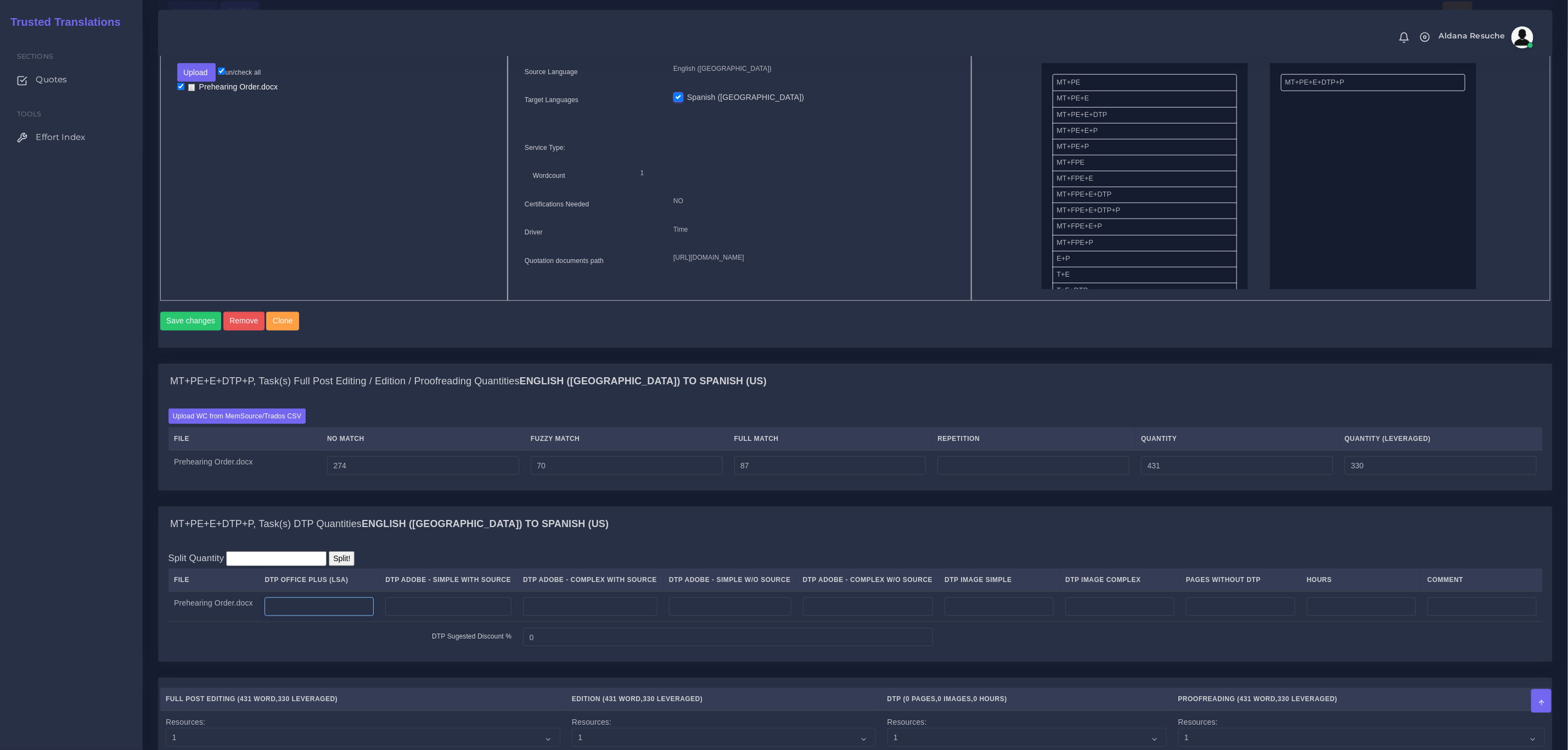
click at [325, 616] on input "number" at bounding box center [319, 606] width 109 height 18
type input "2"
click at [634, 542] on div "MT+PE+E+DTP+P, Task(s) DTP Quantities English (US) TO Spanish ([GEOGRAPHIC_DATA…" at bounding box center [855, 524] width 1394 height 35
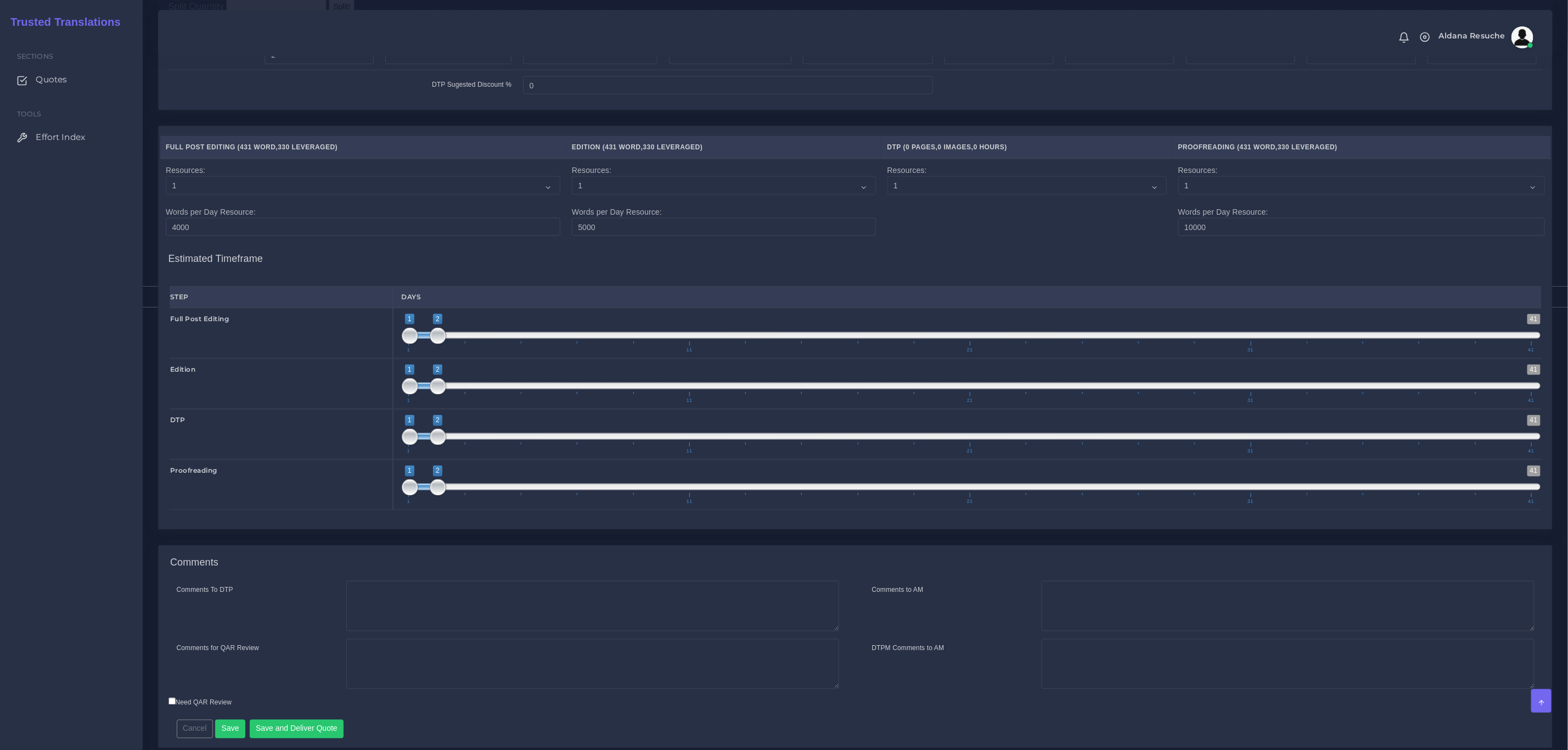
scroll to position [1107, 0]
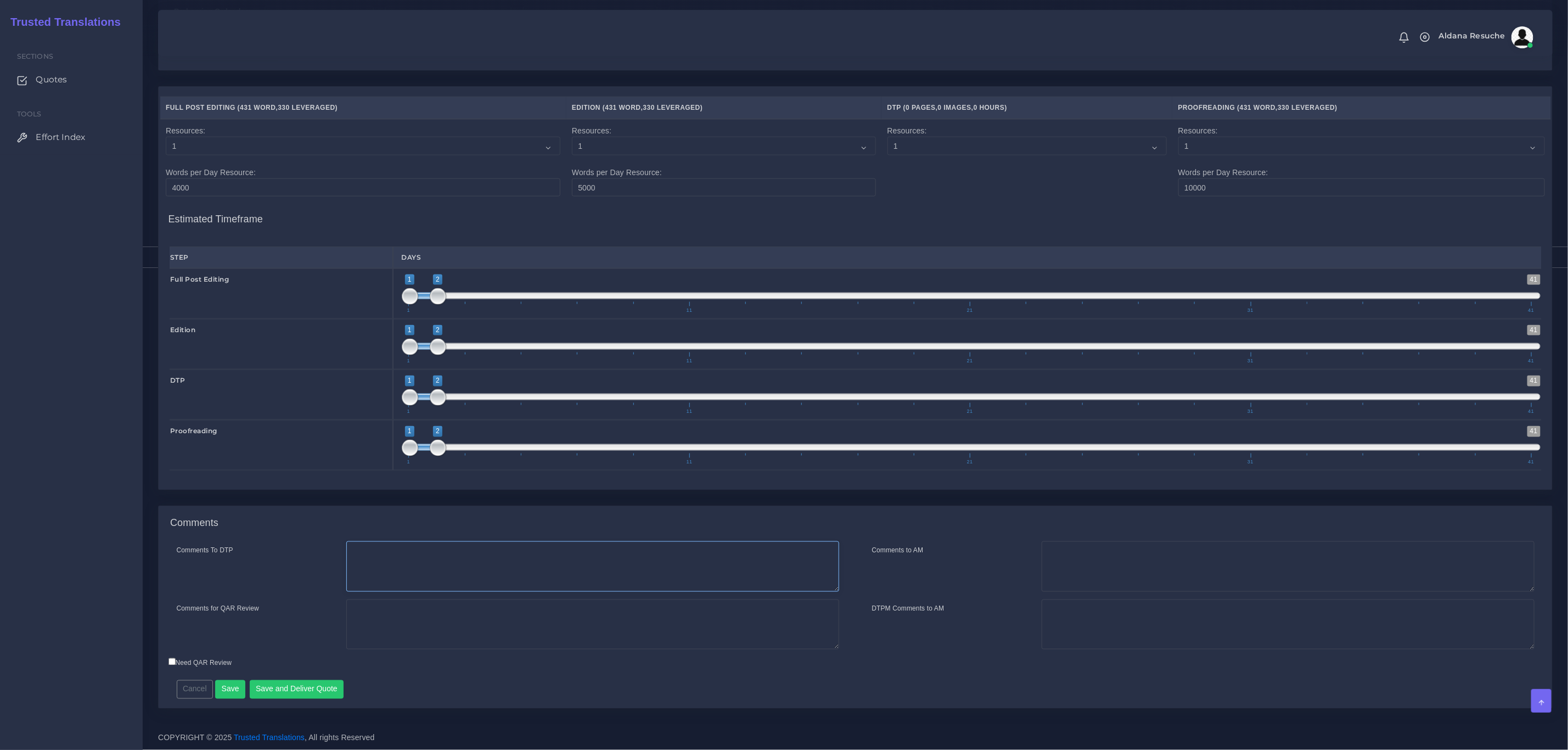
click at [440, 553] on textarea "Comments To DTP" at bounding box center [592, 567] width 493 height 50
type textarea "DTP in word"
type textarea "PEEP+DTP"
click at [325, 693] on button "Save and Deliver Quote" at bounding box center [297, 690] width 94 height 18
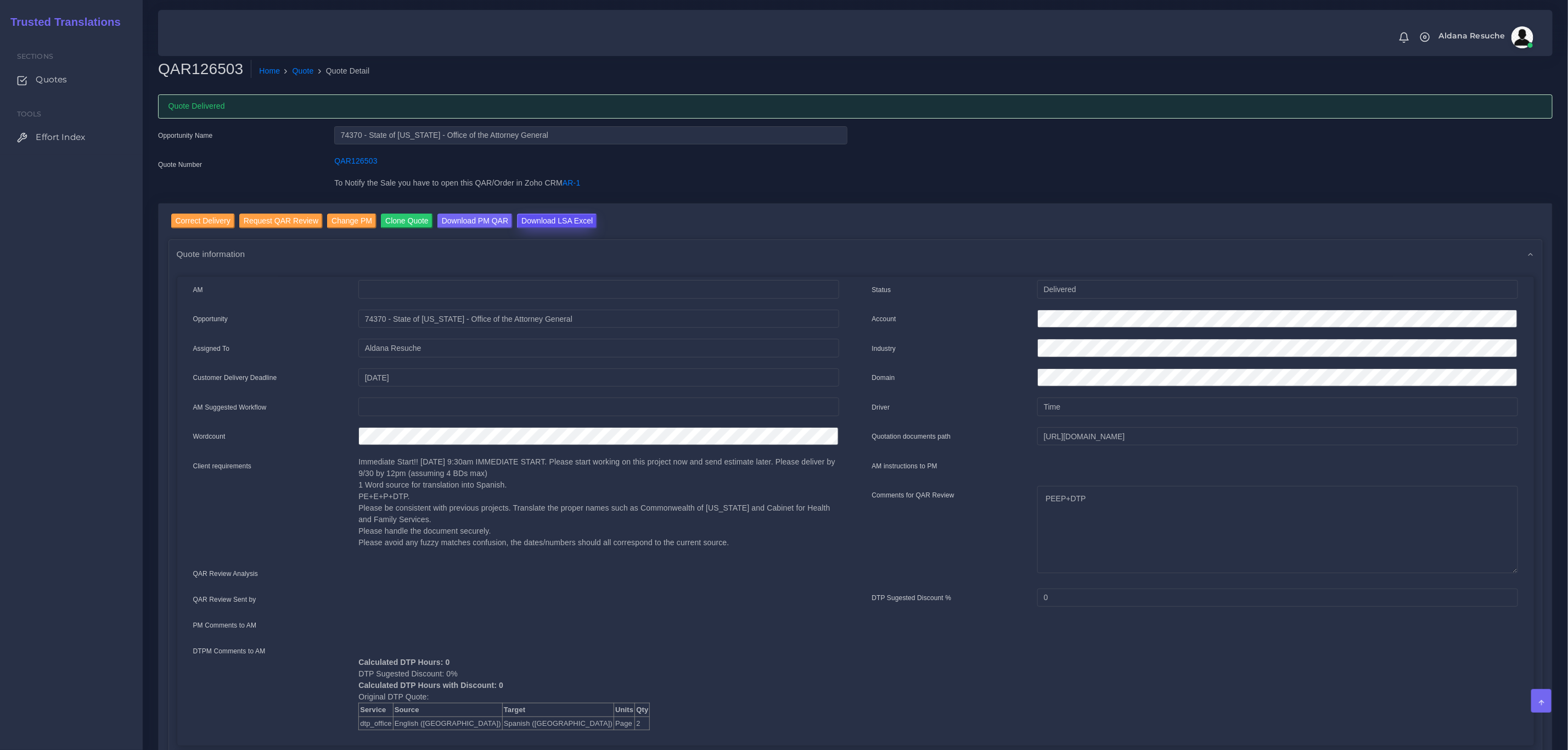
click at [519, 218] on input "Download LSA Excel" at bounding box center [557, 221] width 80 height 15
drag, startPoint x: 300, startPoint y: 73, endPoint x: 349, endPoint y: 33, distance: 63.3
click at [300, 73] on link "Quote" at bounding box center [304, 71] width 22 height 11
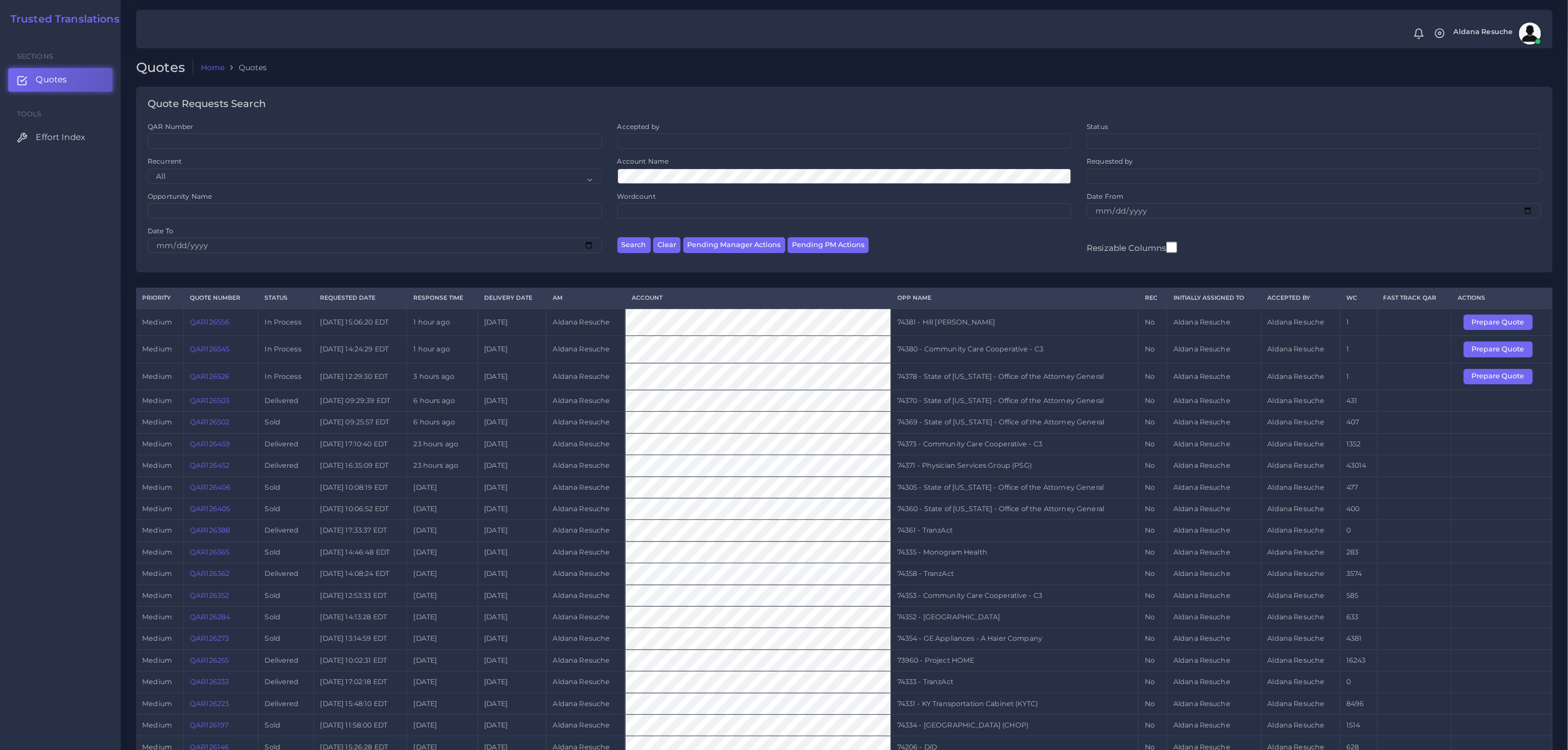
click at [911, 379] on td "74378 - State of [US_STATE] - Office of the Attorney General" at bounding box center [1014, 376] width 248 height 27
copy tr "74378 - State of [US_STATE] - Office of the Attorney General"
click at [1499, 382] on button "Prepare Quote" at bounding box center [1499, 377] width 69 height 15
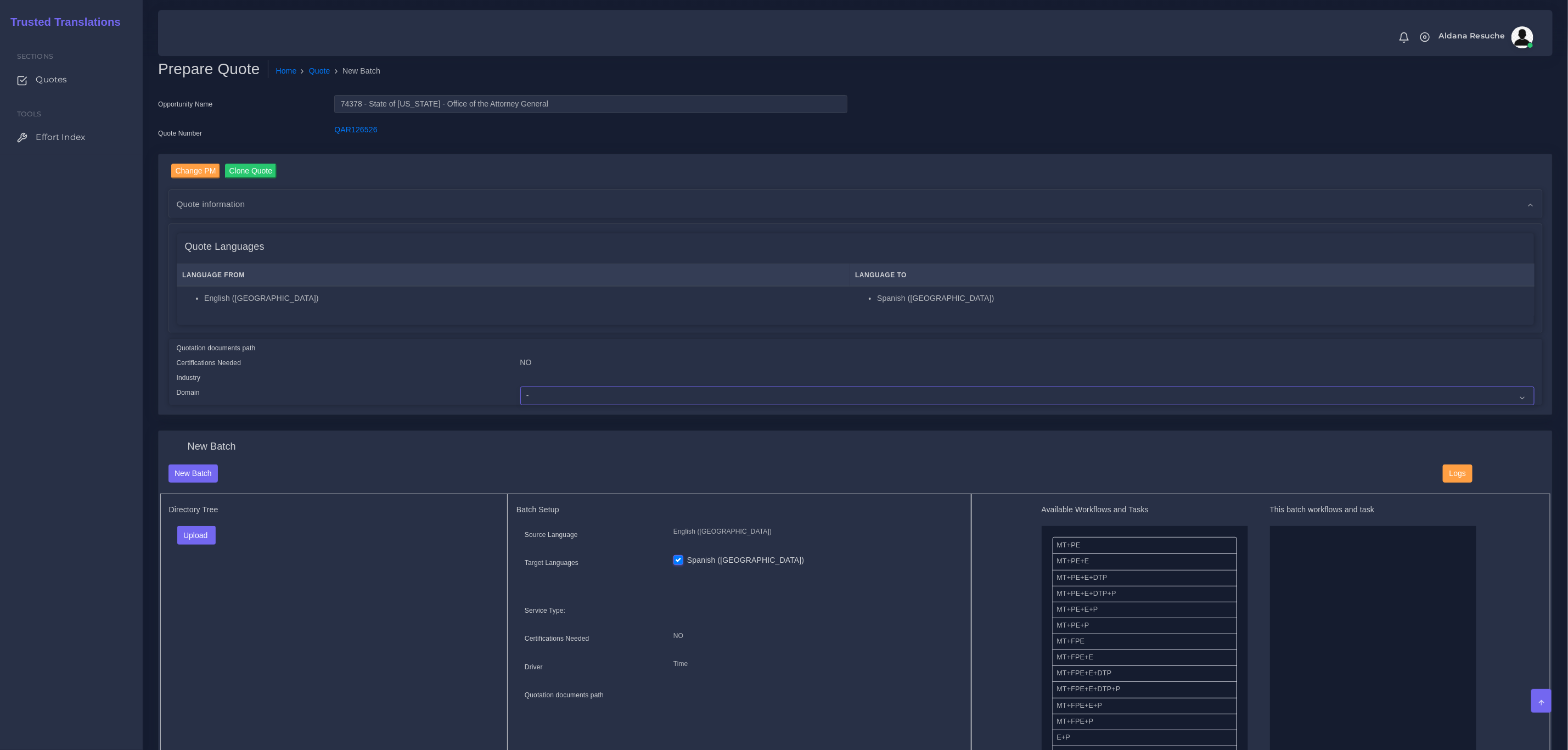
click at [565, 394] on select "- Advertising and Media Agriculture, Forestry and Fishing Architecture, Buildin…" at bounding box center [1028, 395] width 1014 height 18
select select "Legal Services"
click at [521, 386] on select "- Advertising and Media Agriculture, Forestry and Fishing Architecture, Buildin…" at bounding box center [1028, 395] width 1014 height 18
click at [193, 537] on button "Upload" at bounding box center [197, 535] width 39 height 18
click at [209, 576] on label "Files" at bounding box center [215, 577] width 76 height 14
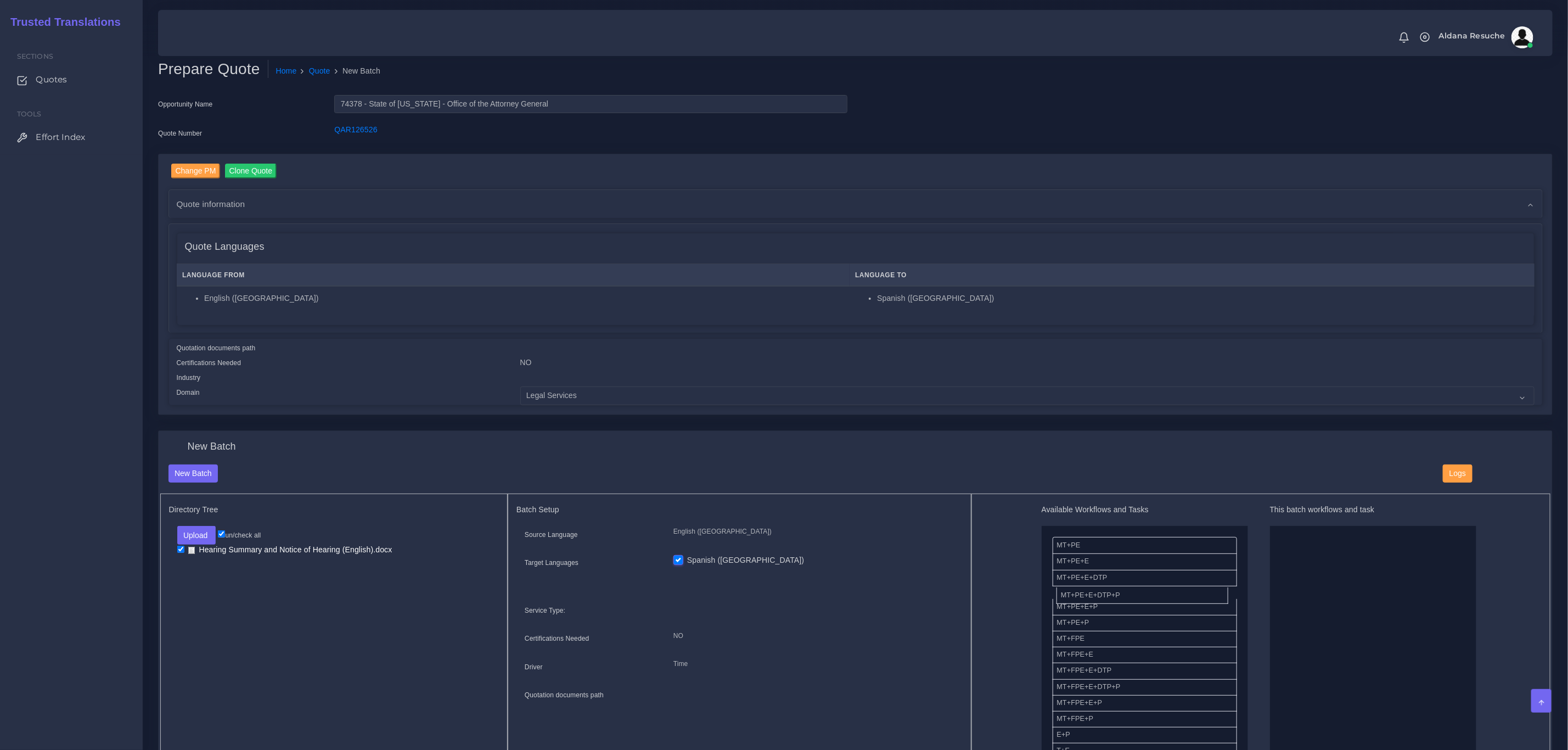
drag, startPoint x: 1155, startPoint y: 595, endPoint x: 1368, endPoint y: 595, distance: 213.0
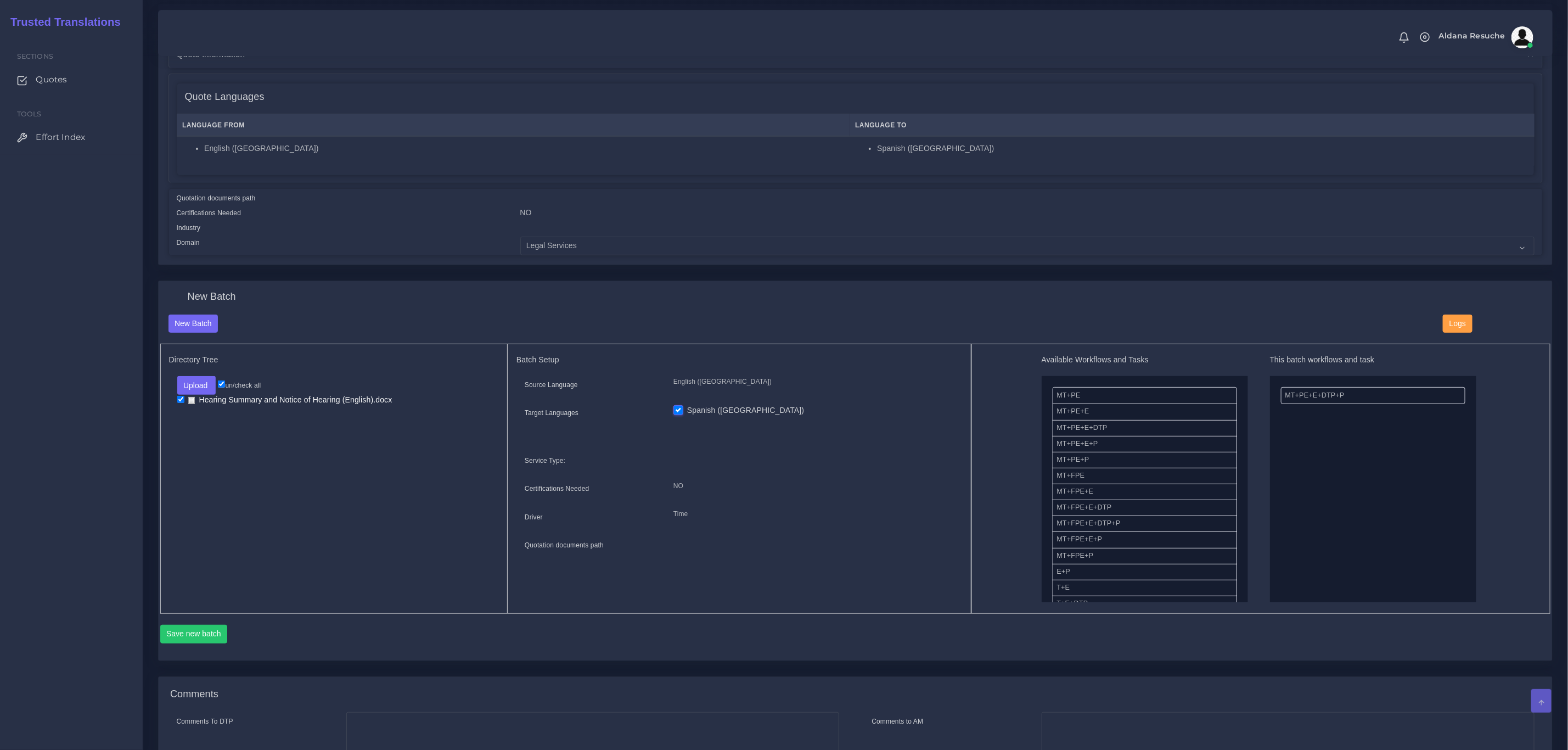
scroll to position [165, 0]
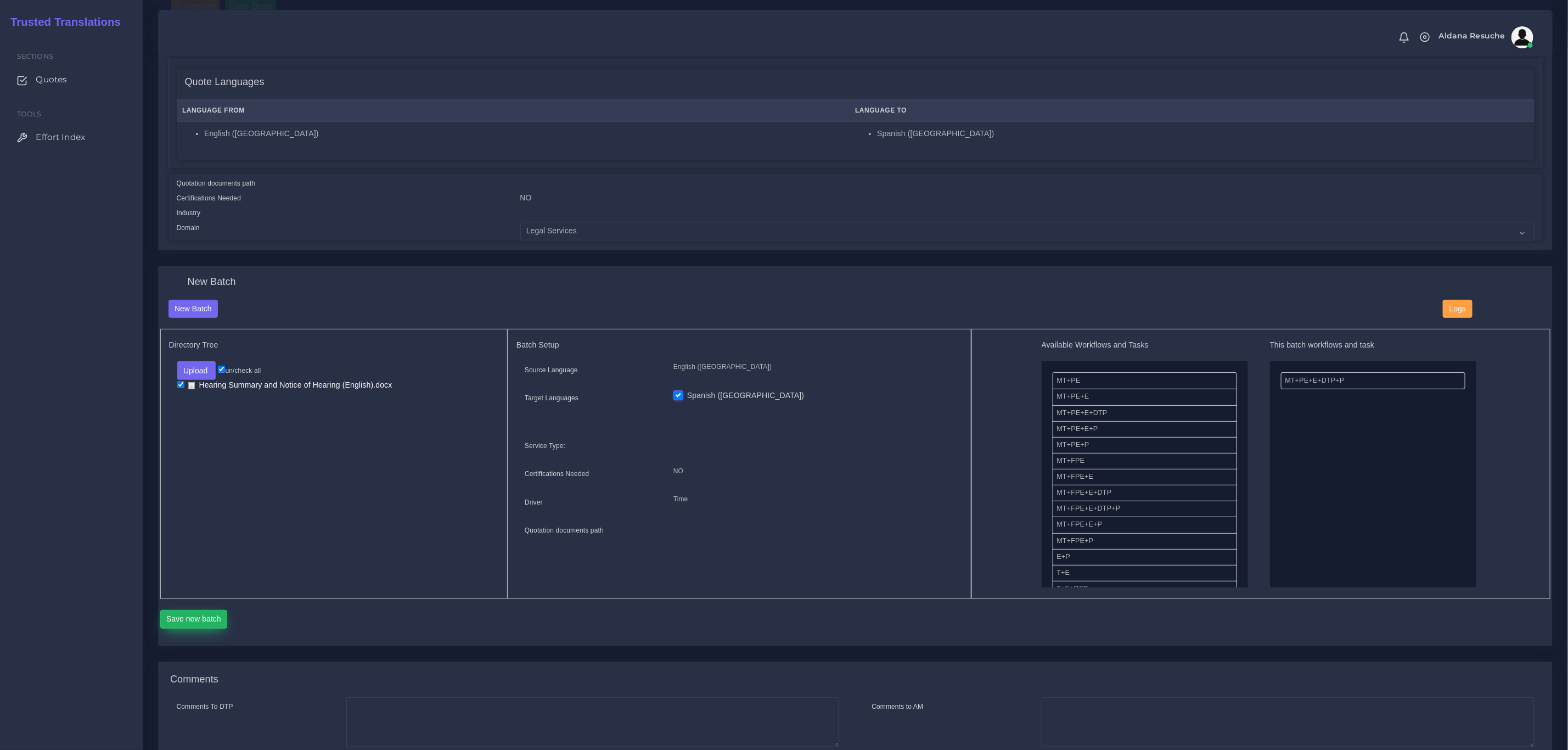
click at [190, 612] on button "Save new batch" at bounding box center [194, 619] width 67 height 18
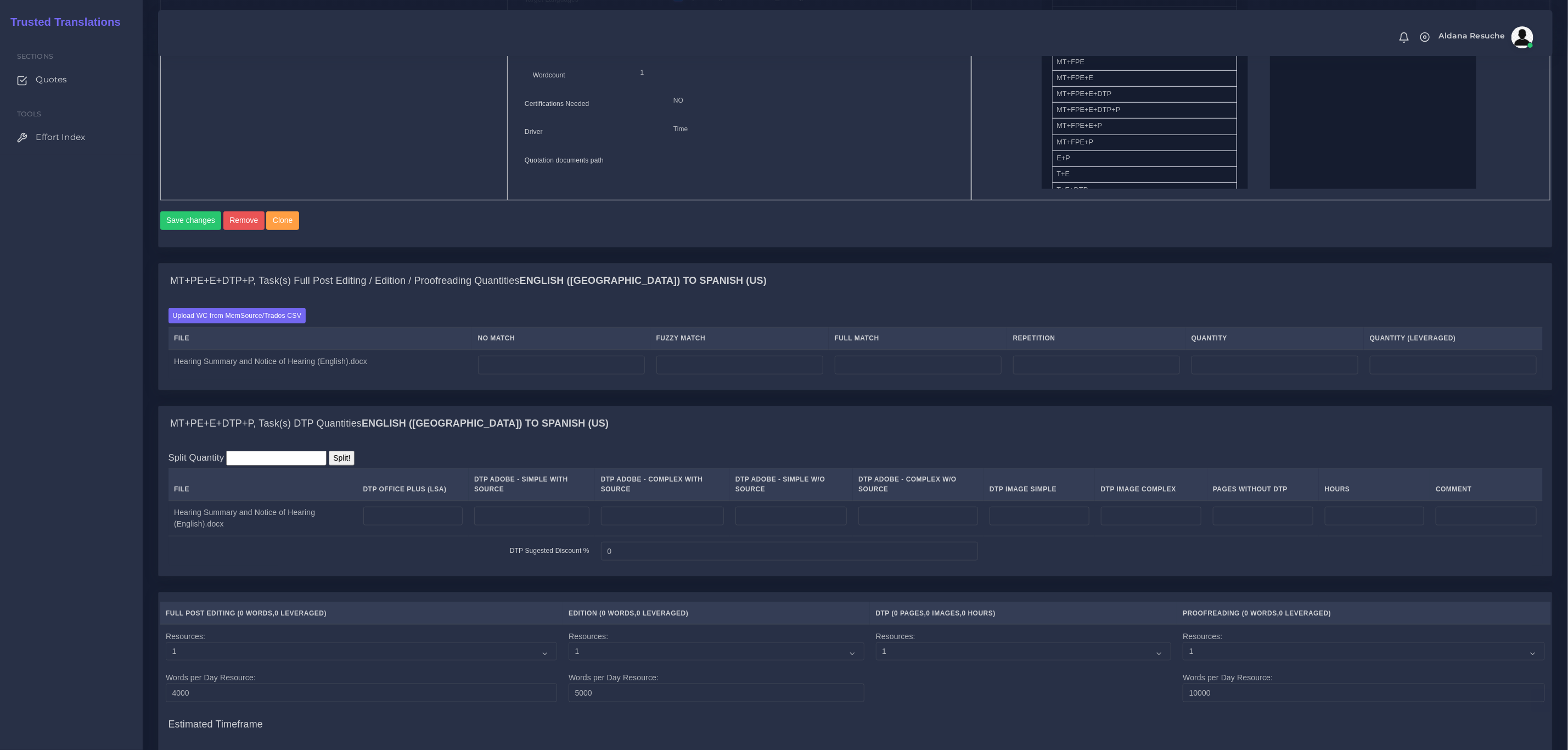
scroll to position [577, 0]
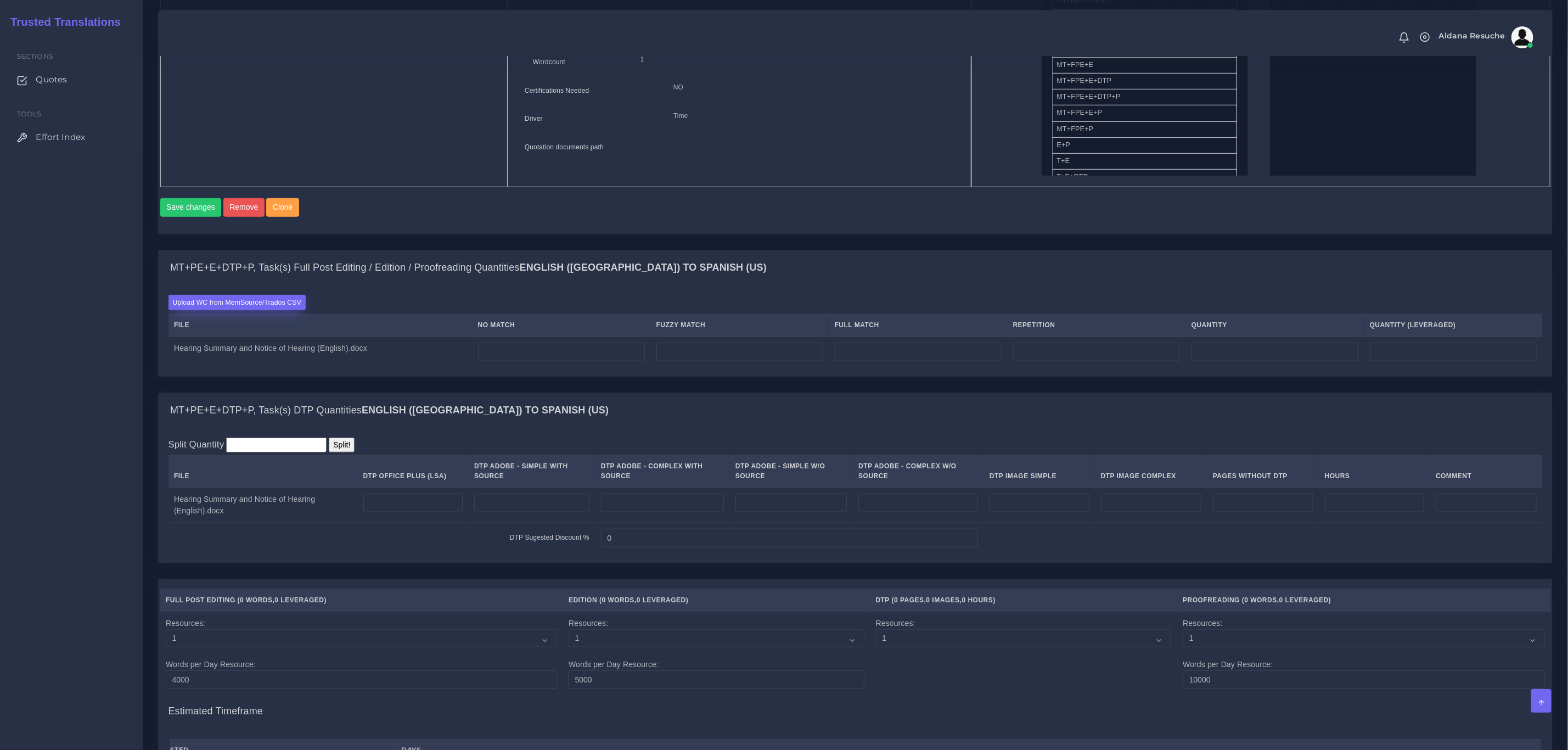
click at [247, 306] on label "Upload WC from MemSource/Trados CSV" at bounding box center [237, 302] width 138 height 15
click at [0, 0] on input "Upload WC from MemSource/Trados CSV" at bounding box center [0, 0] width 0 height 0
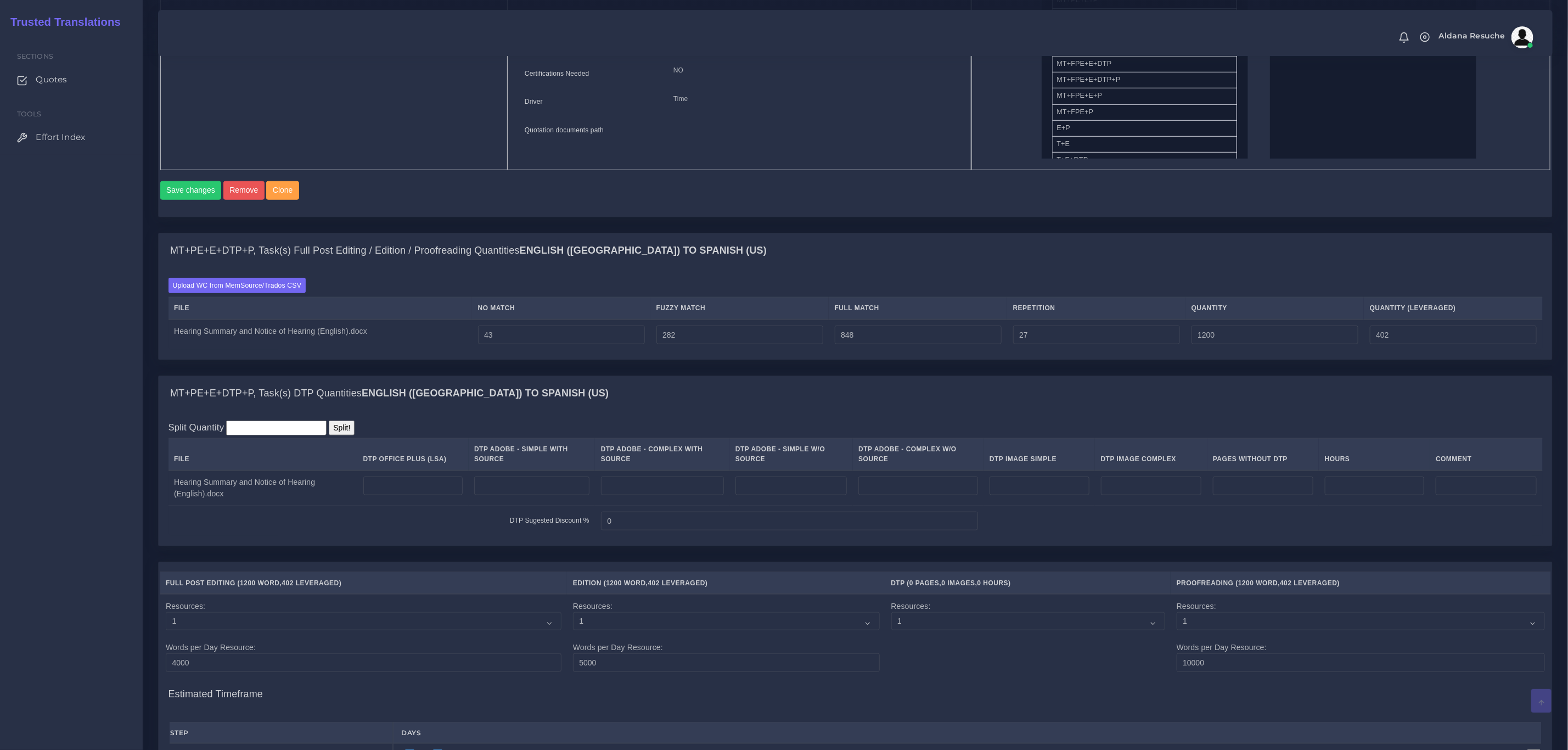
scroll to position [659, 0]
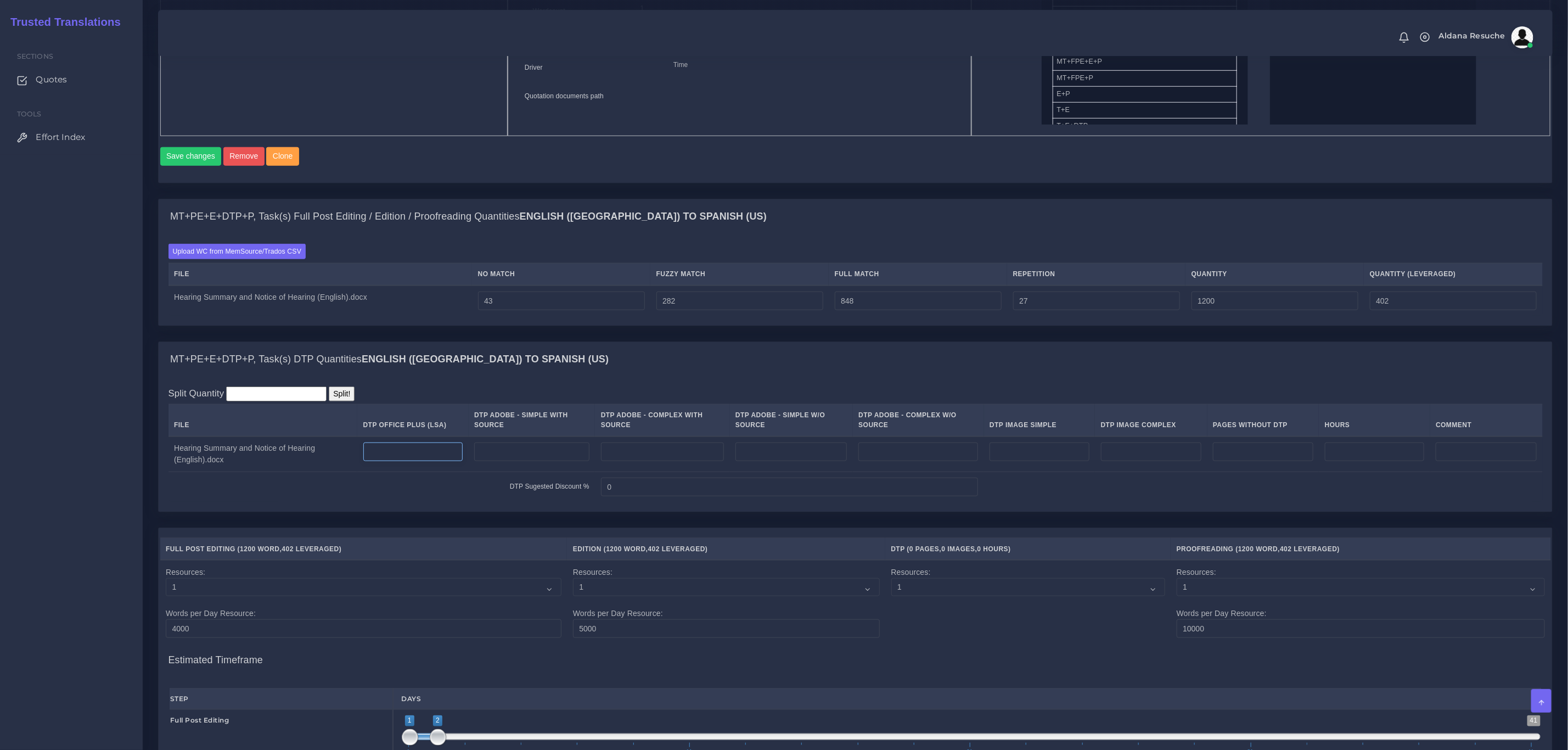
click at [444, 451] on input "number" at bounding box center [413, 451] width 100 height 18
type input "5"
click at [585, 363] on div "MT+PE+E+DTP+P, Task(s) DTP Quantities English (US) TO Spanish (US)" at bounding box center [855, 359] width 1394 height 35
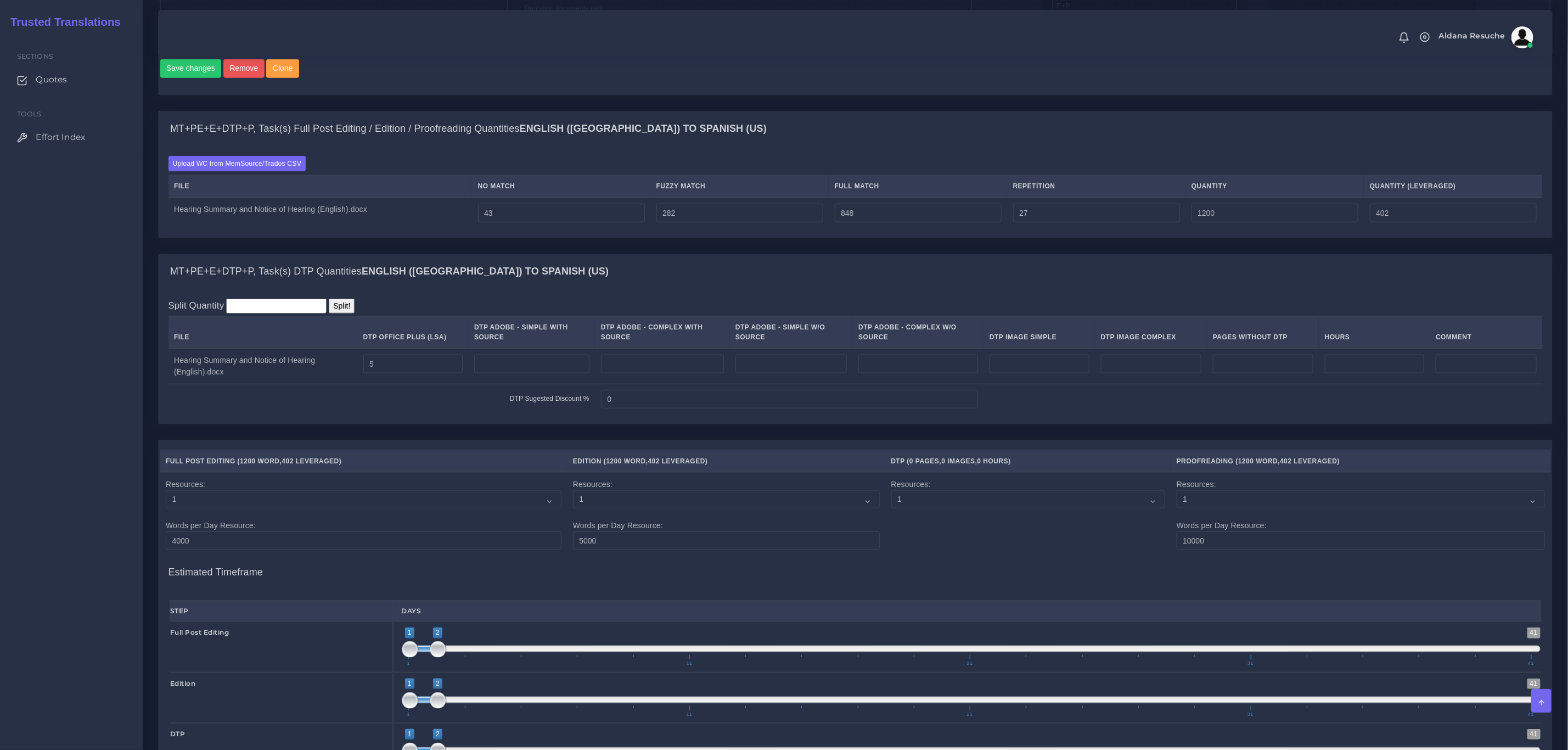
scroll to position [1109, 0]
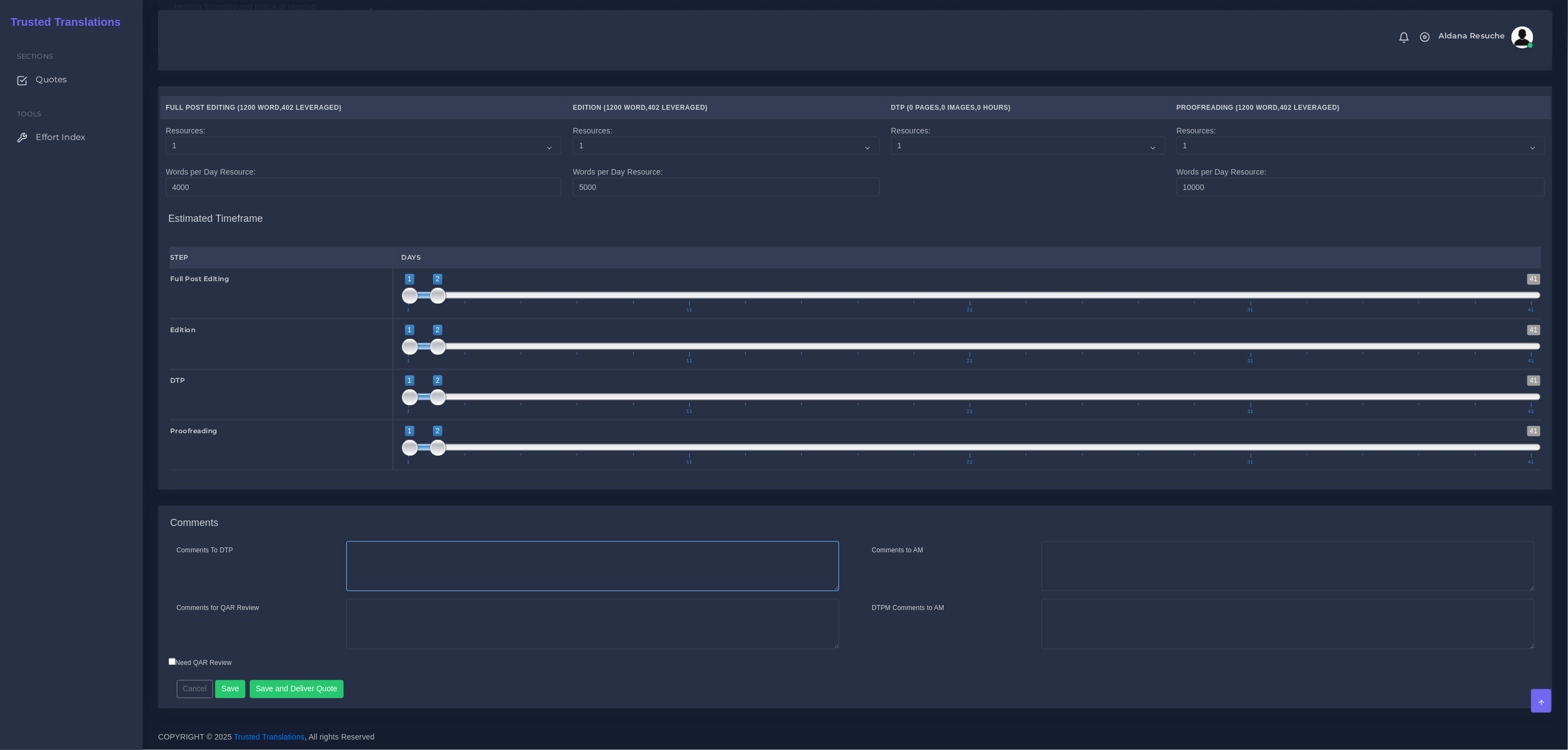
click at [572, 561] on textarea "Comments To DTP" at bounding box center [592, 567] width 493 height 50
type textarea "DTP in word"
type textarea "PEEP+DTP"
click at [282, 688] on button "Save and Deliver Quote" at bounding box center [297, 690] width 94 height 18
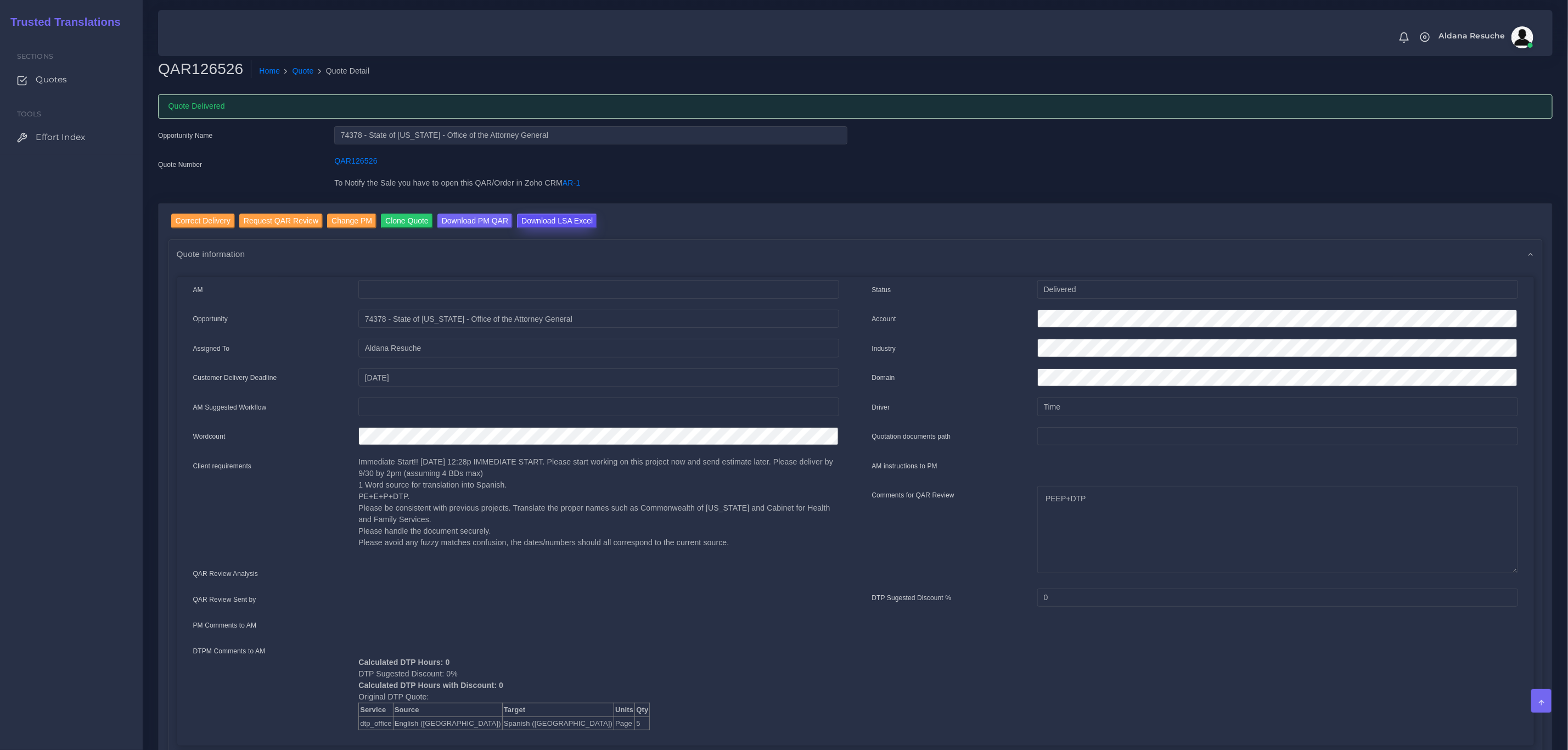
click at [573, 215] on input "Download LSA Excel" at bounding box center [557, 221] width 80 height 15
click at [293, 71] on link "Quote" at bounding box center [304, 71] width 22 height 11
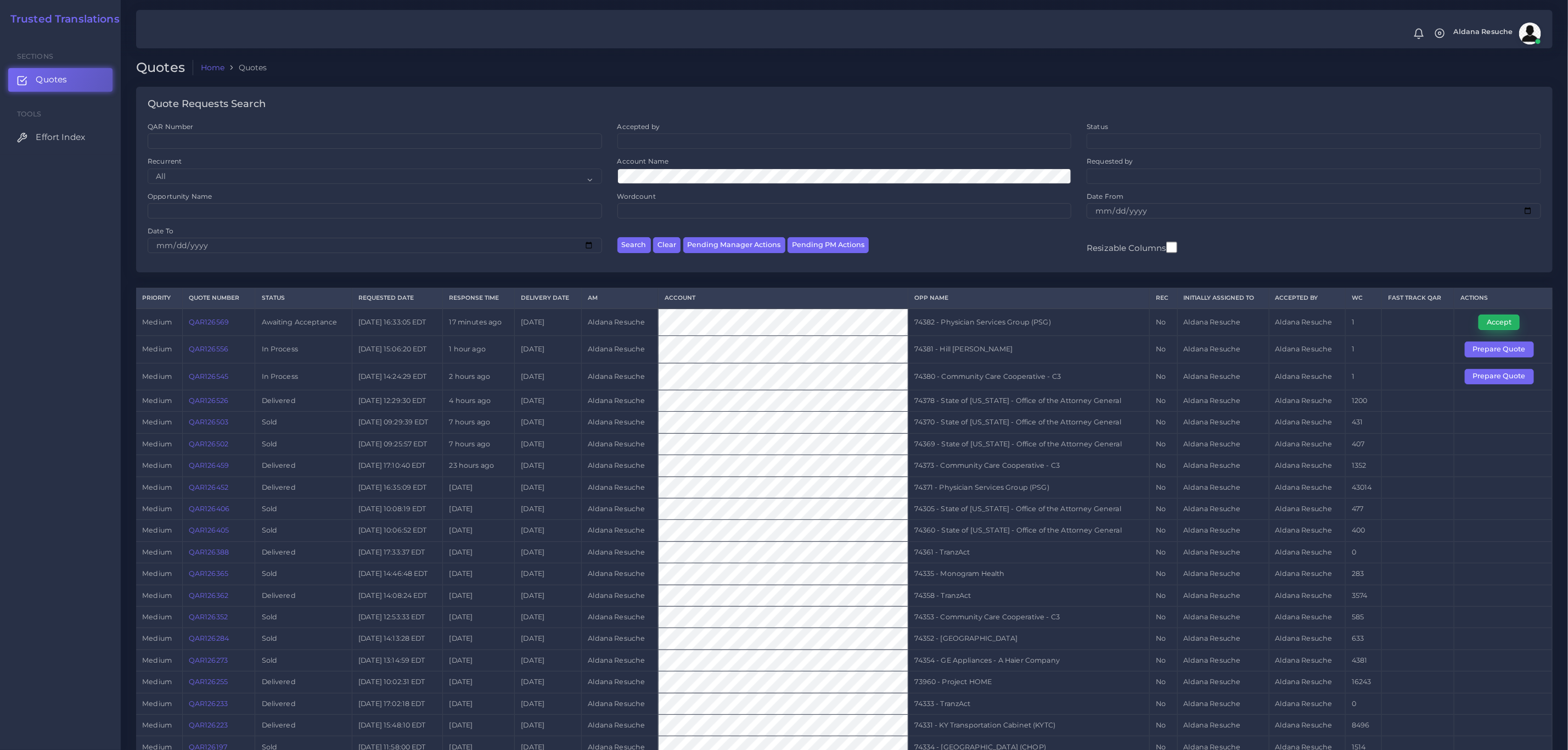
click at [1496, 326] on button "Accept" at bounding box center [1499, 322] width 41 height 15
click at [991, 320] on td "74382 - Physician Services Group (PSG)" at bounding box center [1029, 322] width 241 height 27
copy tr "74382 - Physician Services Group (PSG)"
